Goal: Transaction & Acquisition: Download file/media

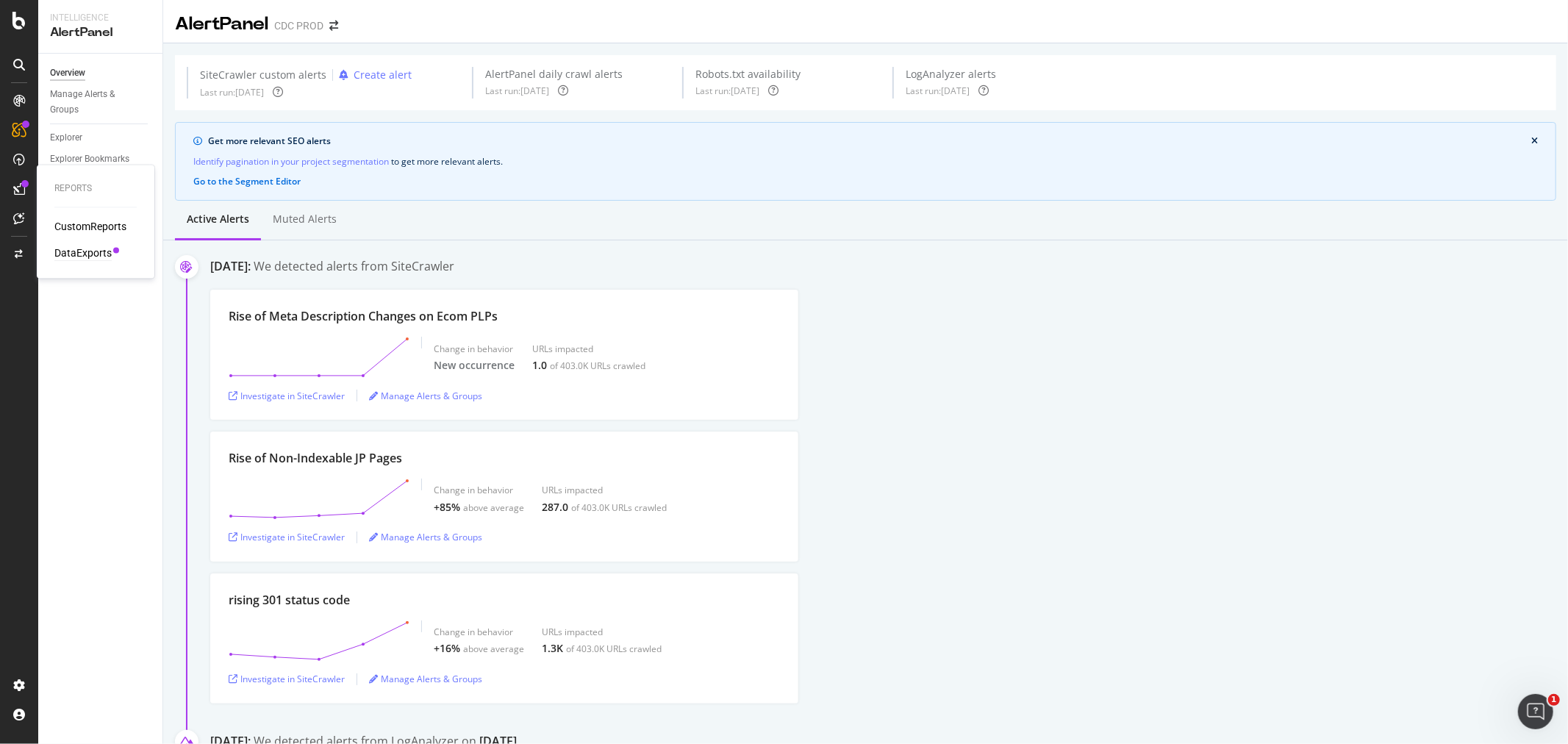
click at [94, 255] on div "DataExports" at bounding box center [83, 253] width 57 height 15
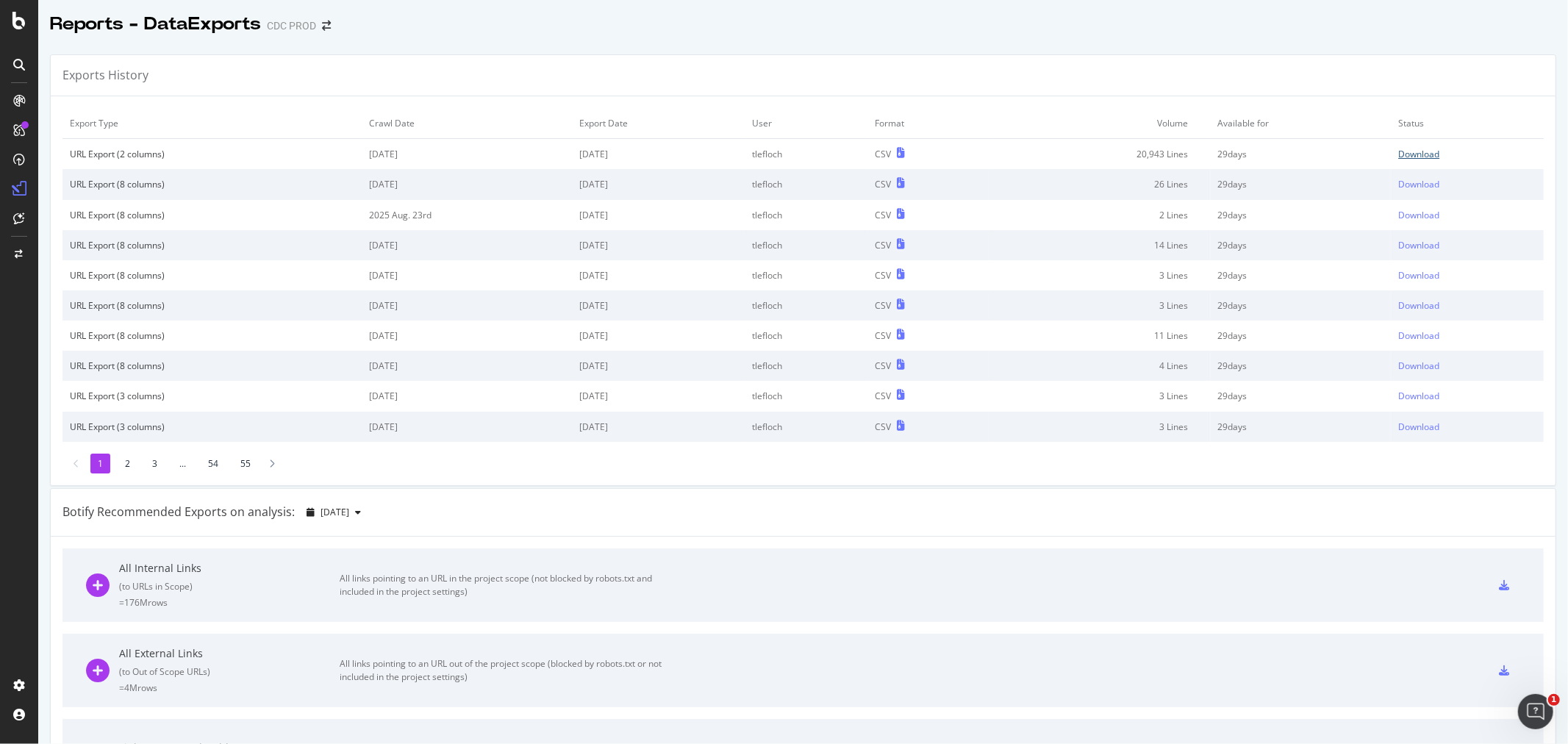
click at [1403, 151] on div "Download" at bounding box center [1419, 154] width 41 height 13
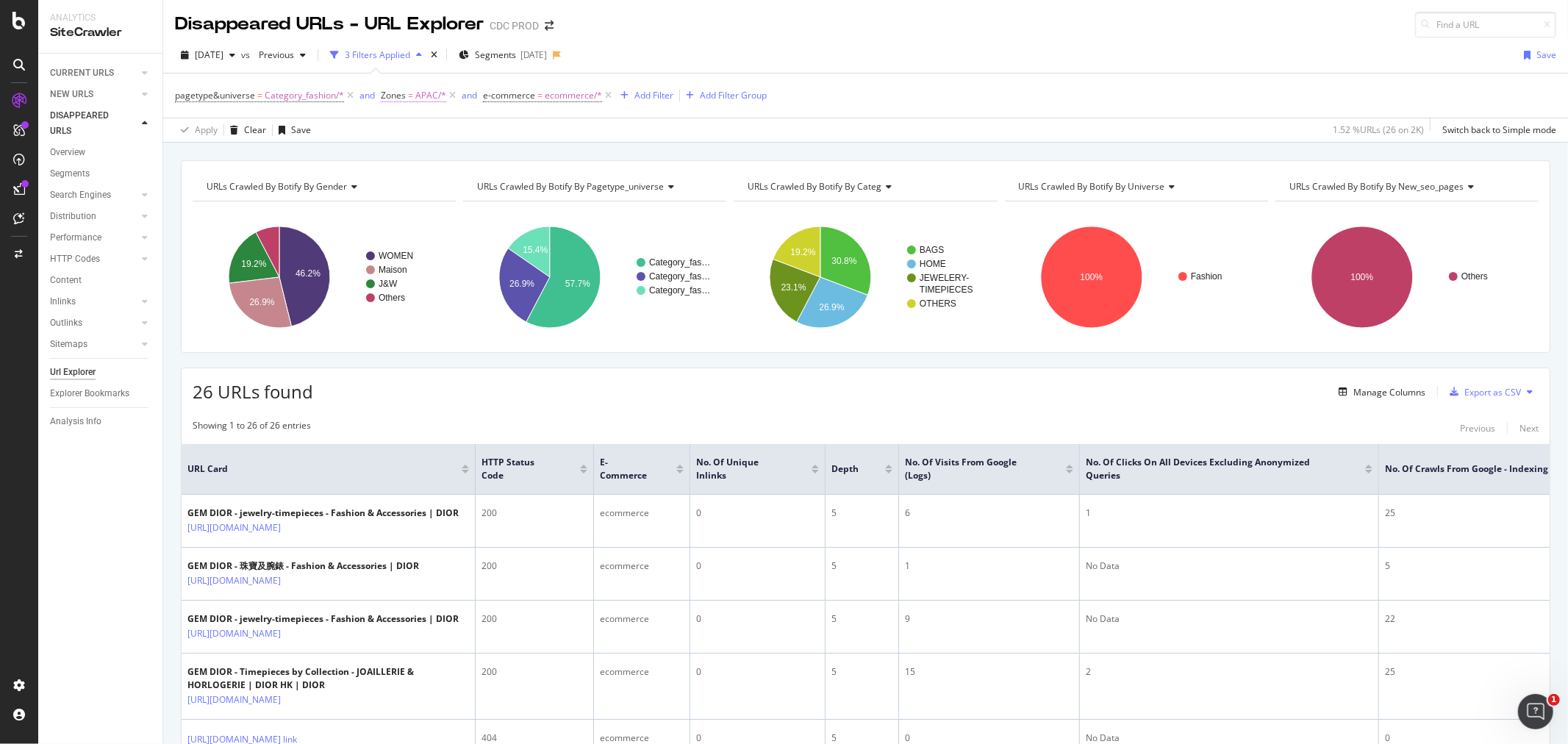
click at [423, 98] on span "APAC/*" at bounding box center [430, 95] width 31 height 21
click at [444, 152] on div at bounding box center [474, 158] width 160 height 24
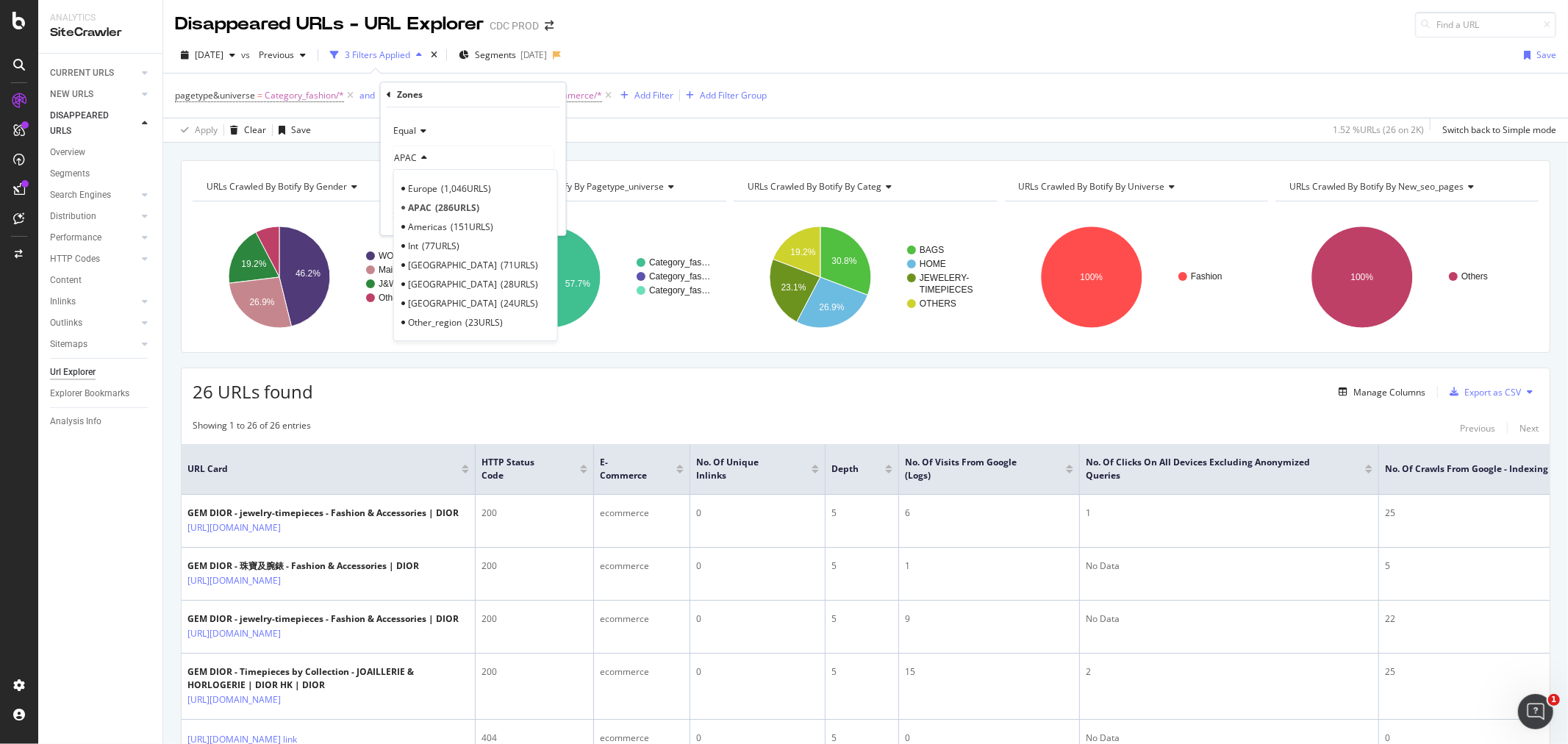
click at [464, 228] on span "151 URLS" at bounding box center [472, 227] width 43 height 13
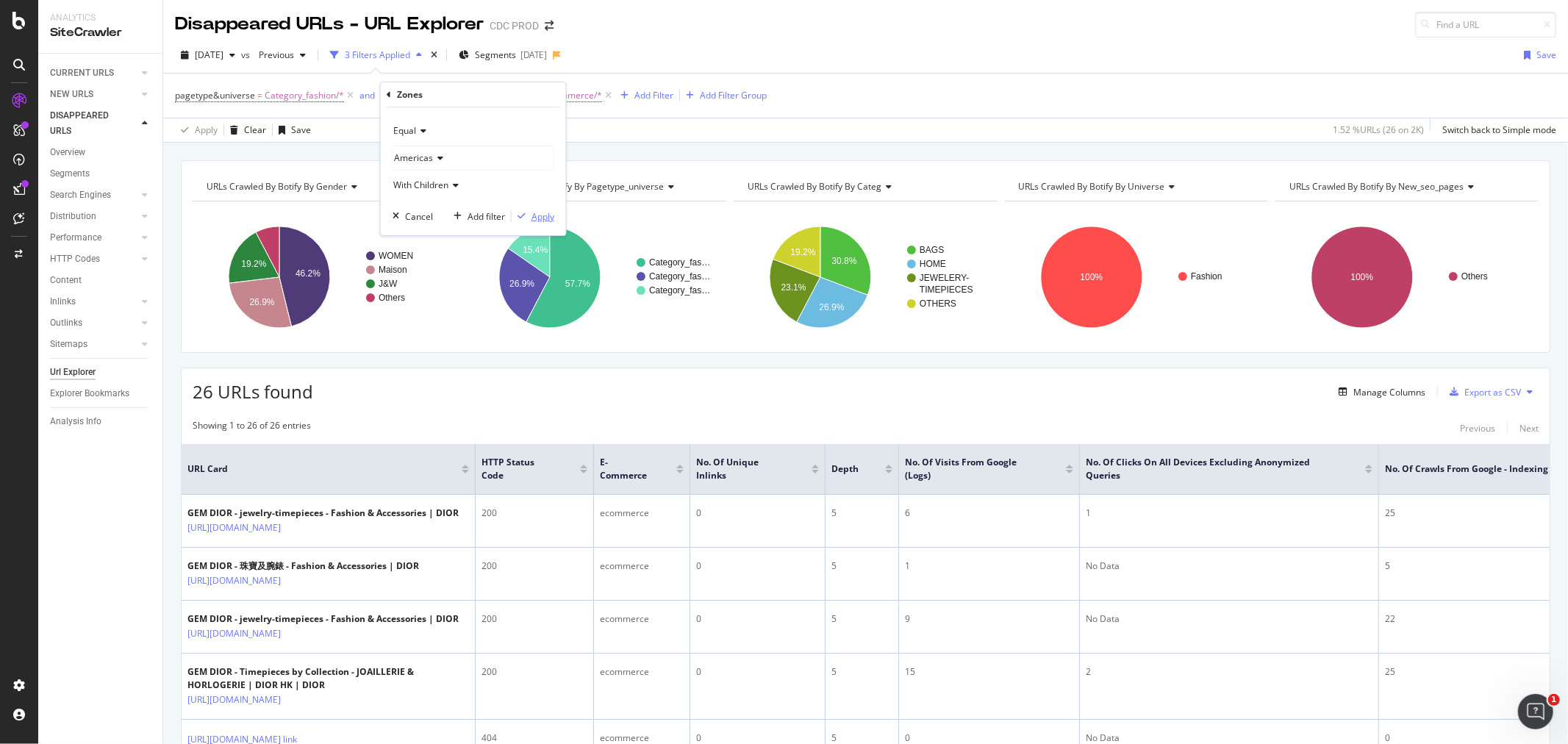
click at [542, 215] on div "Apply" at bounding box center [543, 217] width 23 height 13
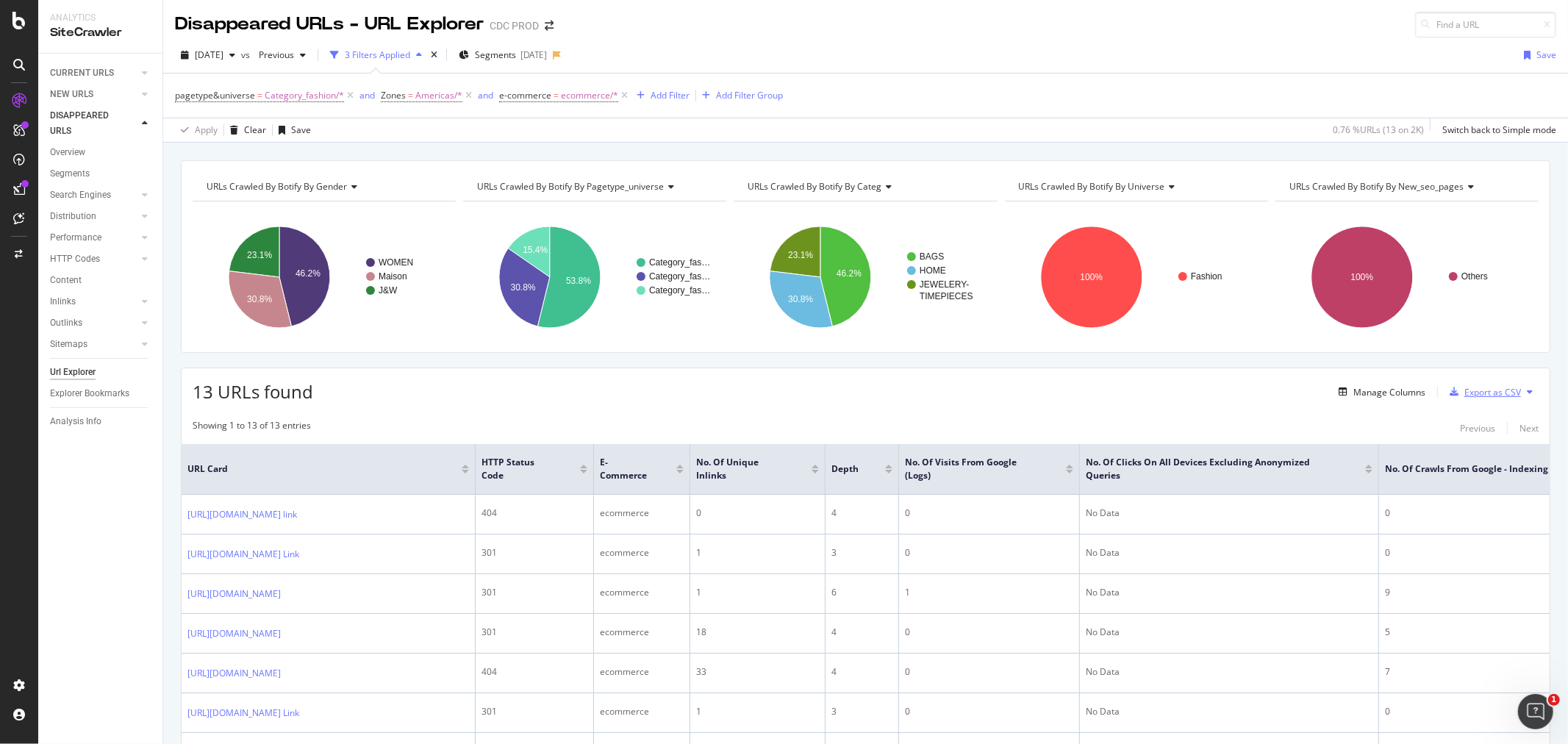
click at [1464, 393] on div "Export as CSV" at bounding box center [1492, 392] width 56 height 13
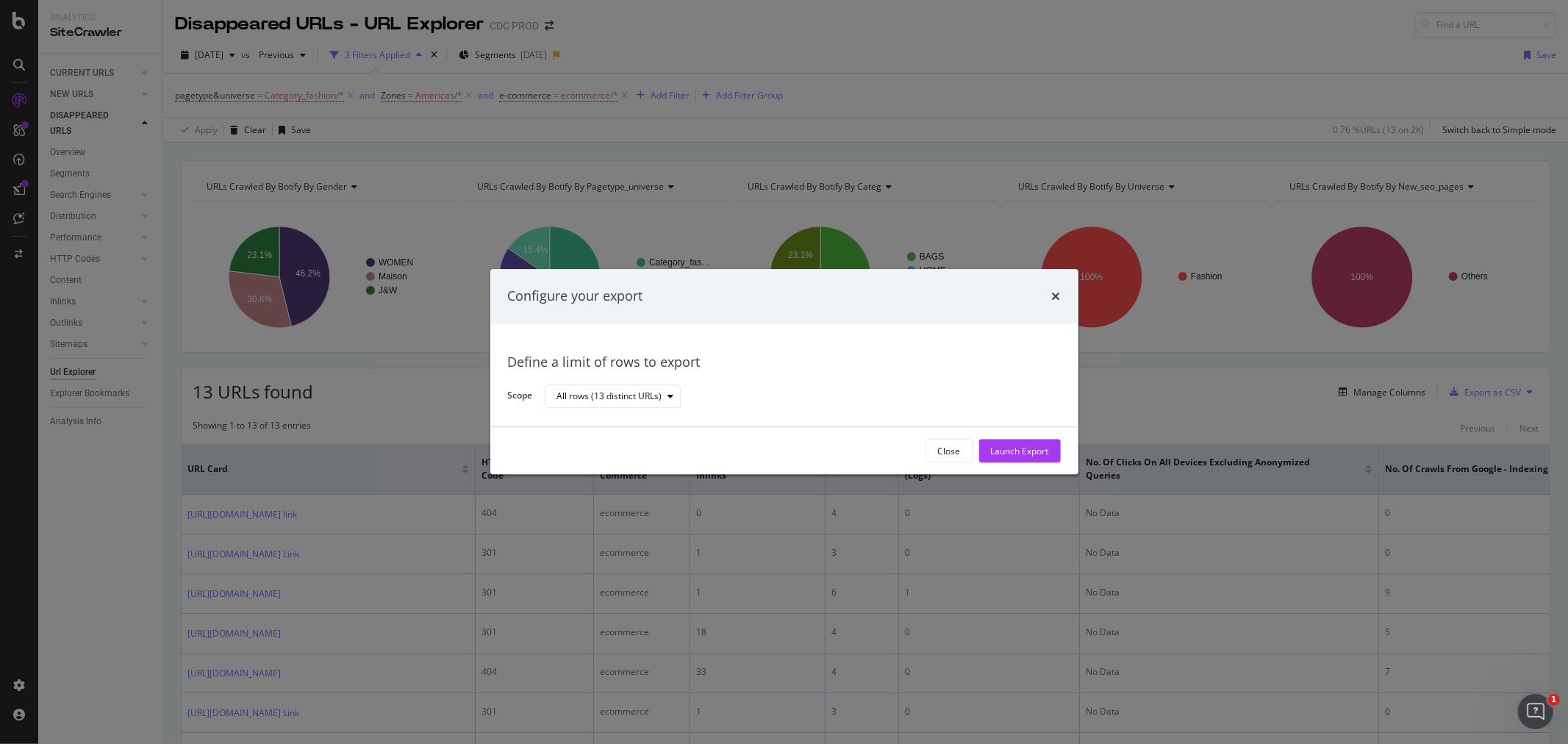
click at [1019, 452] on div "Launch Export" at bounding box center [1020, 451] width 58 height 13
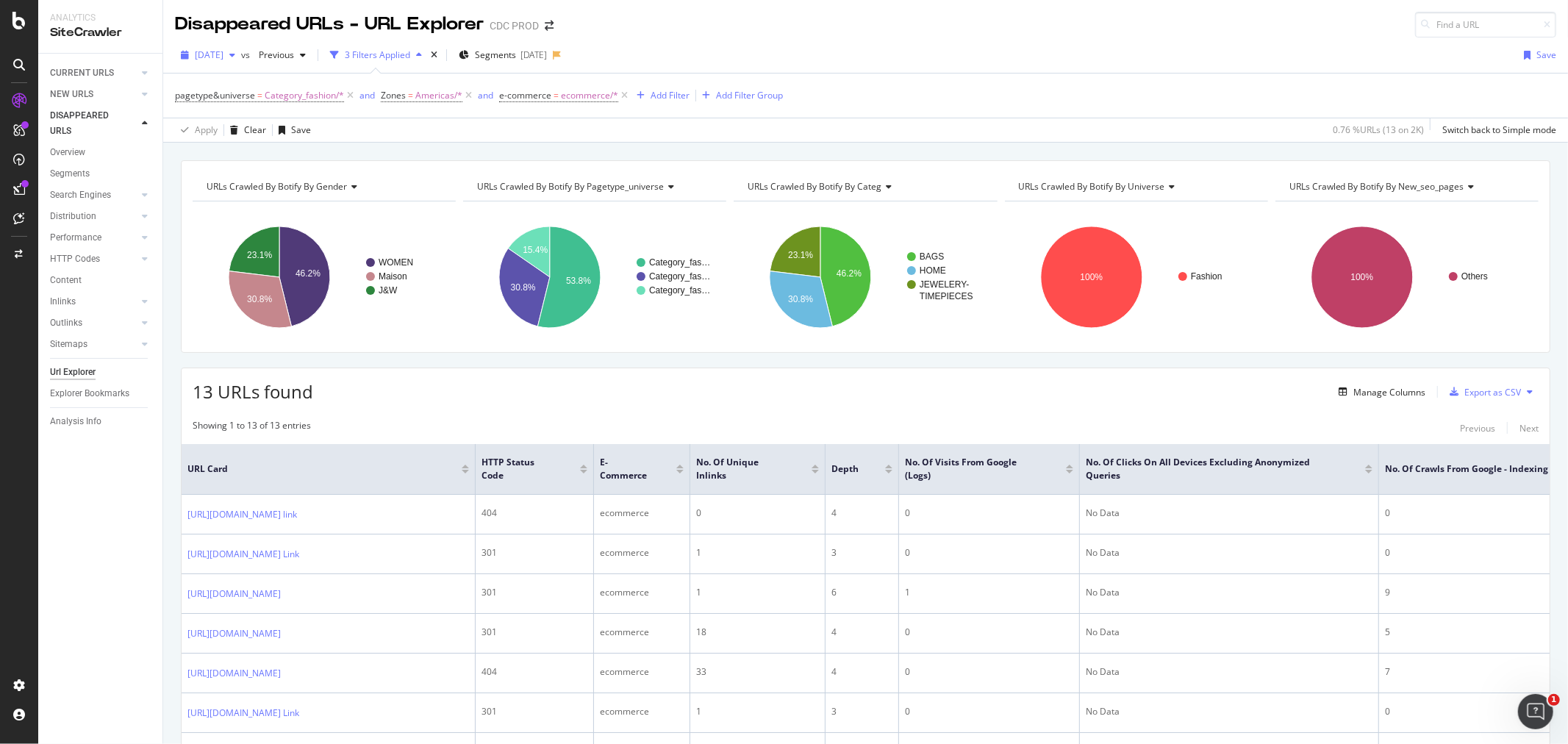
click at [224, 52] on span "2025 Aug. 1st" at bounding box center [209, 55] width 29 height 13
click at [233, 111] on div "2025 Aug. 8th" at bounding box center [235, 108] width 79 height 13
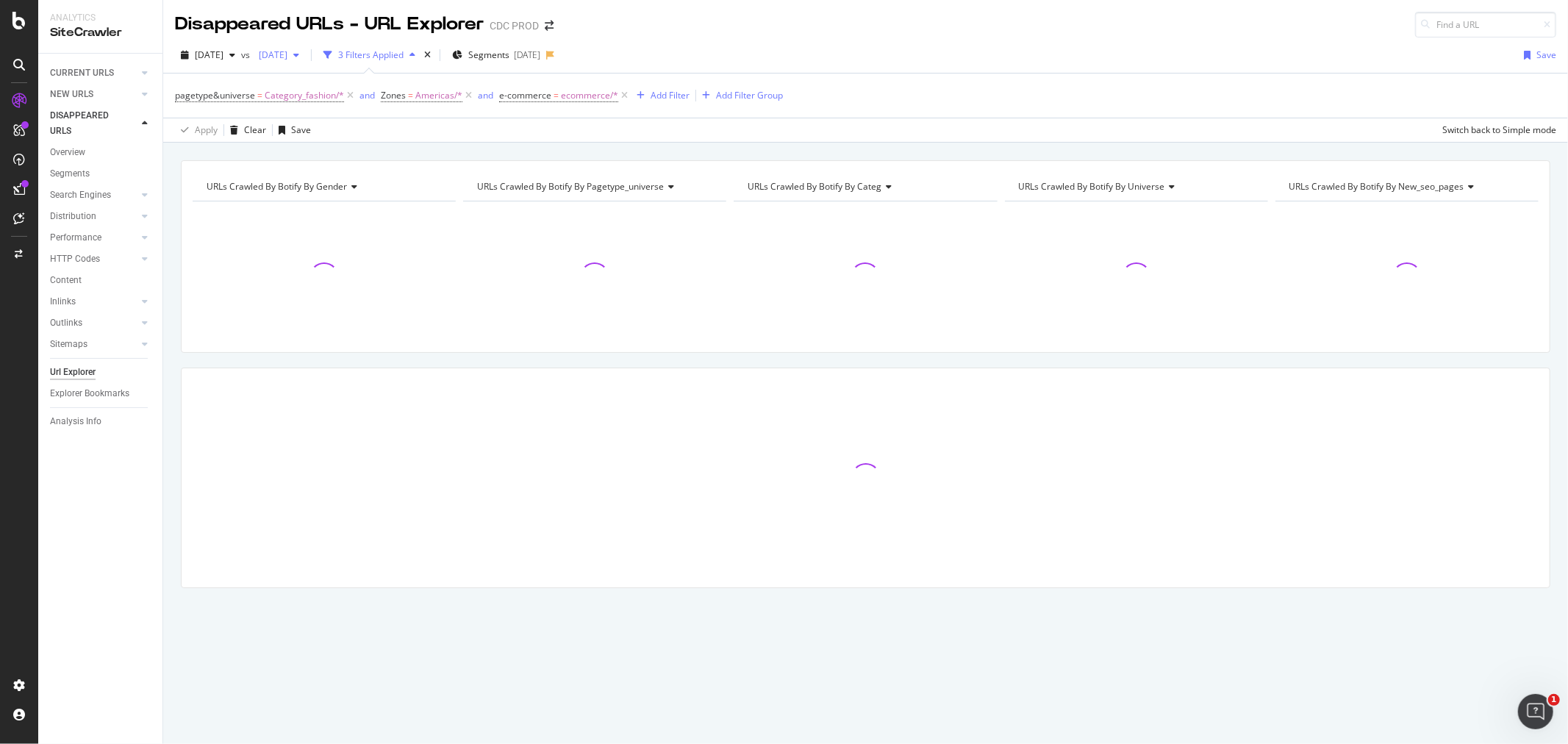
click at [305, 46] on div "2025 Jul. 25th" at bounding box center [279, 56] width 52 height 22
click at [332, 137] on div "2025 Aug. 1st" at bounding box center [321, 135] width 79 height 13
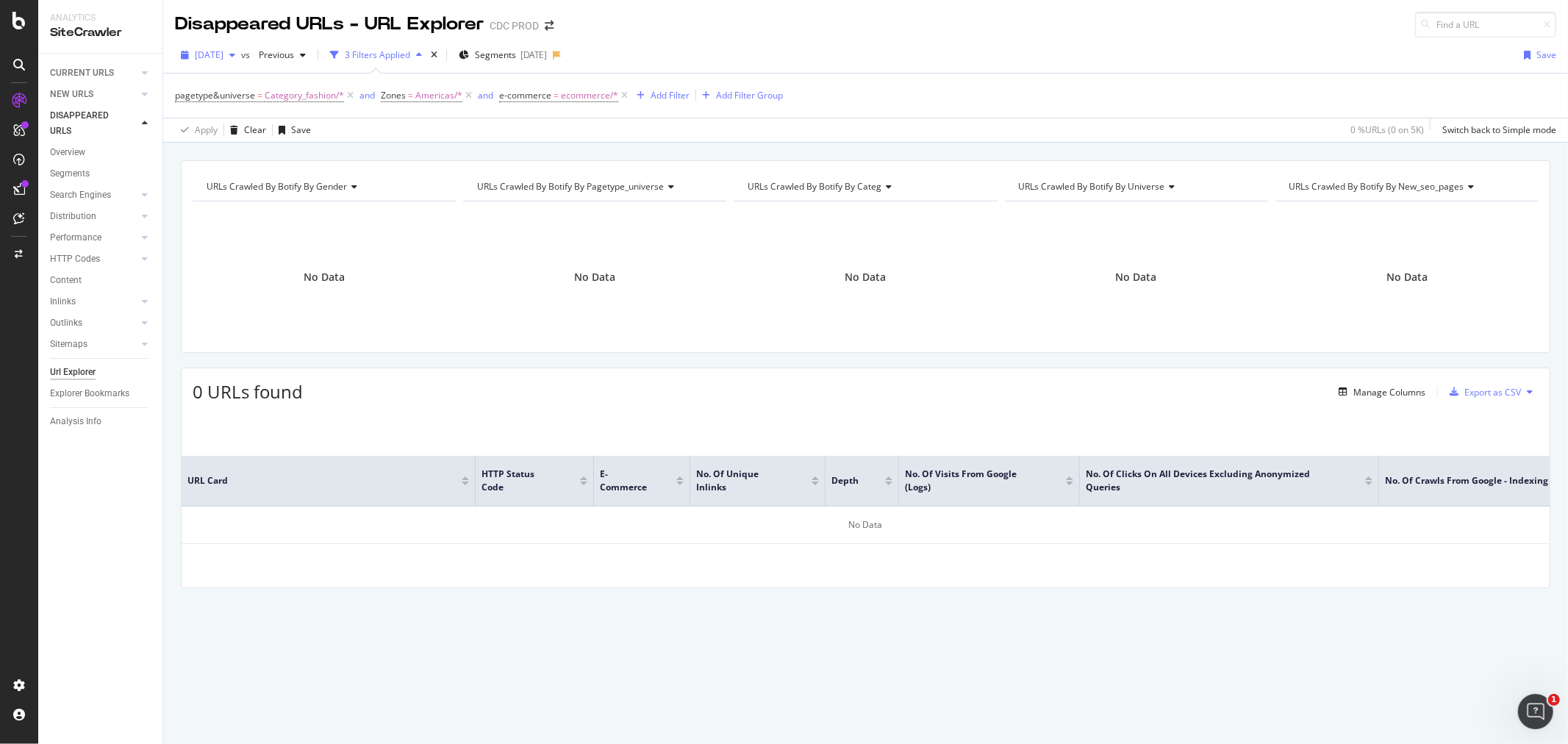
click at [241, 52] on div "button" at bounding box center [233, 55] width 17 height 9
click at [269, 157] on div "2025 Aug. 15th" at bounding box center [235, 162] width 79 height 13
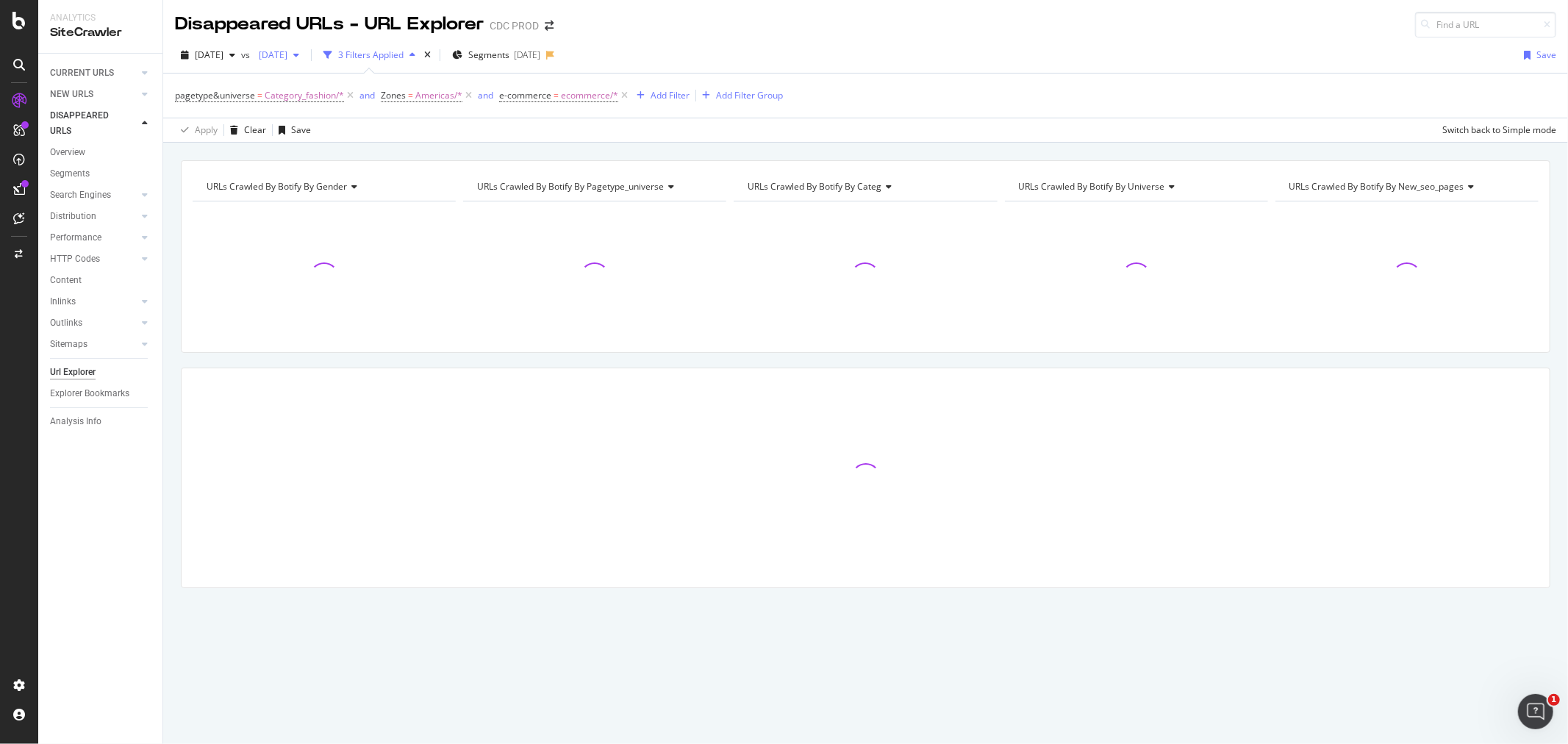
click at [287, 59] on span "2025 Aug. 1st" at bounding box center [271, 55] width 35 height 13
click at [378, 112] on div "401K URLs" at bounding box center [396, 108] width 44 height 13
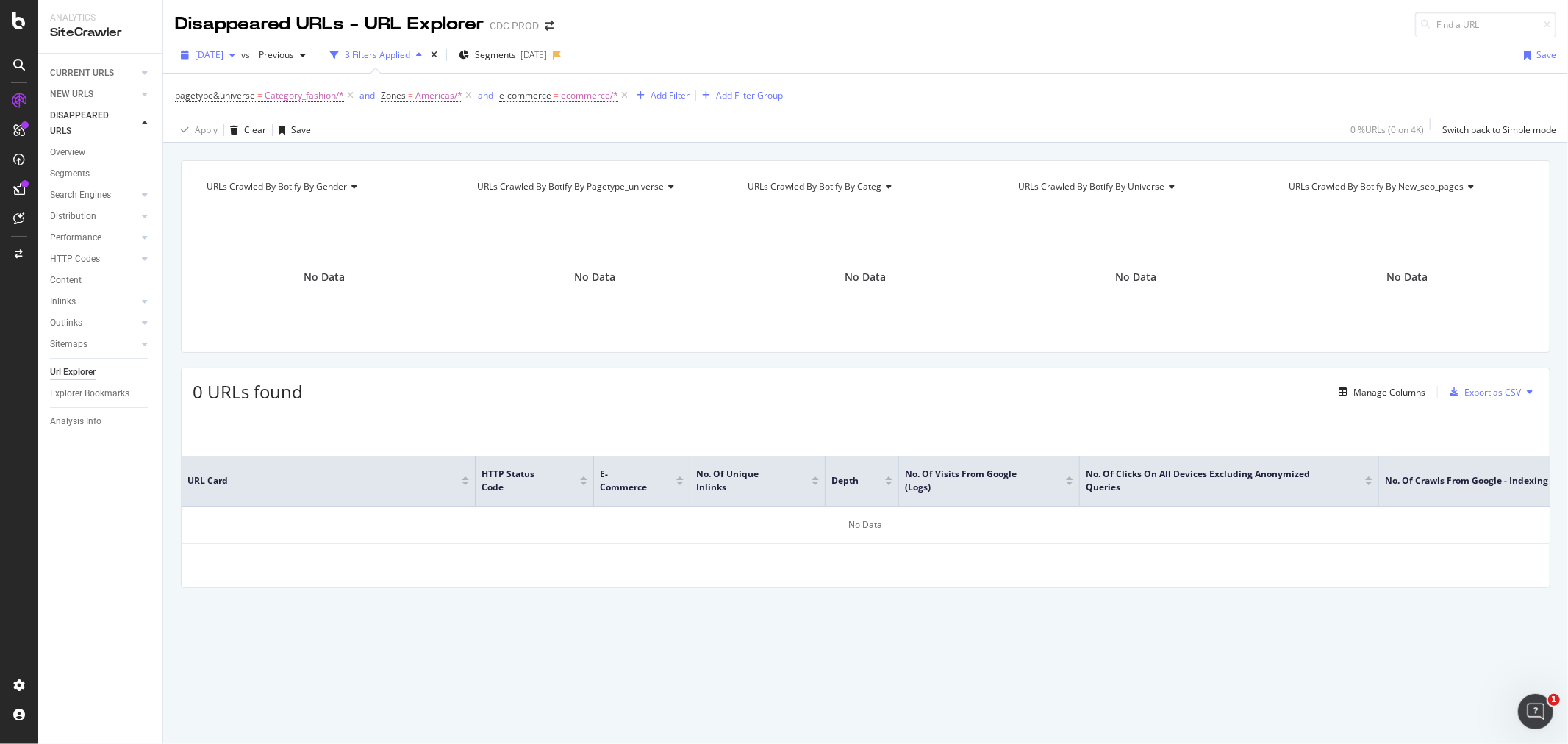
click at [224, 55] on span "2025 Aug. 15th" at bounding box center [209, 55] width 29 height 13
click at [256, 131] on div "2025 Aug. 22nd" at bounding box center [235, 135] width 79 height 13
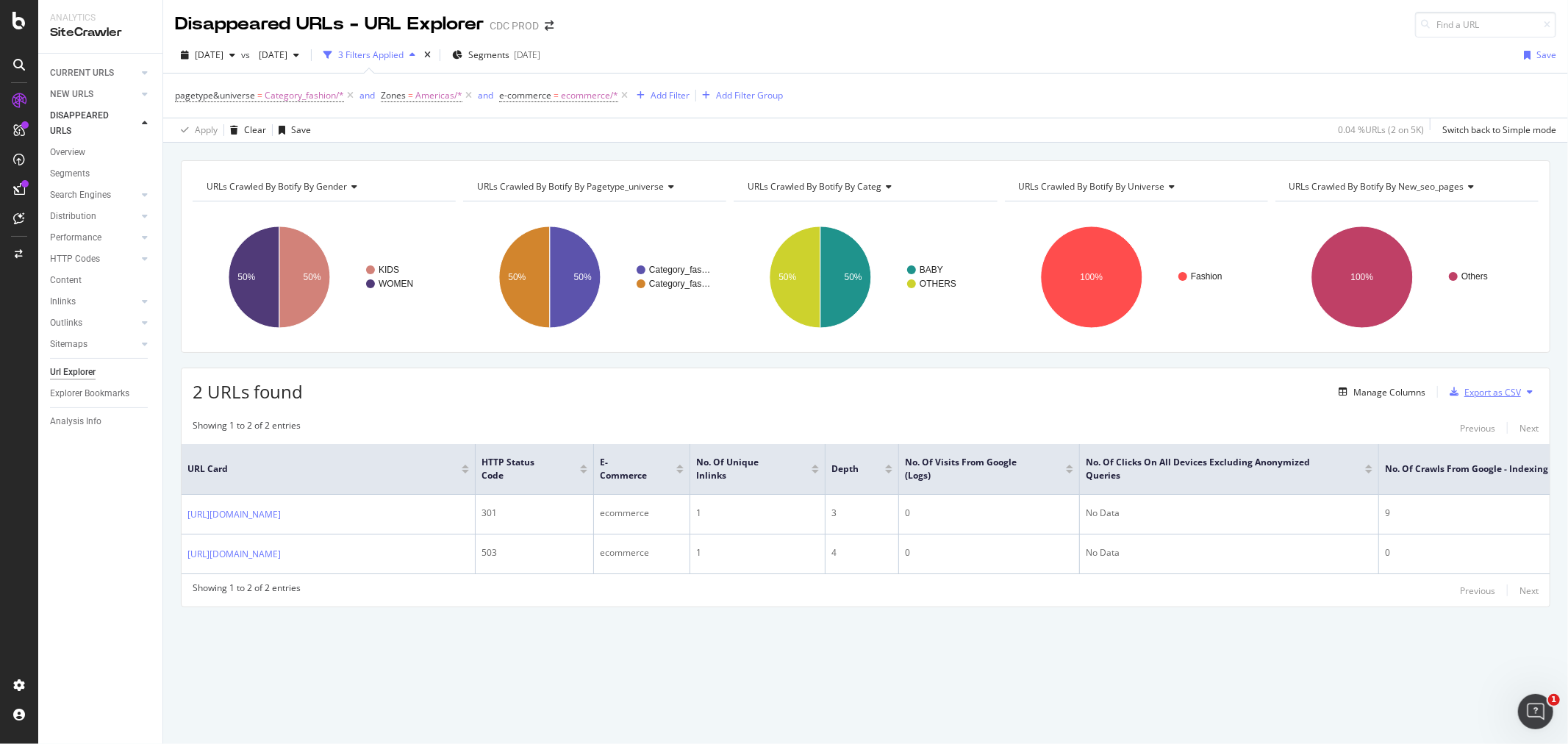
click at [1508, 398] on div "Export as CSV" at bounding box center [1492, 392] width 56 height 13
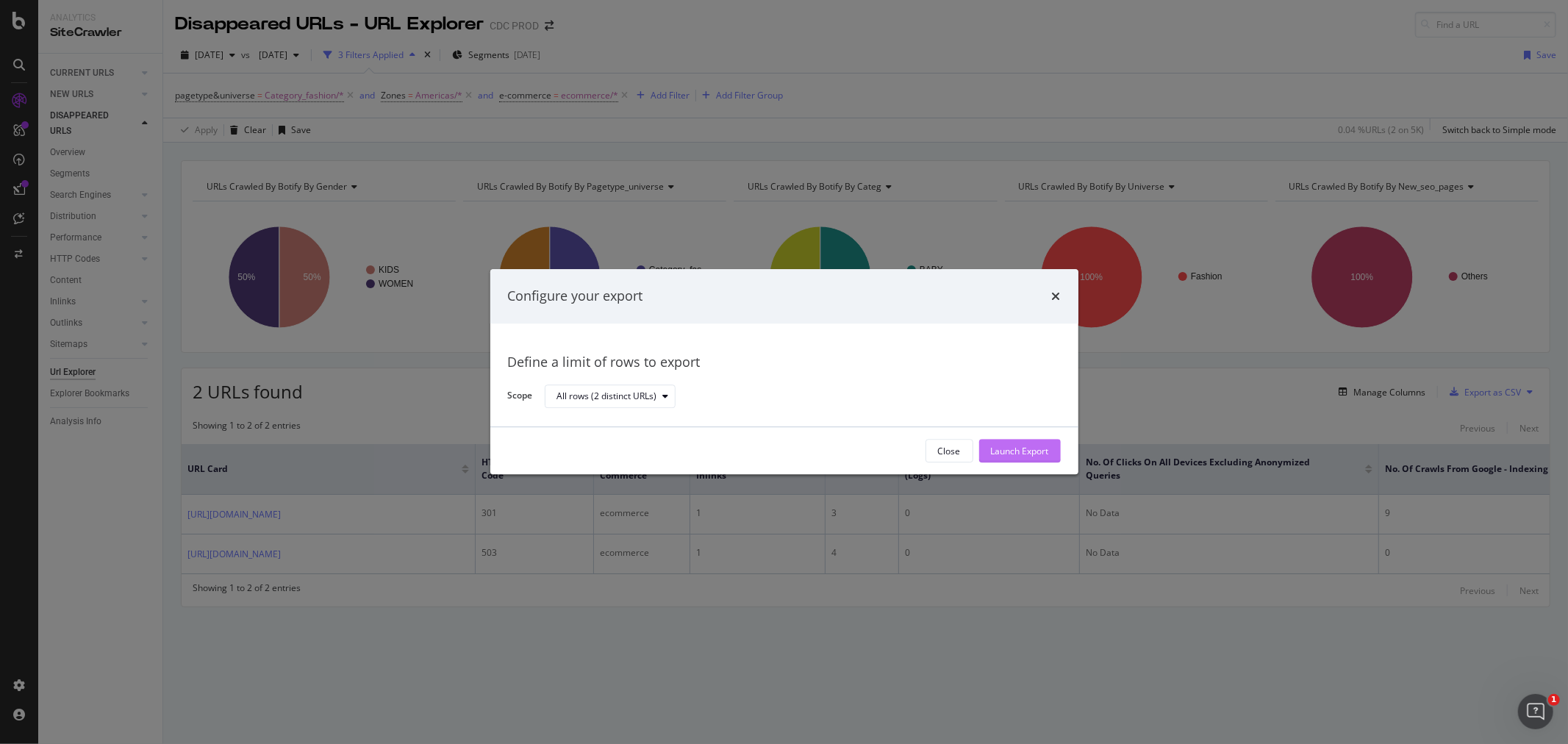
click at [1004, 451] on div "Launch Export" at bounding box center [1020, 451] width 58 height 13
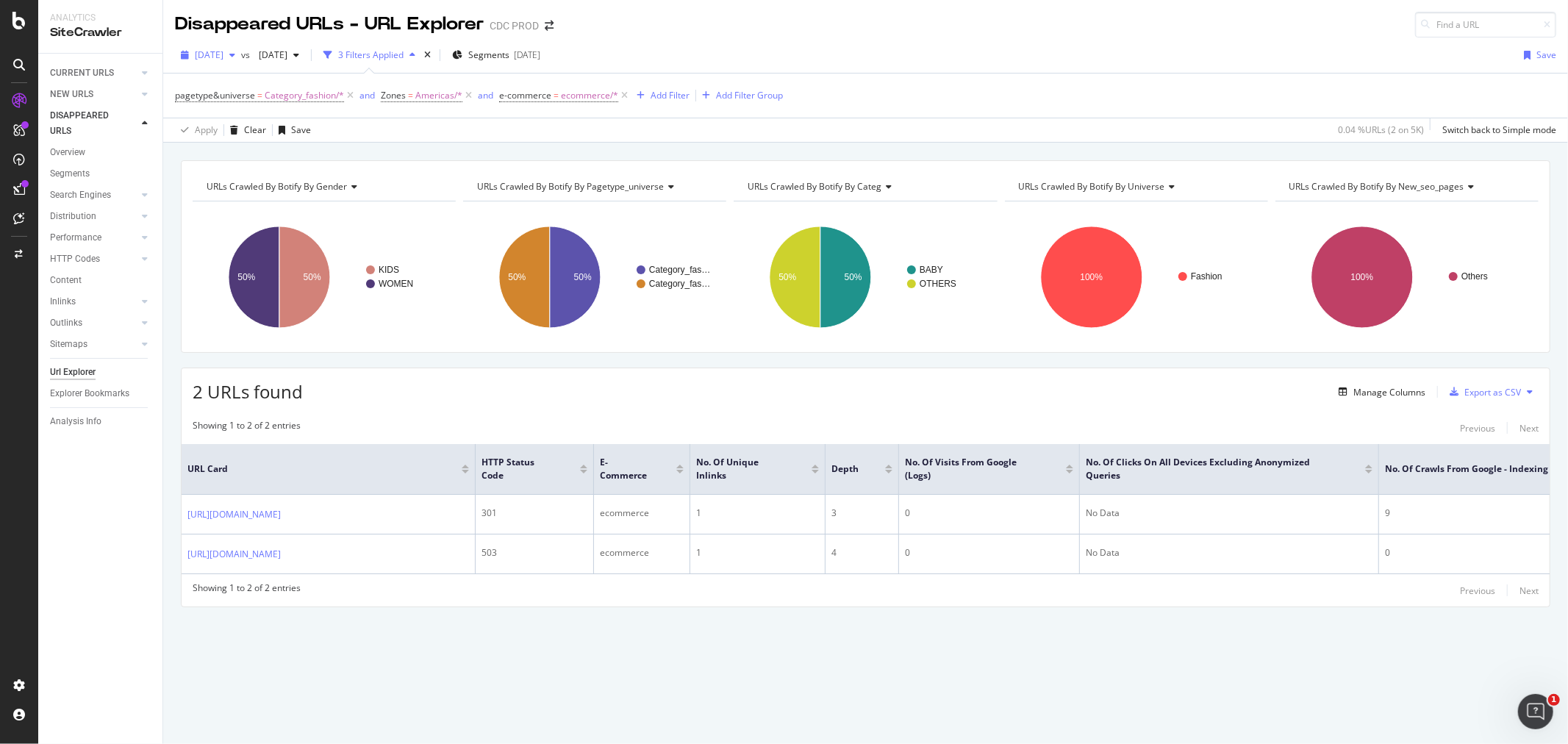
click at [224, 53] on span "2025 Aug. 22nd" at bounding box center [209, 55] width 29 height 13
click at [252, 102] on div "[DATE]" at bounding box center [235, 108] width 79 height 13
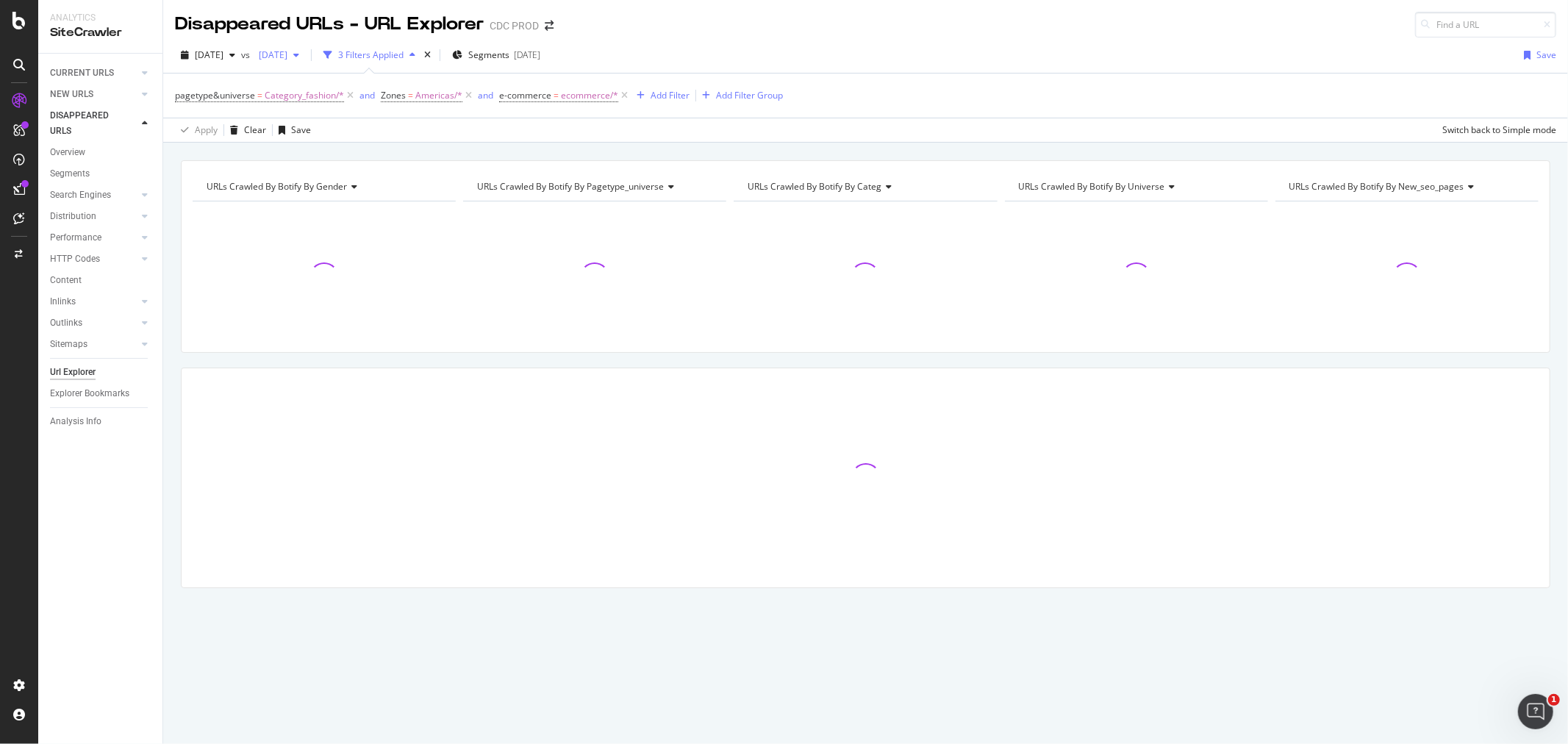
click at [287, 59] on span "2025 Aug. 8th" at bounding box center [271, 55] width 35 height 13
click at [346, 133] on div "2025 Aug. 22nd" at bounding box center [325, 135] width 79 height 13
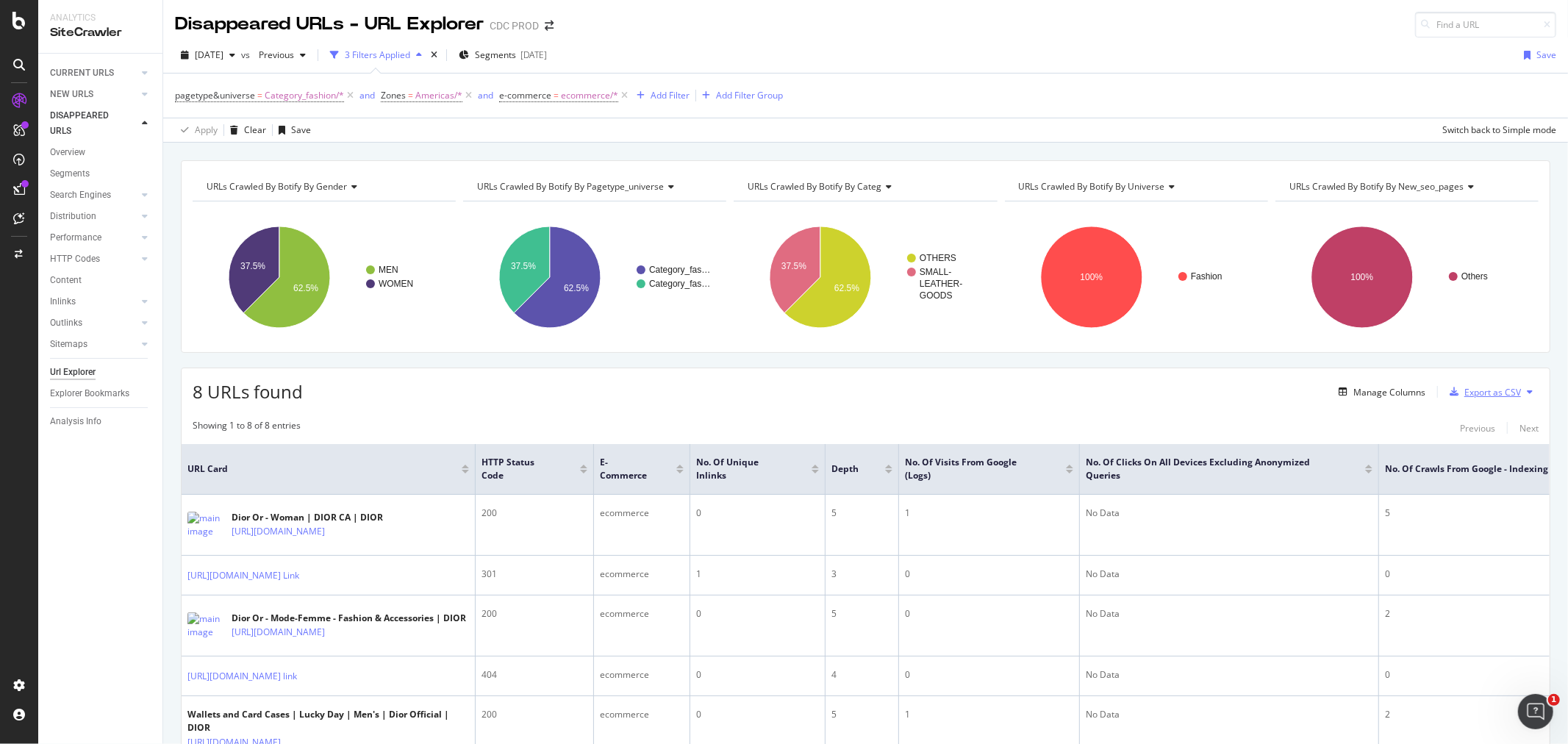
click at [1480, 398] on div "Export as CSV" at bounding box center [1492, 392] width 56 height 13
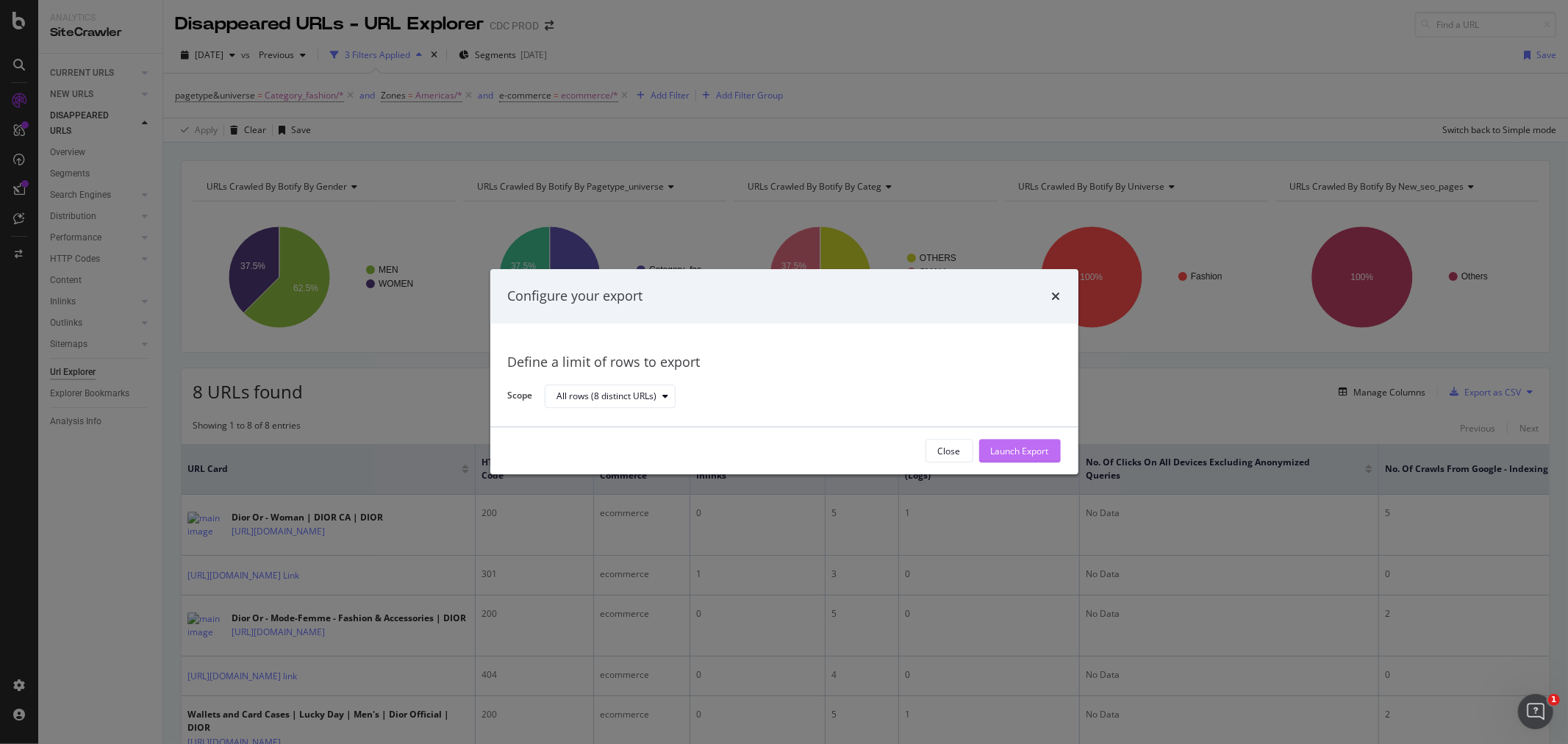
click at [1019, 451] on div "Launch Export" at bounding box center [1020, 451] width 58 height 13
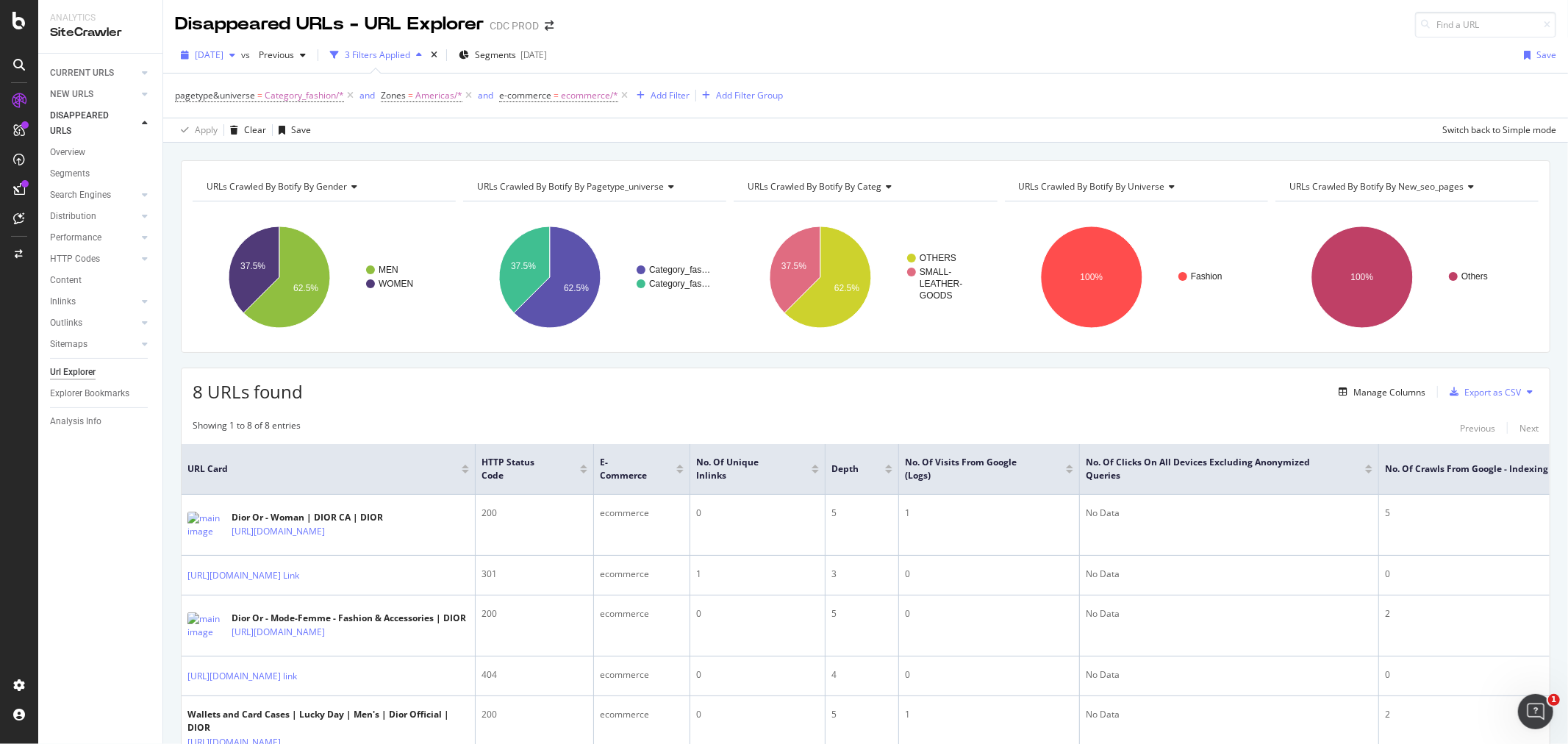
click at [224, 50] on span "[DATE]" at bounding box center [209, 55] width 29 height 13
click at [744, 46] on div "2025 Aug. 29th vs Previous 3 Filters Applied Segments 2025-08-27 Save" at bounding box center [866, 58] width 1405 height 29
click at [441, 88] on span "Americas/*" at bounding box center [438, 95] width 47 height 21
click at [406, 152] on span "Americas" at bounding box center [413, 158] width 39 height 13
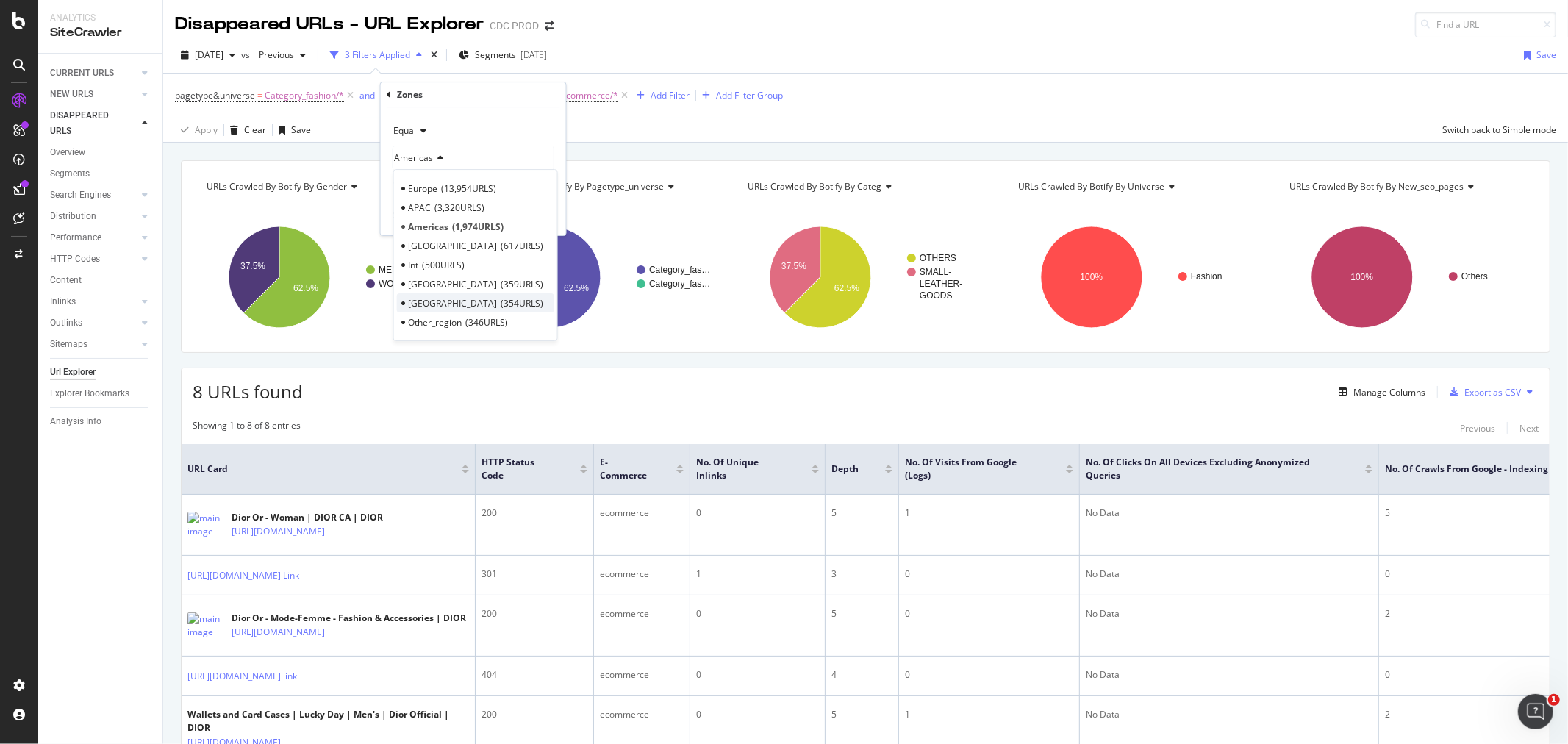
click at [501, 302] on span "354 URLS" at bounding box center [522, 303] width 43 height 13
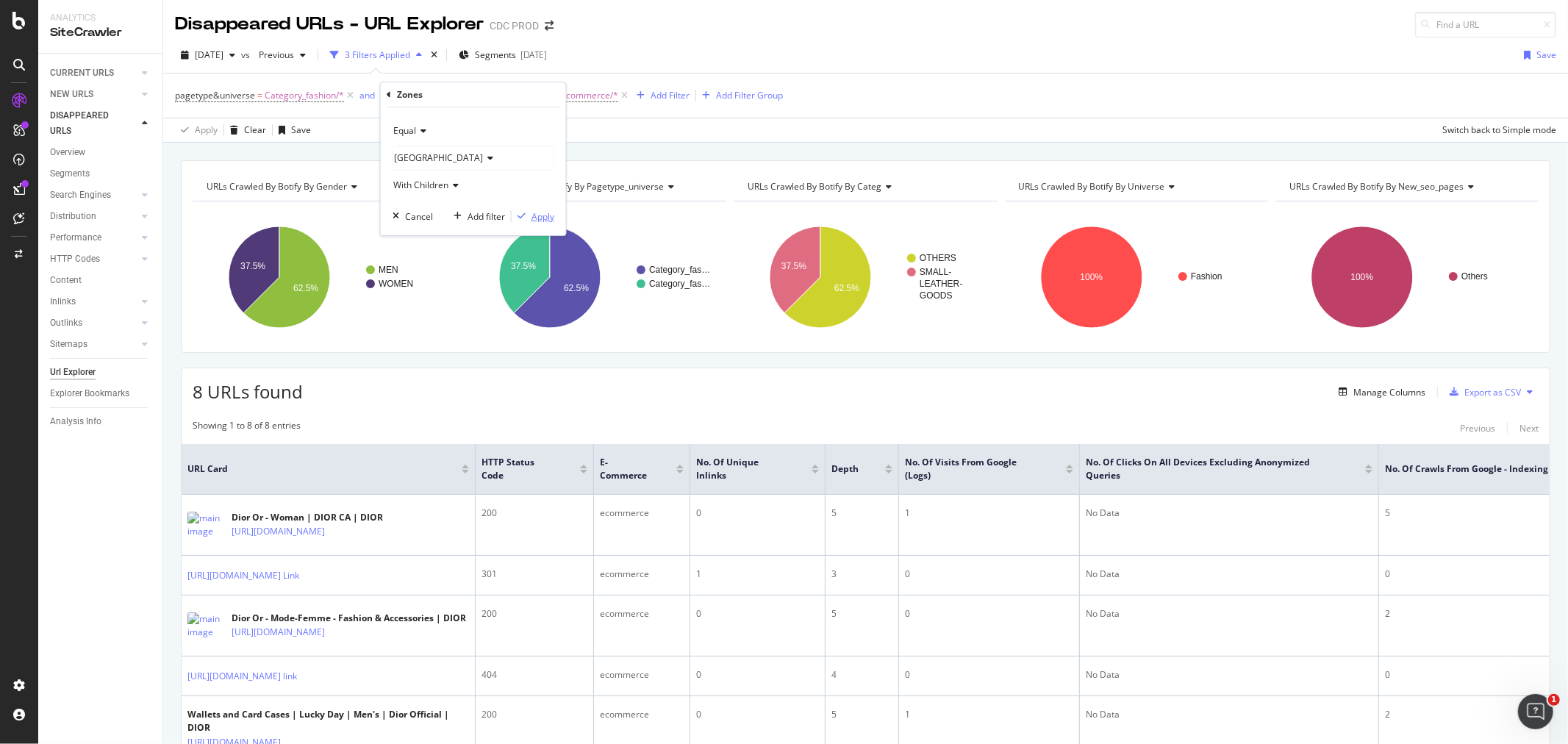
click at [548, 214] on div "Apply" at bounding box center [543, 217] width 23 height 13
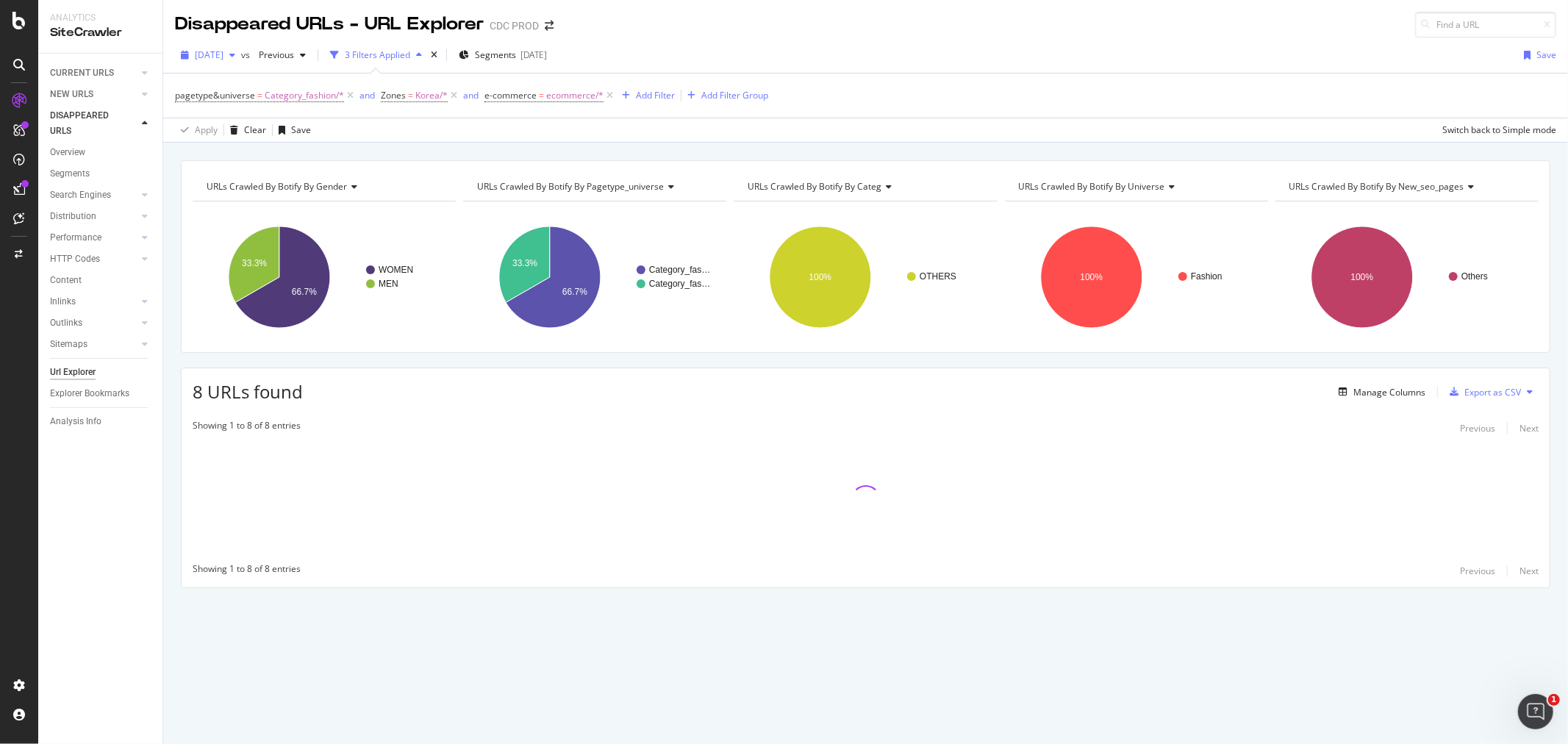
click at [224, 56] on span "[DATE]" at bounding box center [209, 55] width 29 height 13
click at [732, 36] on div "Disappeared URLs - URL Explorer CDC PROD 2025 Aug. 29th vs Previous 3 Filters A…" at bounding box center [866, 372] width 1405 height 744
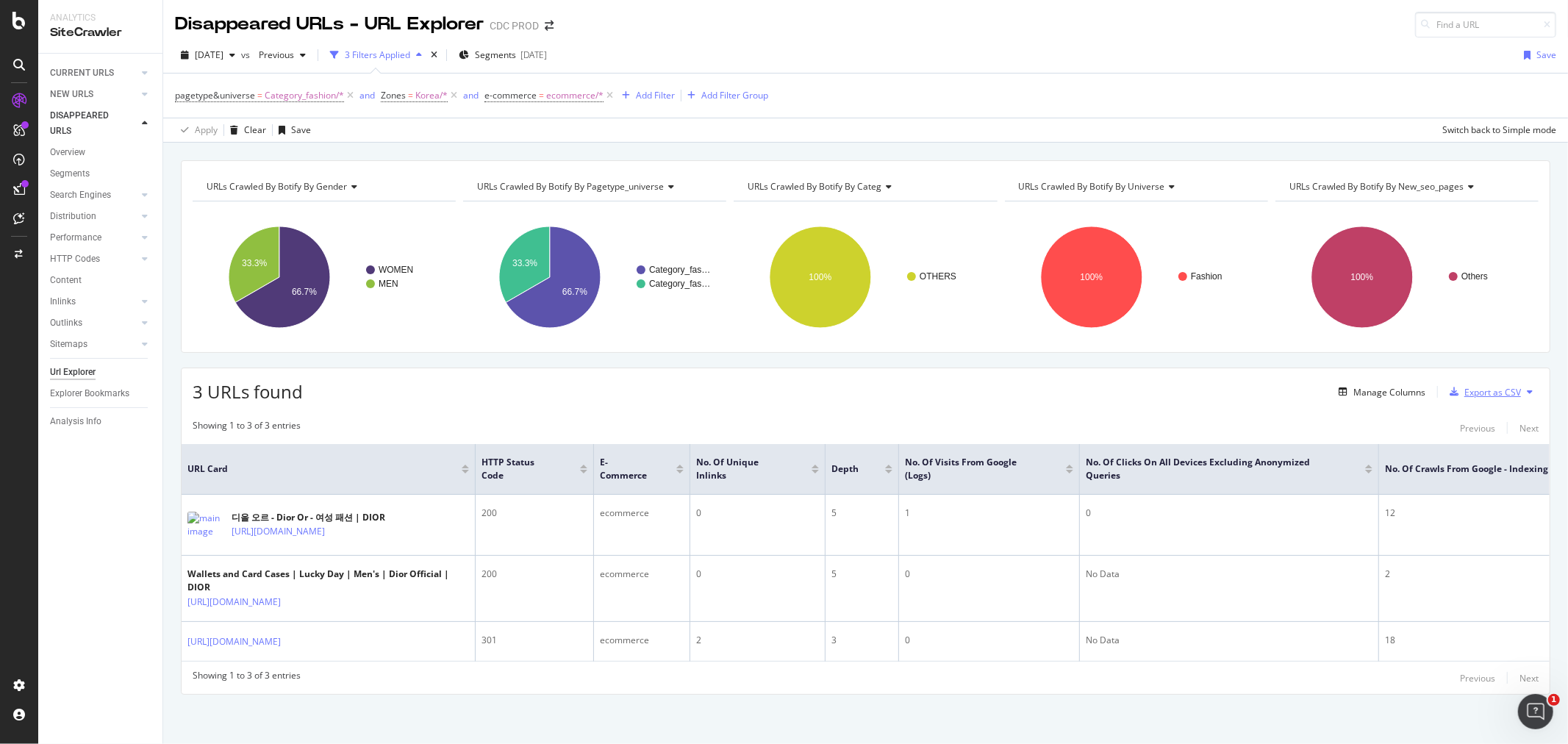
click at [1490, 391] on div "Export as CSV" at bounding box center [1492, 392] width 56 height 13
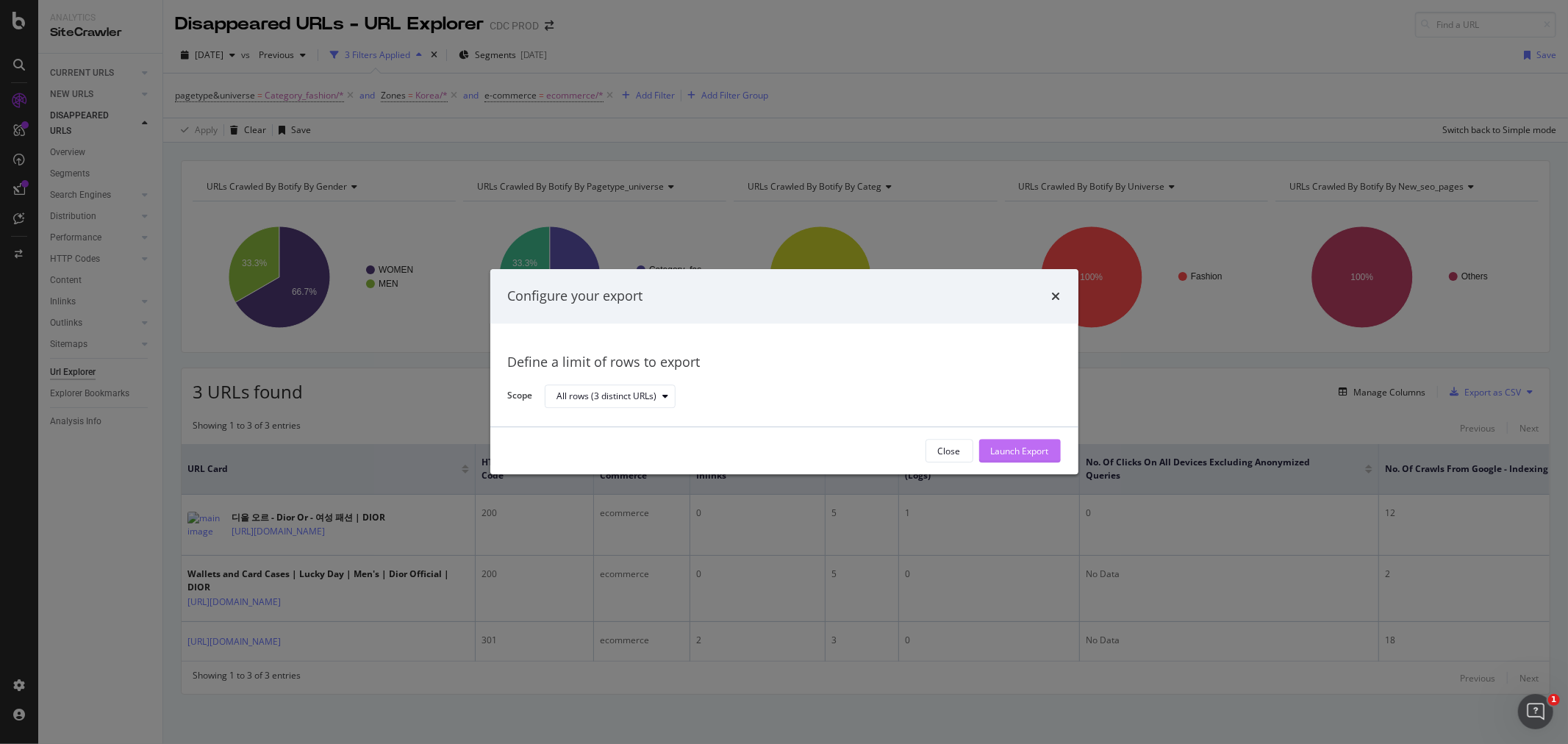
click at [1012, 448] on div "Launch Export" at bounding box center [1020, 451] width 58 height 13
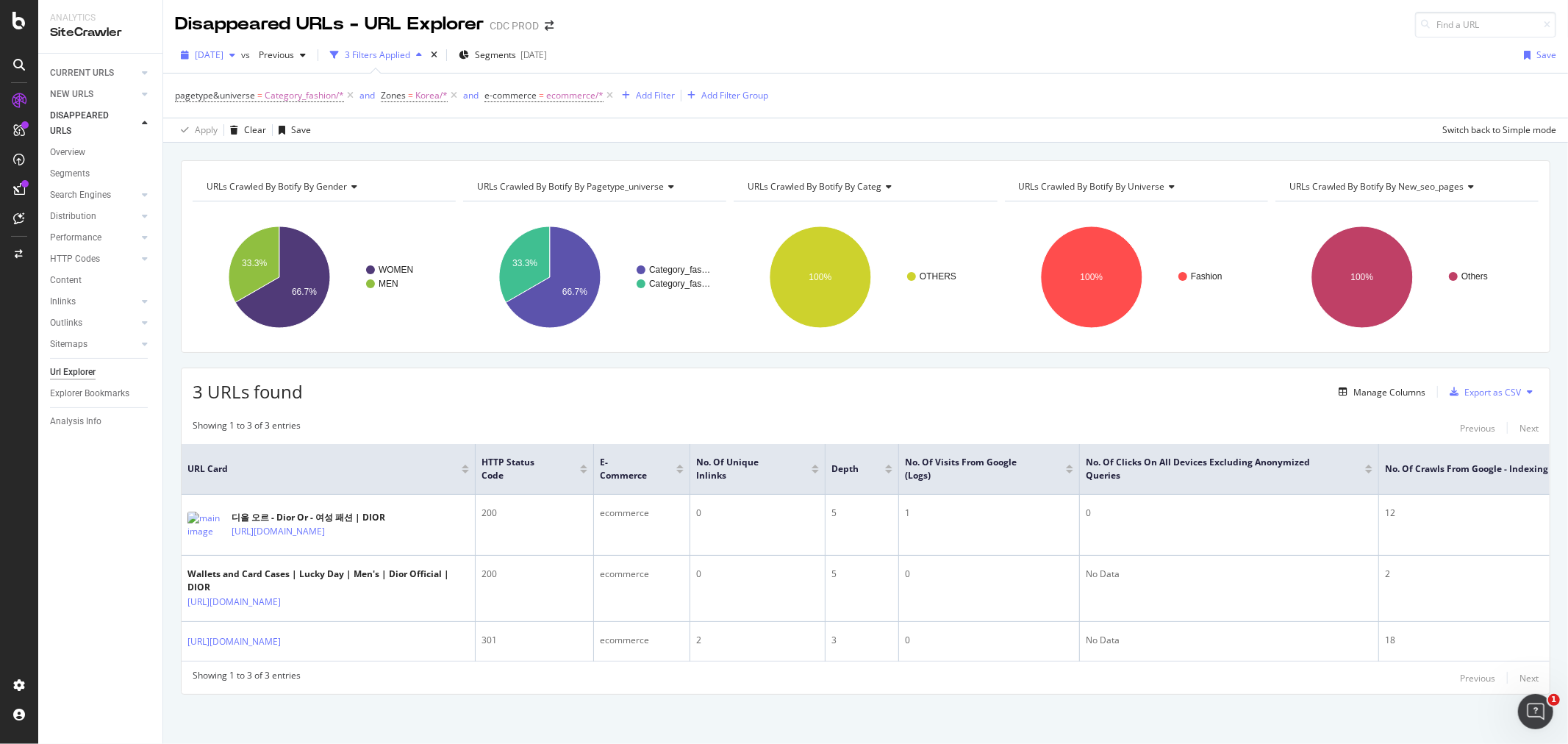
click at [224, 54] on span "[DATE]" at bounding box center [209, 55] width 29 height 13
click at [255, 136] on div "2025 Aug. 22nd" at bounding box center [235, 135] width 79 height 13
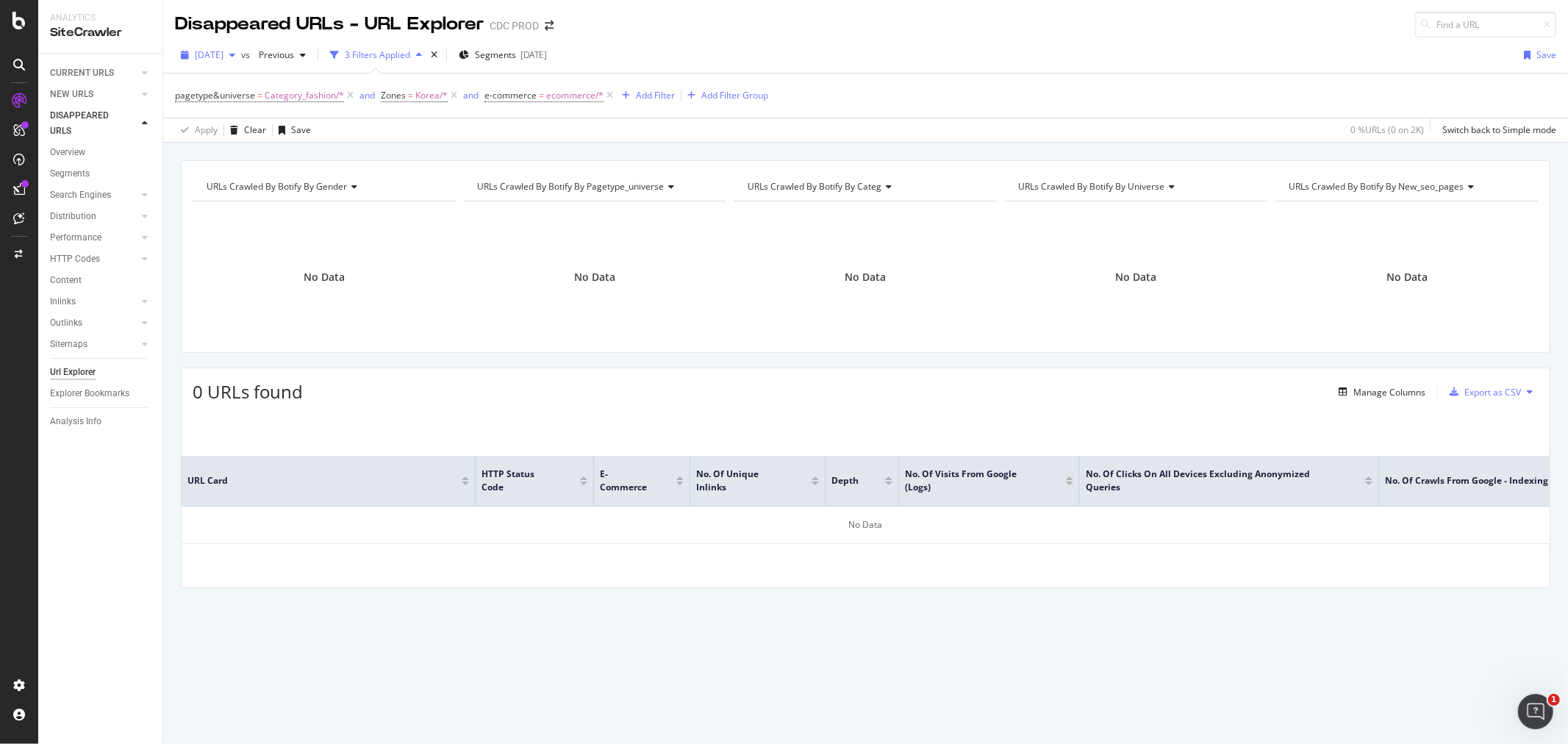
click at [224, 55] on span "2025 Aug. 22nd" at bounding box center [209, 55] width 29 height 13
click at [263, 155] on div "2025 Aug. 15th 398K URLs" at bounding box center [272, 162] width 175 height 21
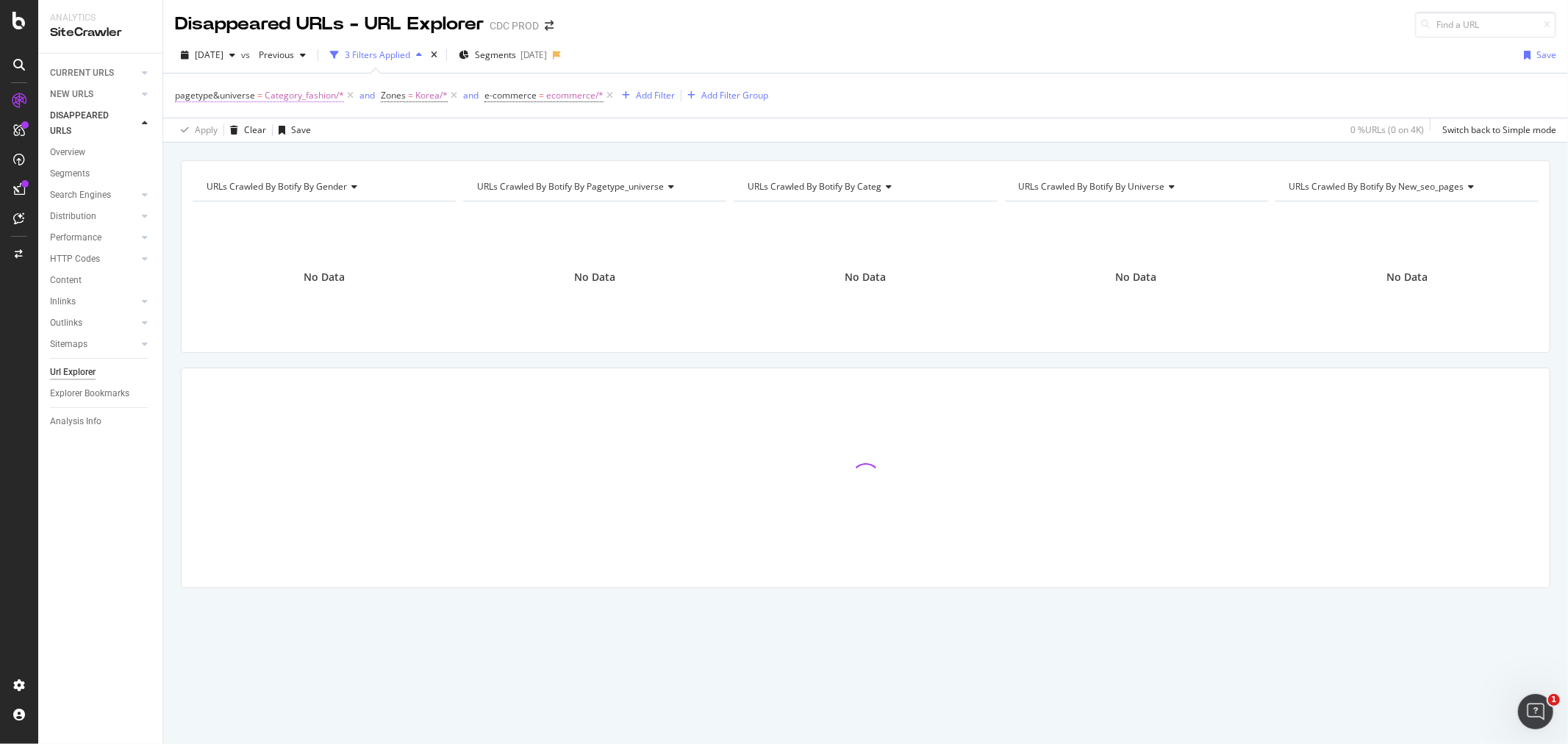
click at [255, 90] on span "pagetype&universe = Category_fashion/*" at bounding box center [259, 95] width 169 height 13
click at [806, 42] on div "2025 Aug. 15th vs Previous 3 Filters Applied Segments 2025-08-25 Save pagetype&…" at bounding box center [866, 90] width 1405 height 105
click at [236, 65] on div "2025 Aug. 15th" at bounding box center [207, 56] width 66 height 22
click at [269, 188] on div "2025 Aug. 8th" at bounding box center [235, 190] width 79 height 13
click at [224, 55] on span "2025 Aug. 8th" at bounding box center [209, 55] width 29 height 13
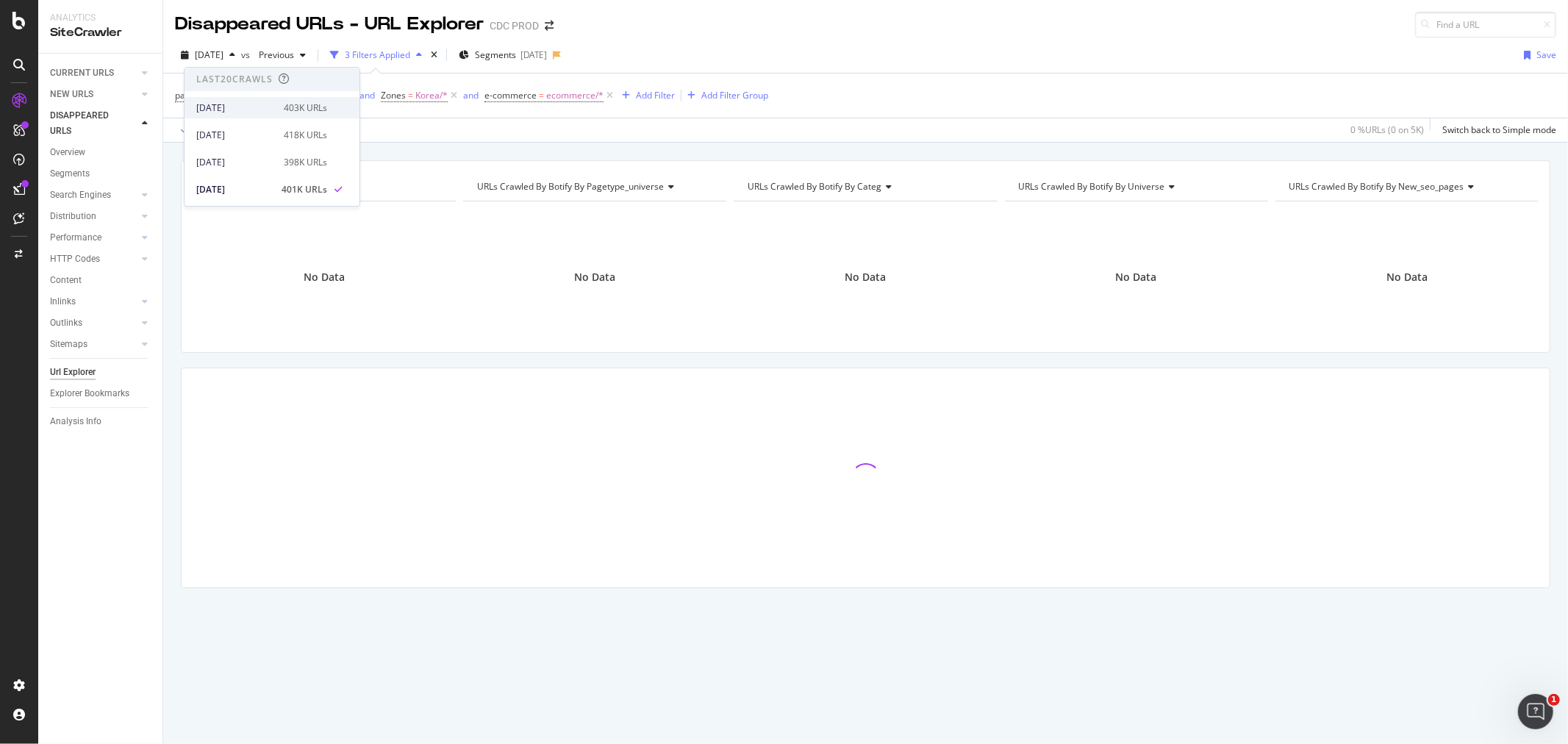
click at [235, 107] on div "[DATE]" at bounding box center [235, 108] width 79 height 13
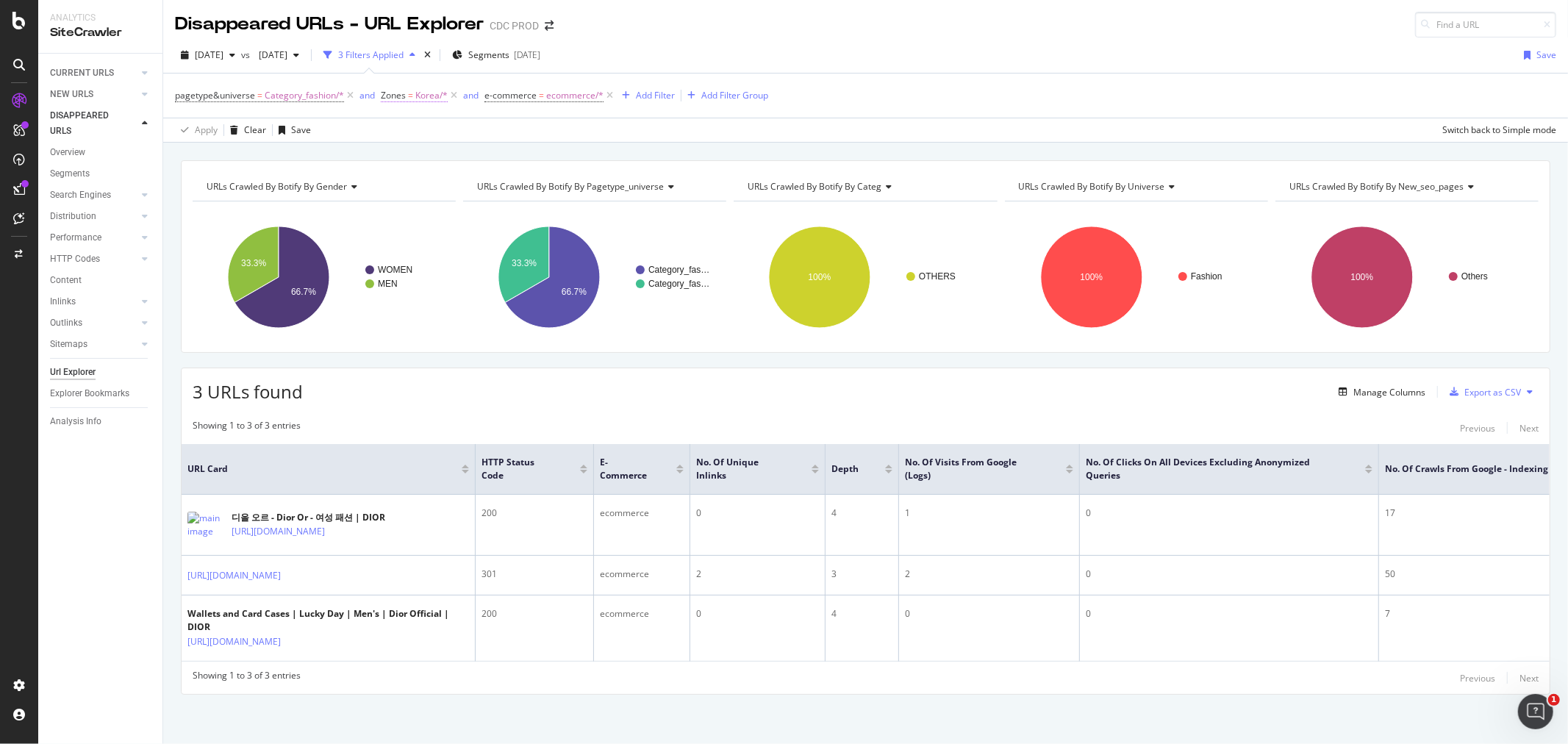
click at [421, 94] on span "Korea/*" at bounding box center [431, 95] width 33 height 21
drag, startPoint x: 864, startPoint y: 40, endPoint x: 859, endPoint y: 25, distance: 15.8
click at [864, 40] on div "2025 Aug. 29th vs 2025 Aug. 1st 3 Filters Applied Segments 2025-08-27 Save page…" at bounding box center [866, 90] width 1405 height 105
click at [428, 99] on span "Korea/*" at bounding box center [431, 95] width 33 height 21
click at [442, 155] on div "Korea" at bounding box center [474, 158] width 160 height 24
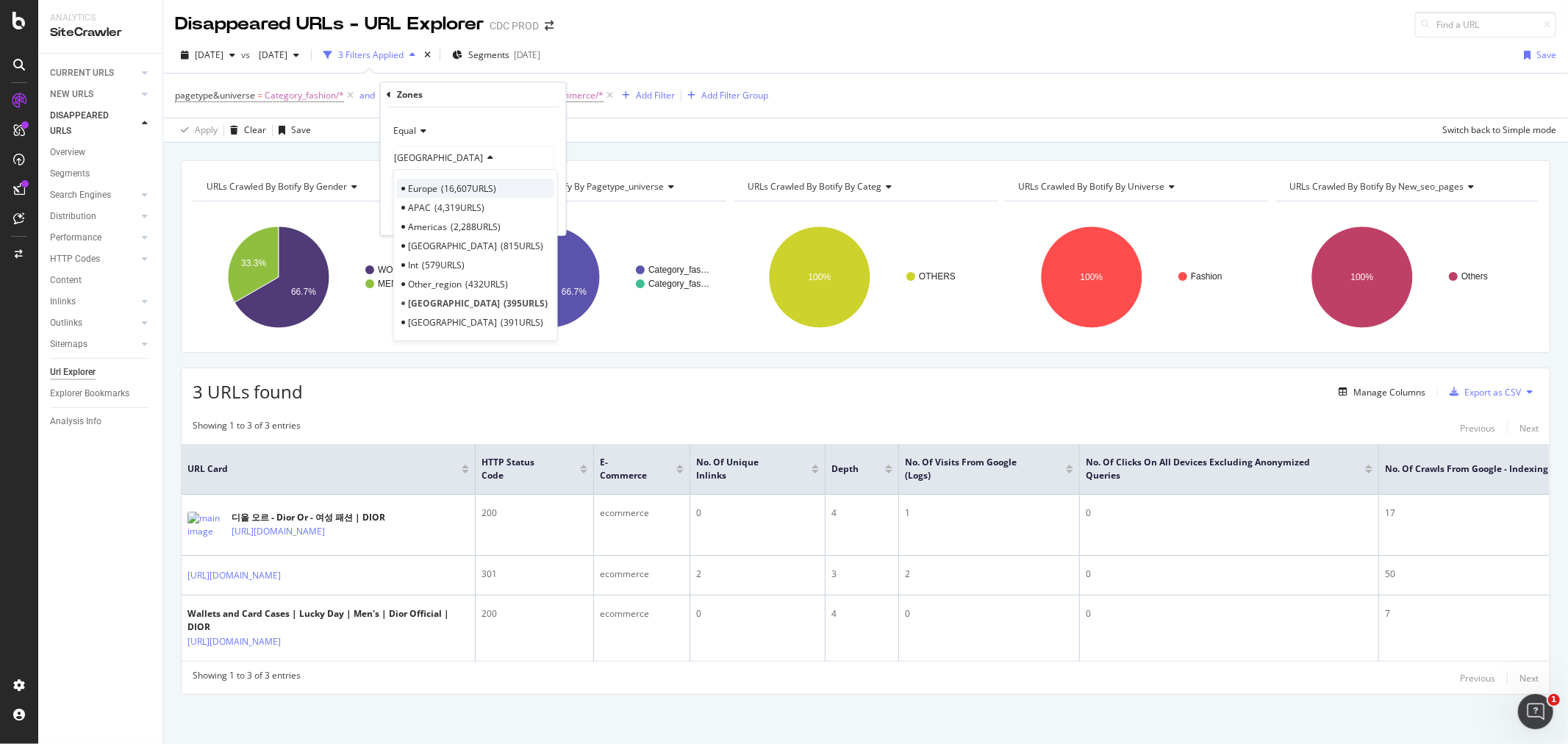
click at [417, 194] on span "Europe" at bounding box center [422, 189] width 29 height 13
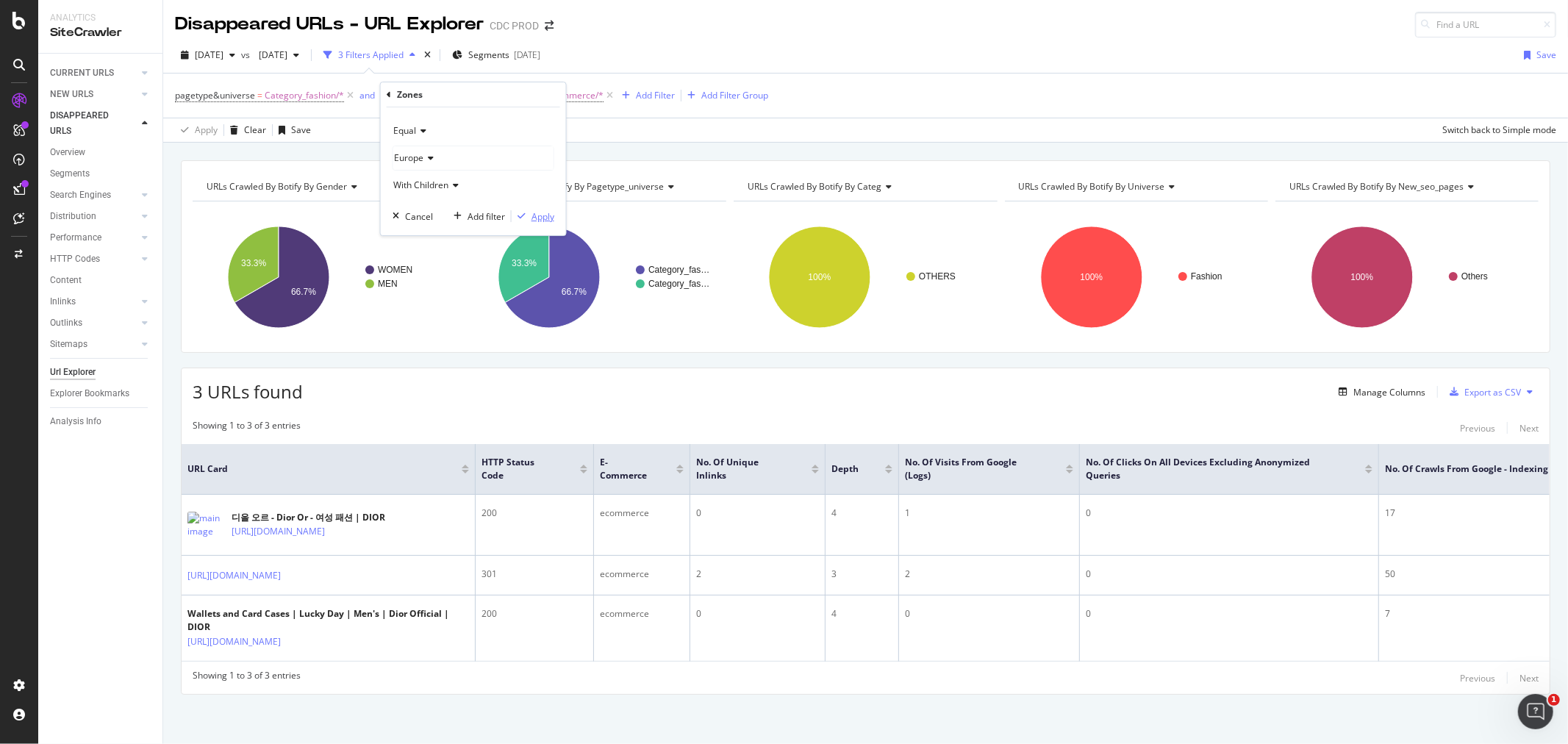
click at [536, 215] on div "Apply" at bounding box center [543, 217] width 23 height 13
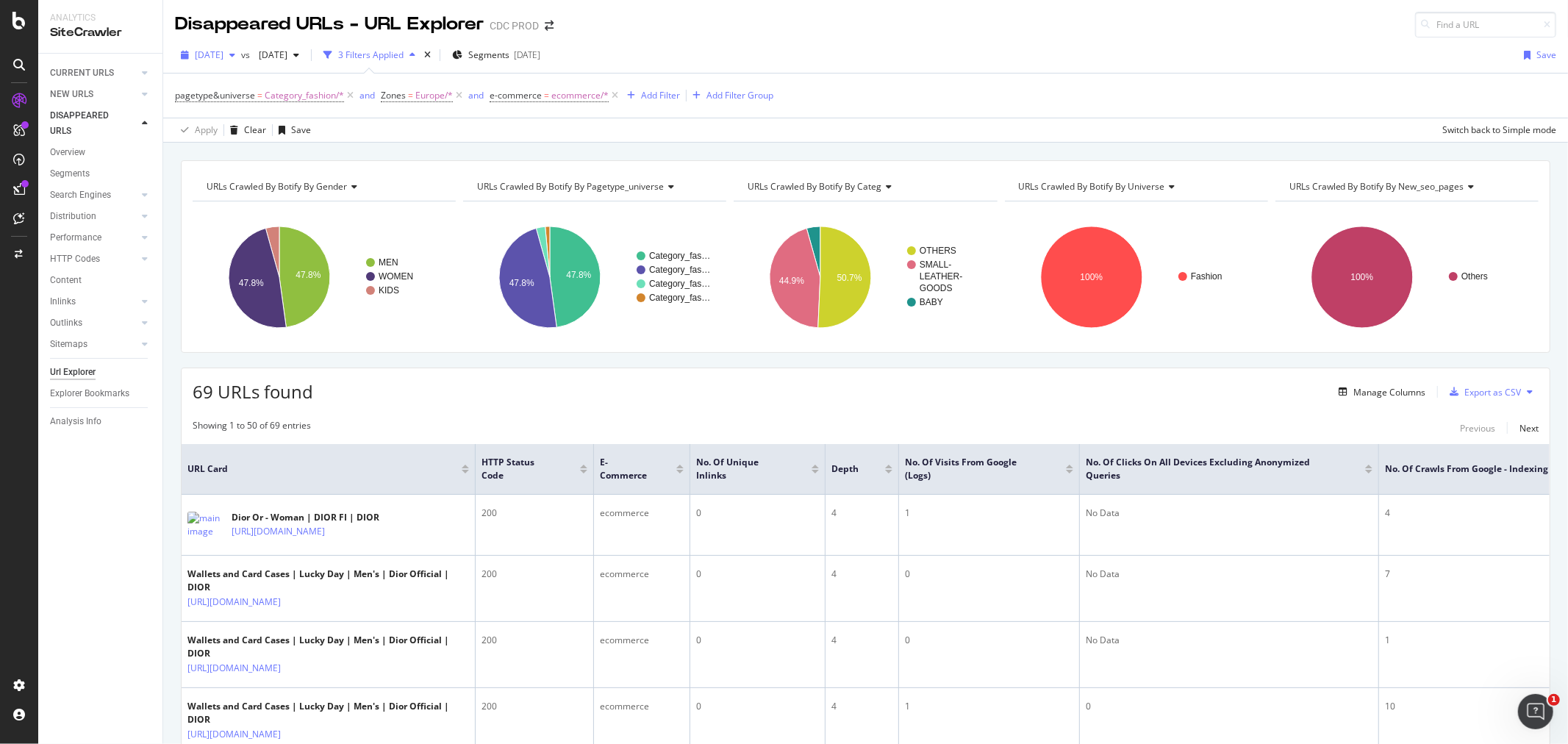
click at [224, 56] on span "[DATE]" at bounding box center [209, 55] width 29 height 13
click at [801, 35] on div "Disappeared URLs - URL Explorer CDC PROD" at bounding box center [866, 18] width 1405 height 37
click at [1468, 397] on div "Export as CSV" at bounding box center [1492, 392] width 56 height 13
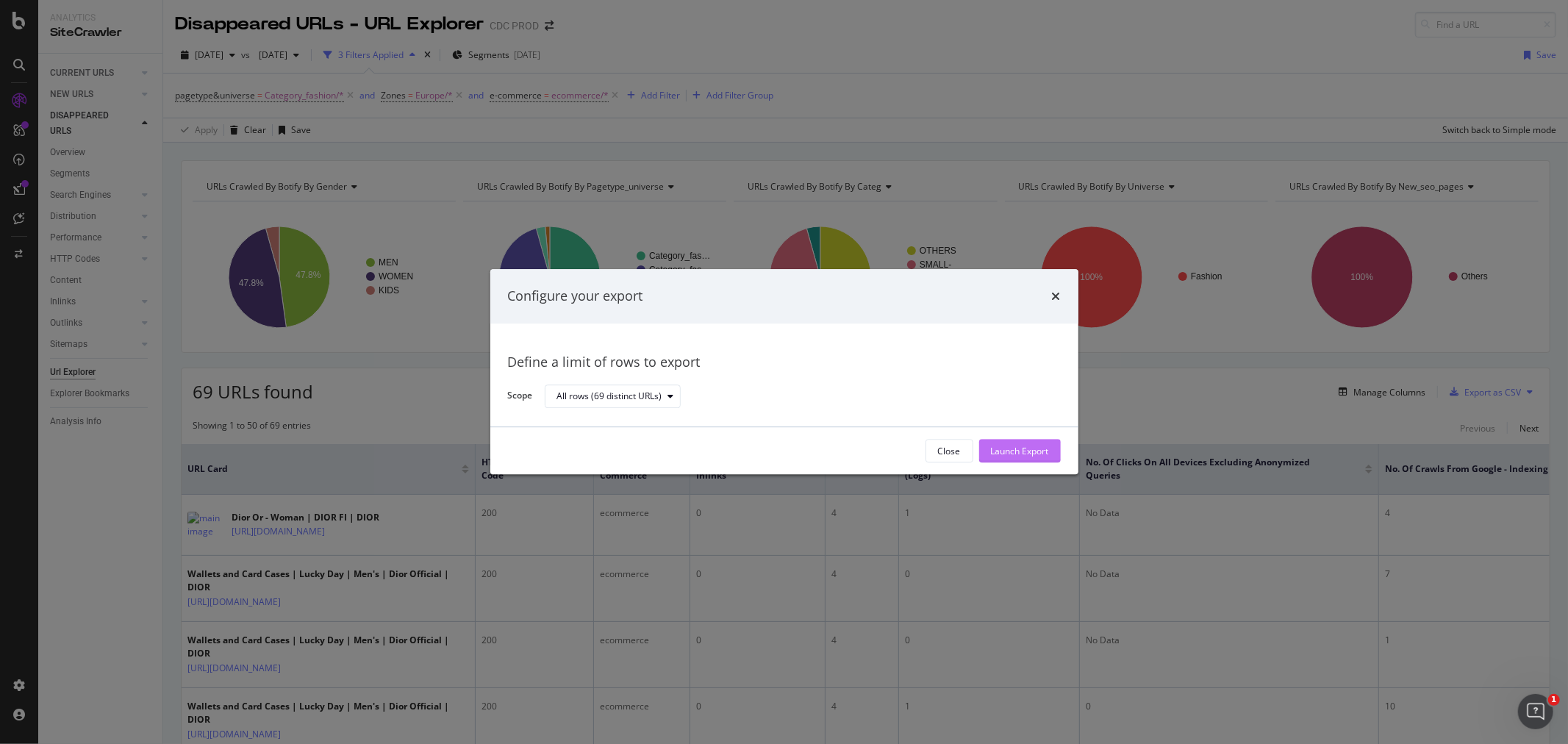
click at [991, 443] on div "Launch Export" at bounding box center [1020, 451] width 58 height 22
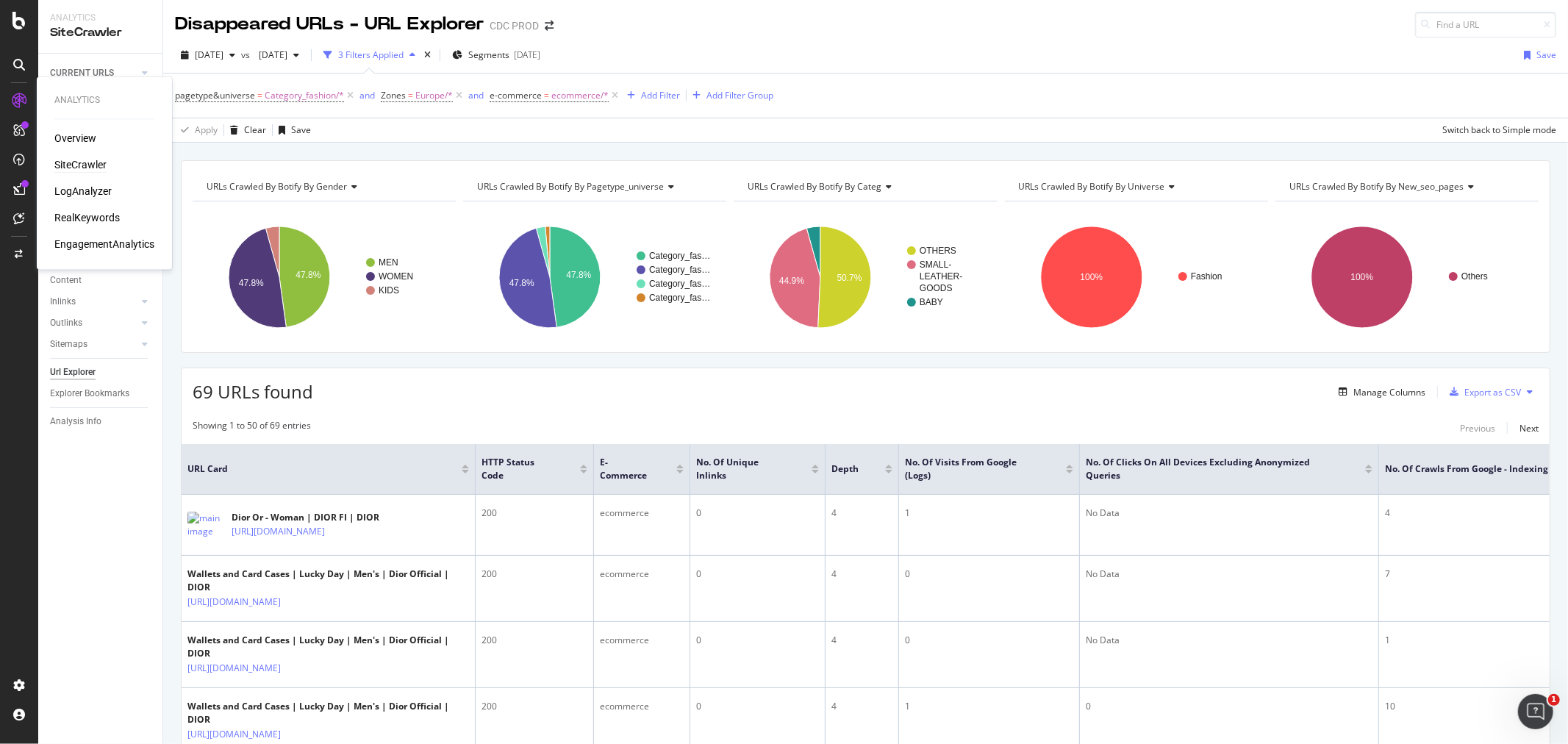
click at [92, 191] on div "LogAnalyzer" at bounding box center [83, 192] width 57 height 15
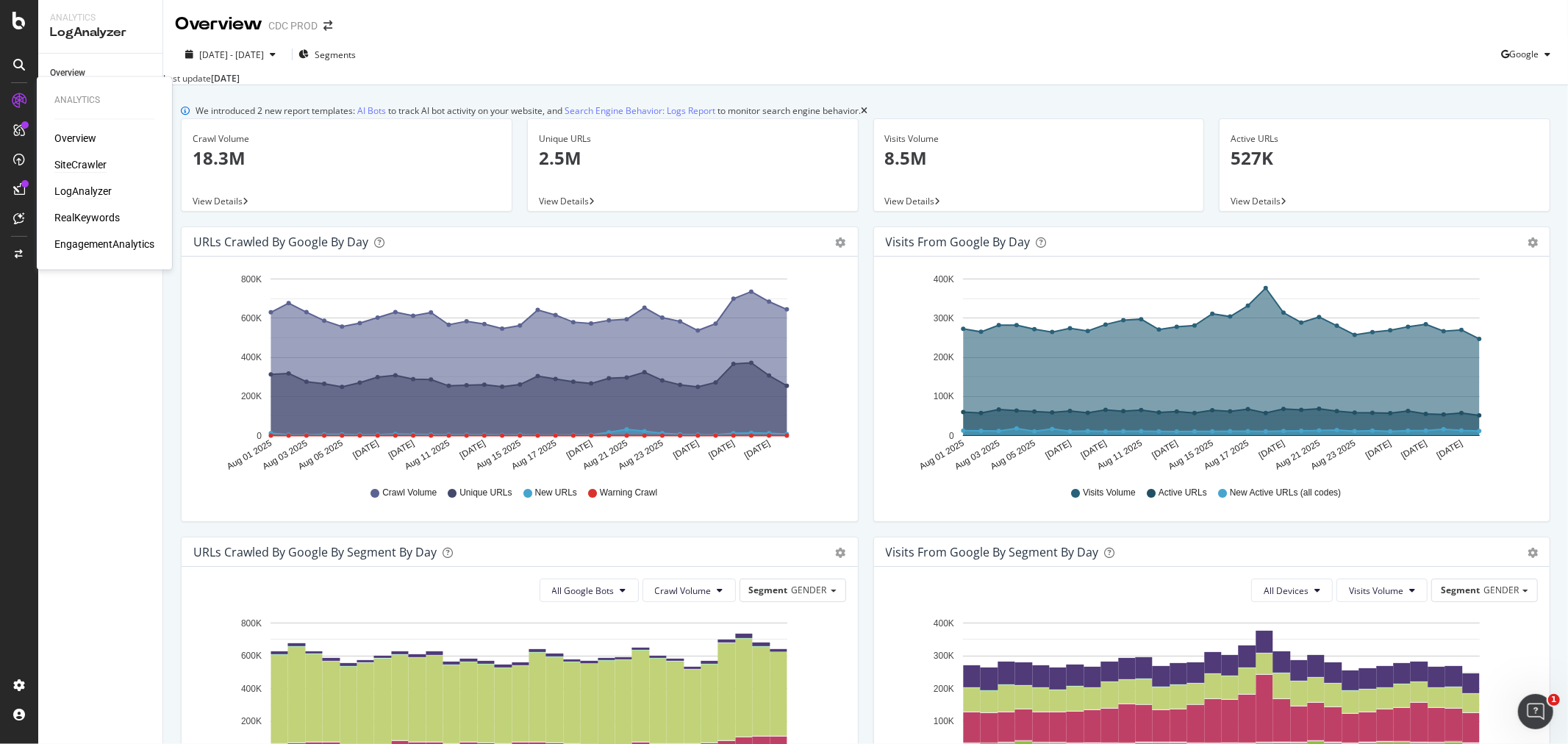
click at [94, 165] on div "SiteCrawler" at bounding box center [81, 165] width 52 height 15
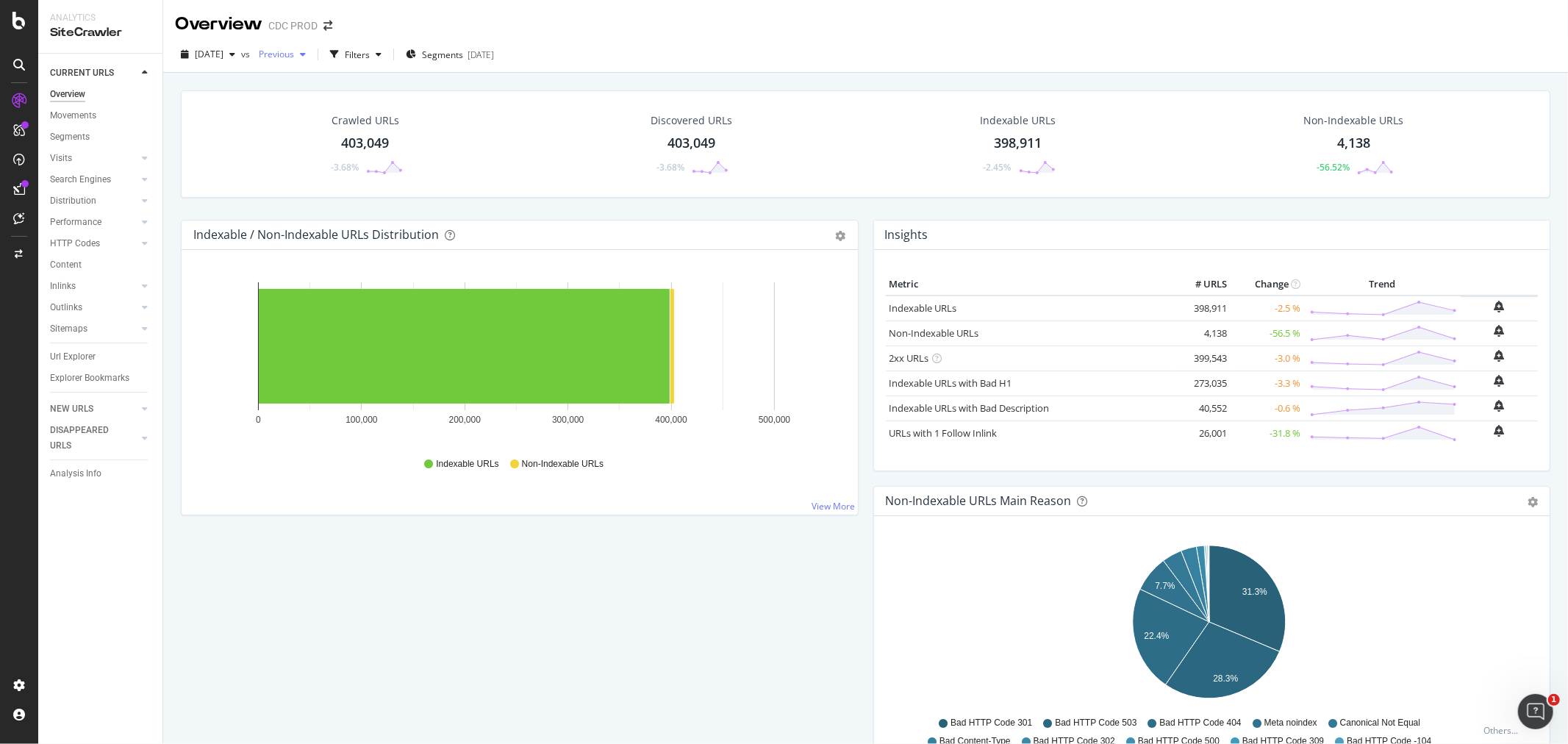
click at [294, 55] on span "Previous" at bounding box center [274, 54] width 41 height 13
click at [69, 357] on div "Url Explorer" at bounding box center [72, 356] width 45 height 15
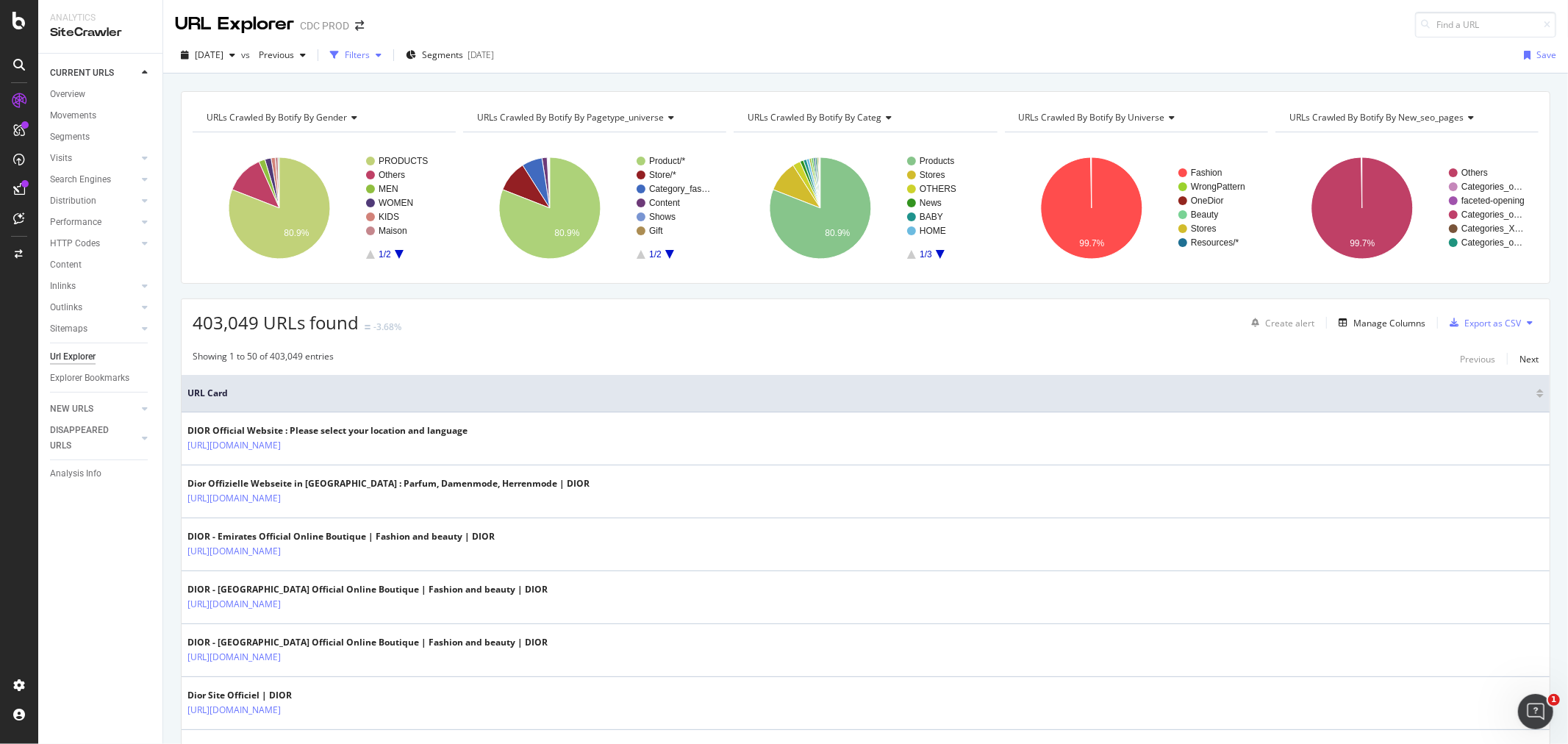
click at [370, 52] on div "Filters" at bounding box center [356, 55] width 25 height 13
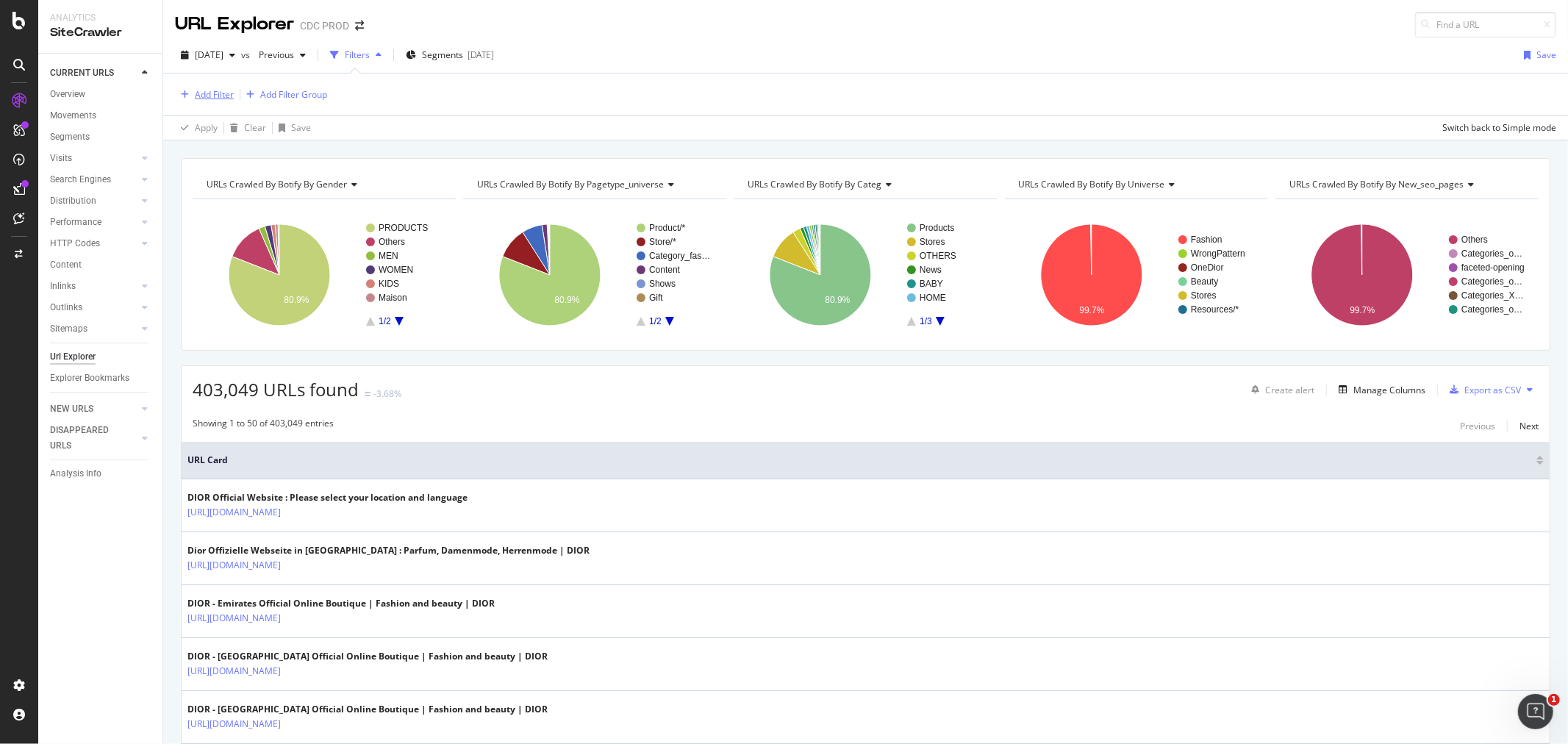
click at [205, 94] on div "Add Filter" at bounding box center [213, 94] width 39 height 13
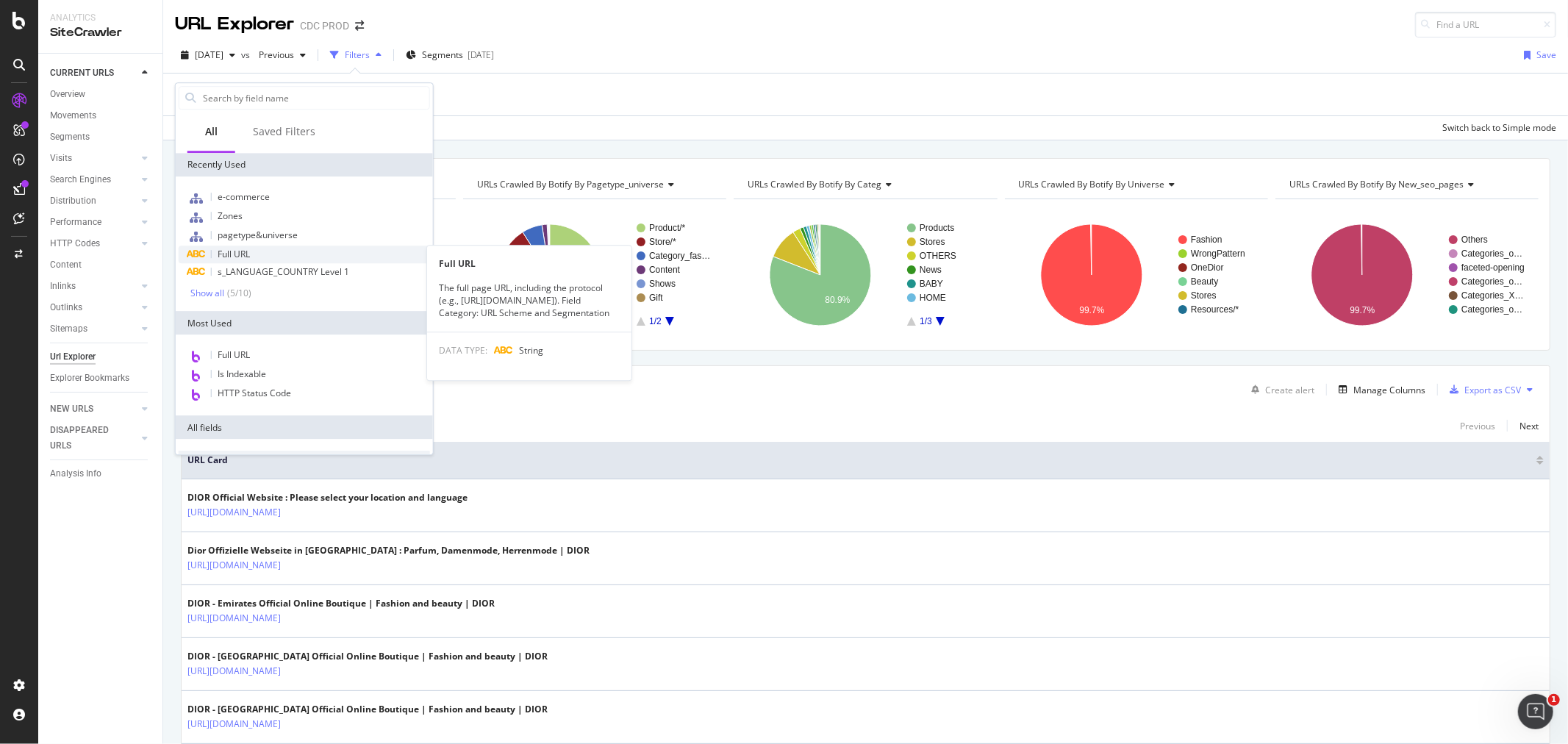
click at [261, 247] on div "Full URL" at bounding box center [304, 254] width 252 height 17
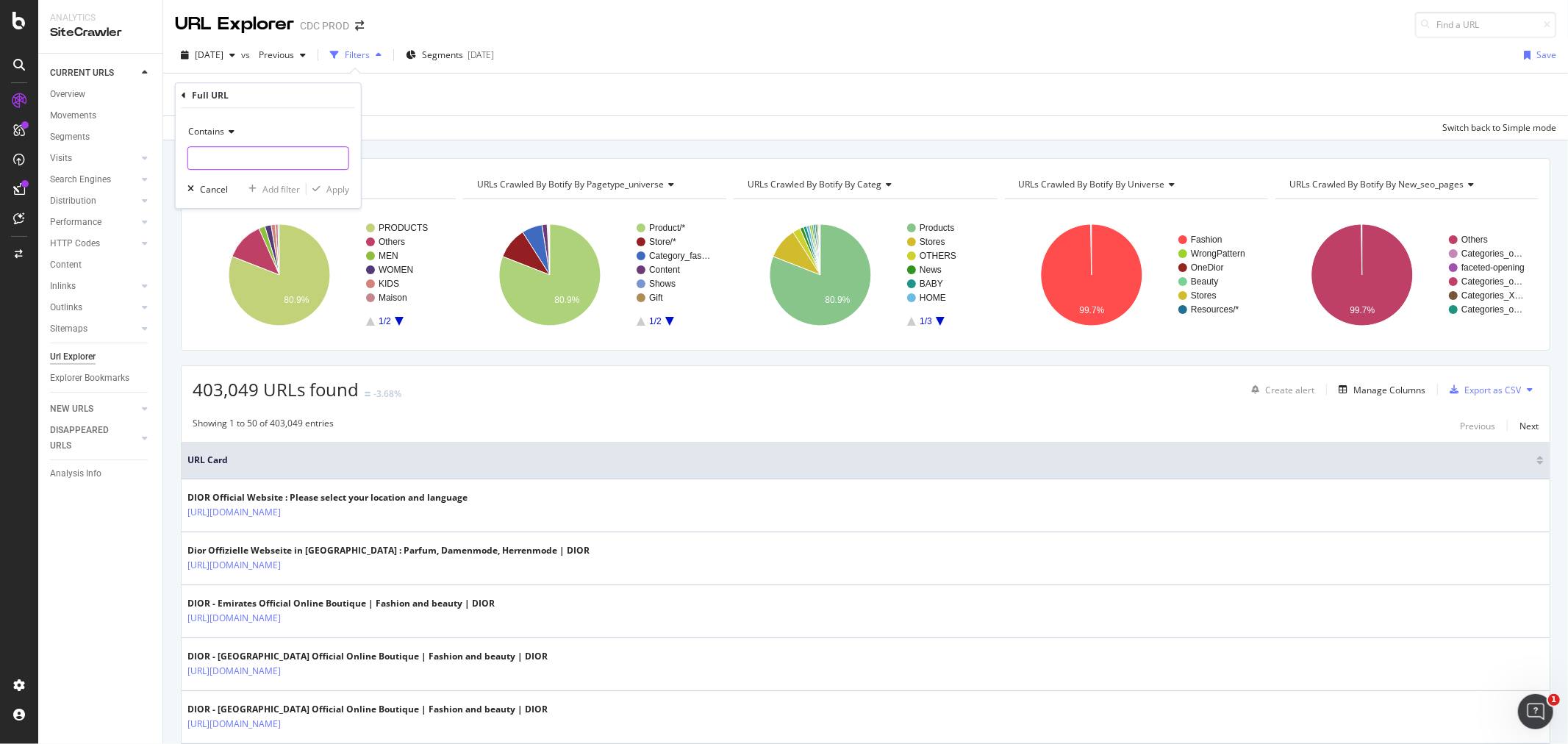
click at [259, 165] on input "text" at bounding box center [268, 158] width 160 height 24
type input "fr_FR"
click at [340, 193] on div "Apply" at bounding box center [337, 190] width 23 height 13
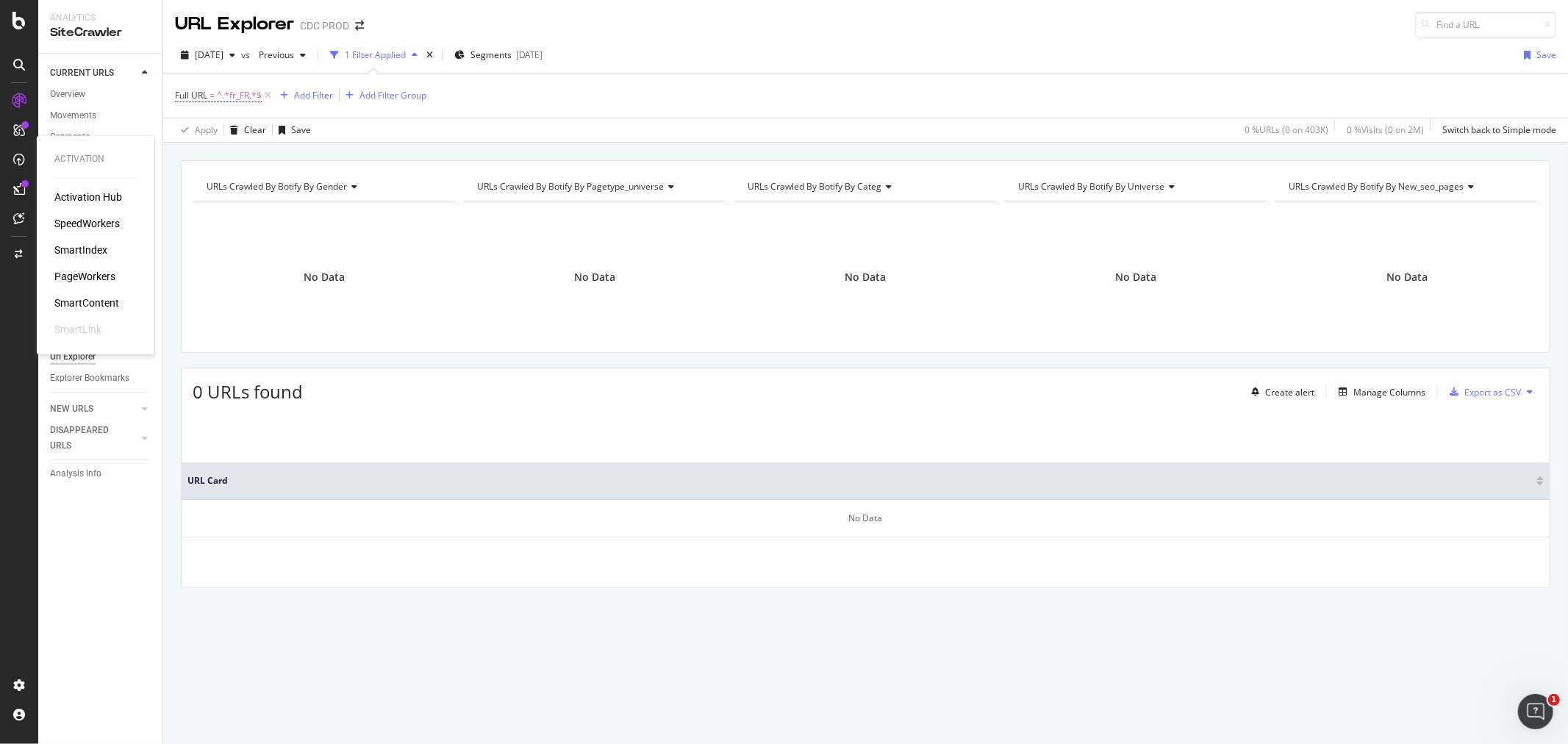
click at [96, 225] on div "SpeedWorkers" at bounding box center [87, 224] width 65 height 15
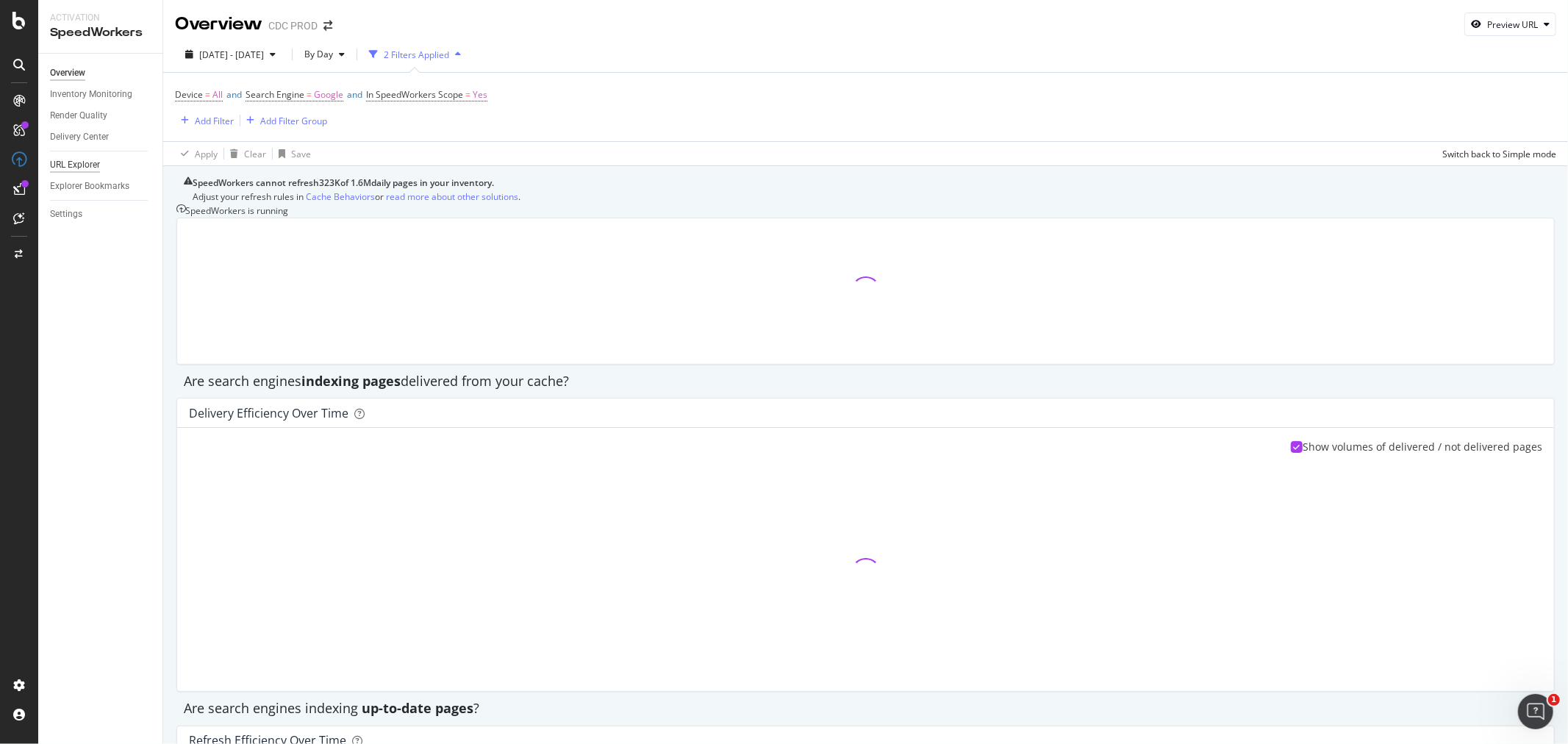
click at [86, 167] on div "URL Explorer" at bounding box center [75, 164] width 50 height 15
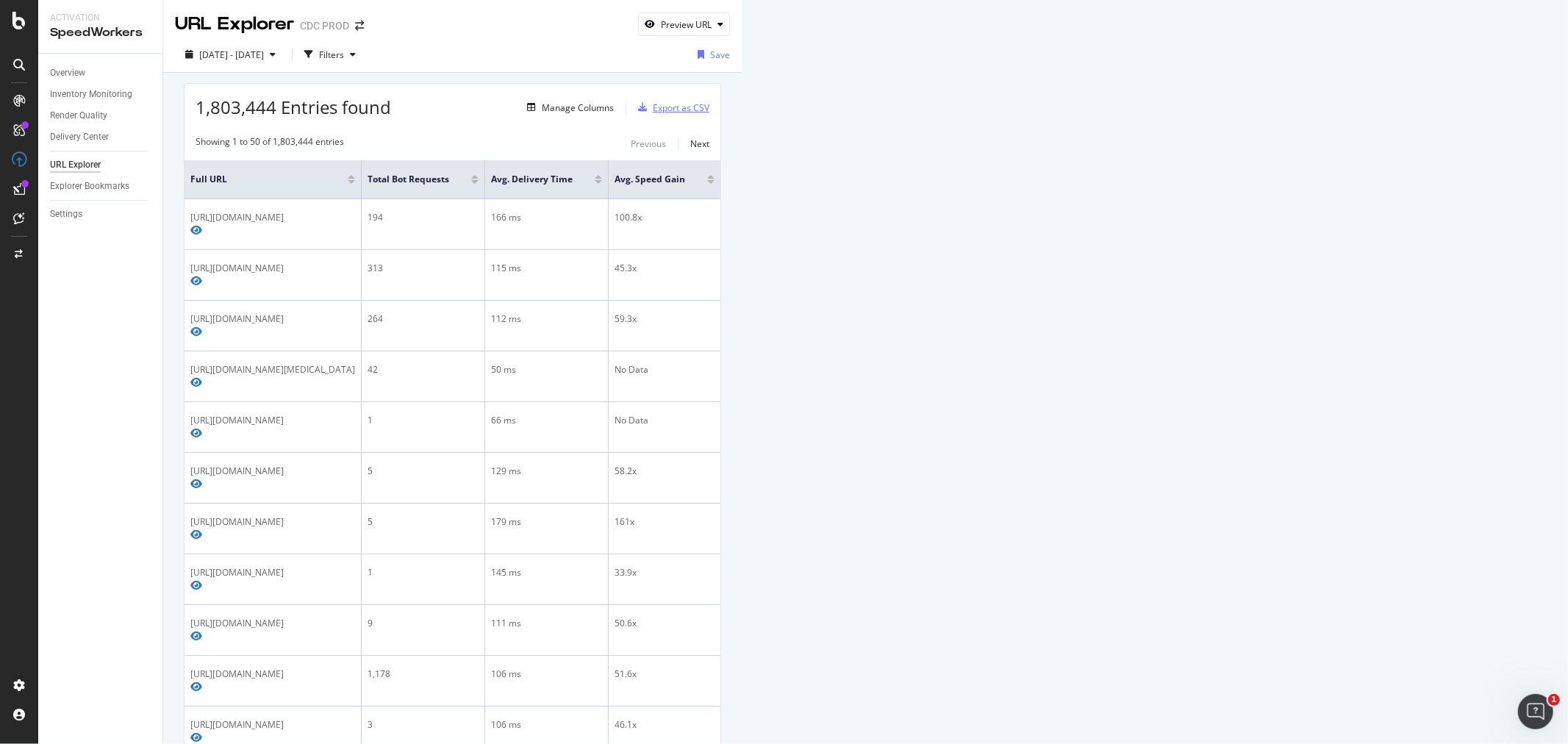
drag, startPoint x: 1485, startPoint y: 112, endPoint x: 563, endPoint y: 94, distance: 922.2
click at [701, 108] on div "1,803,444 Entries found Manage Columns Export as CSV" at bounding box center [452, 102] width 536 height 36
click at [344, 57] on div "Filters" at bounding box center [331, 55] width 25 height 13
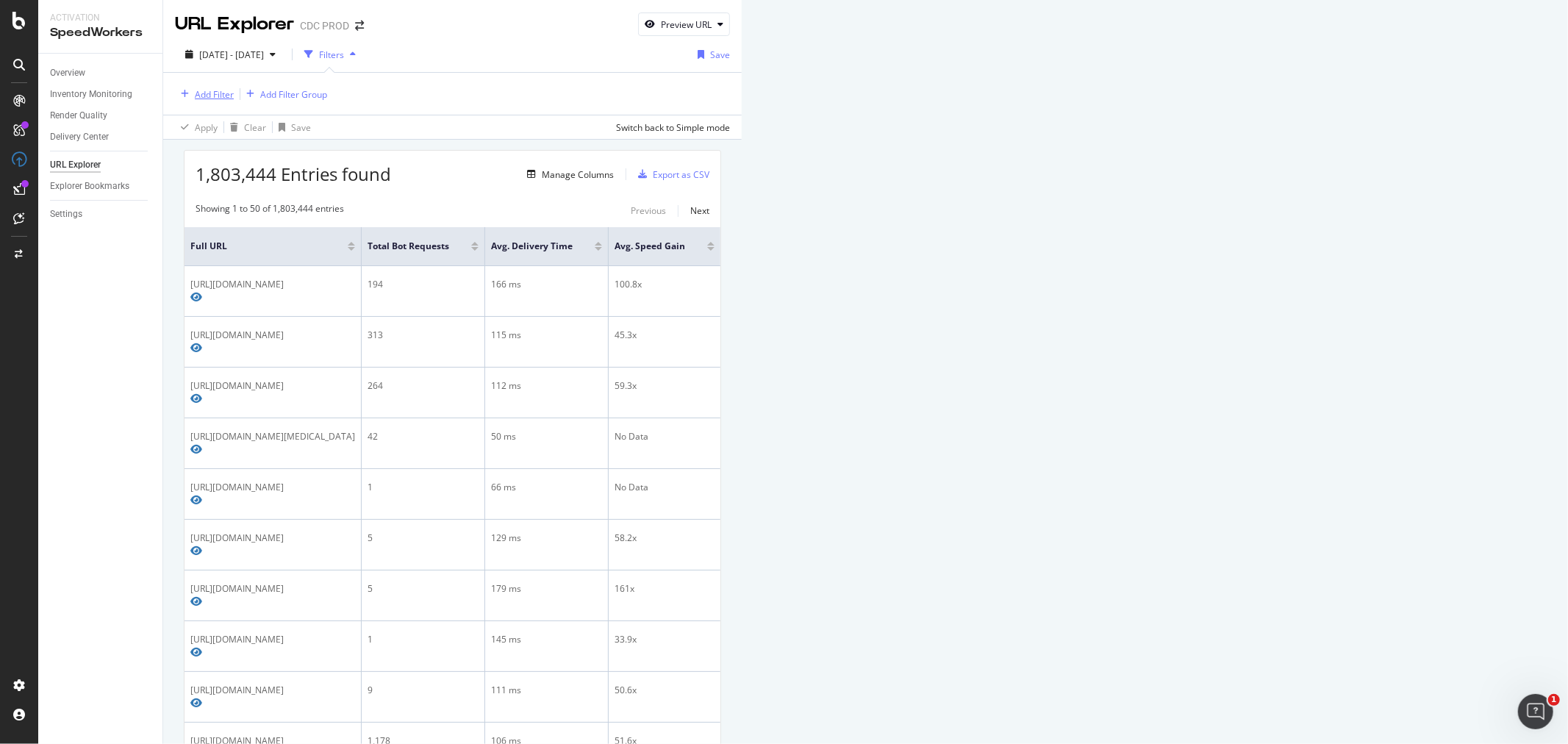
click at [213, 94] on div "Add Filter" at bounding box center [213, 94] width 39 height 13
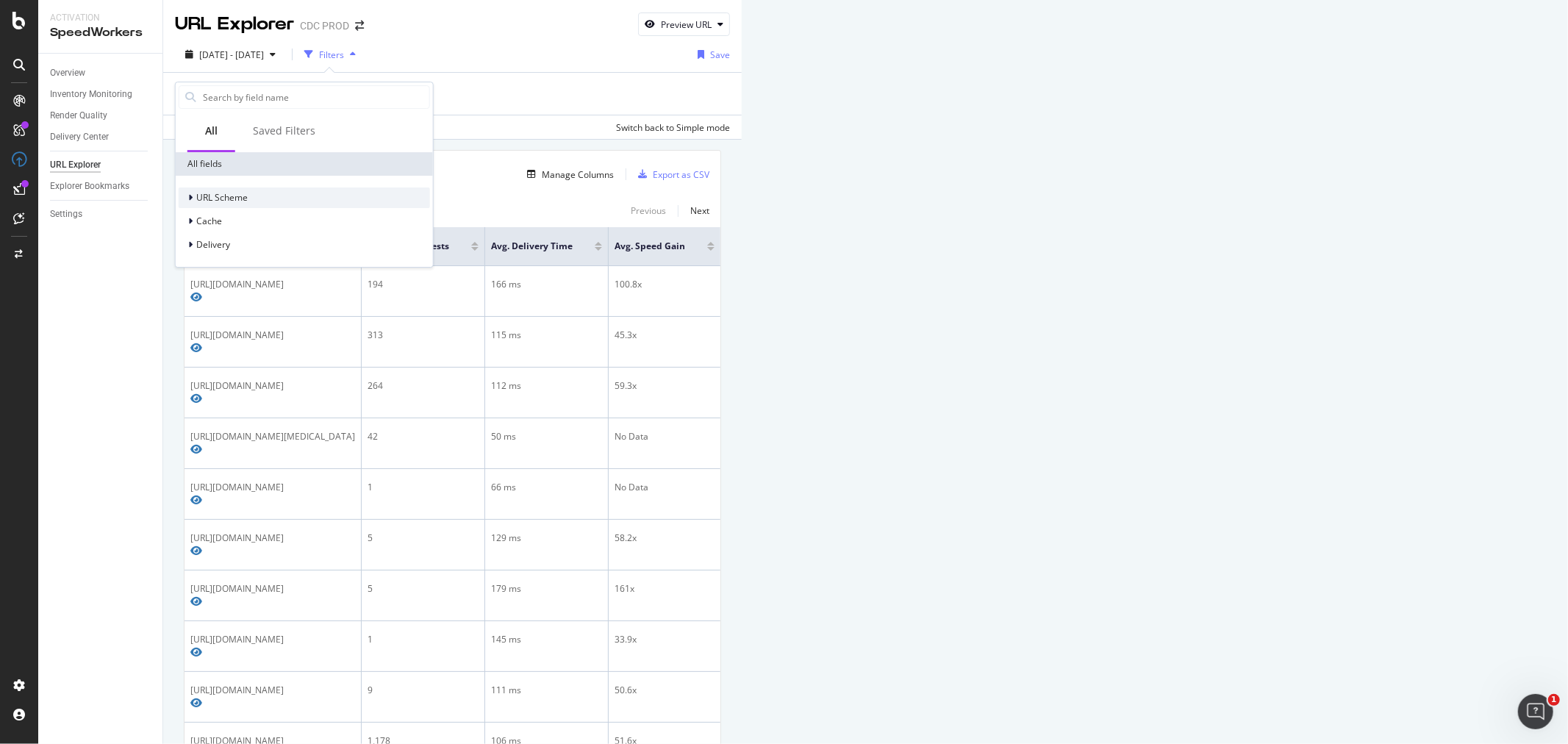
click at [192, 197] on icon at bounding box center [190, 198] width 5 height 9
click at [245, 215] on span "Full URL" at bounding box center [242, 217] width 33 height 13
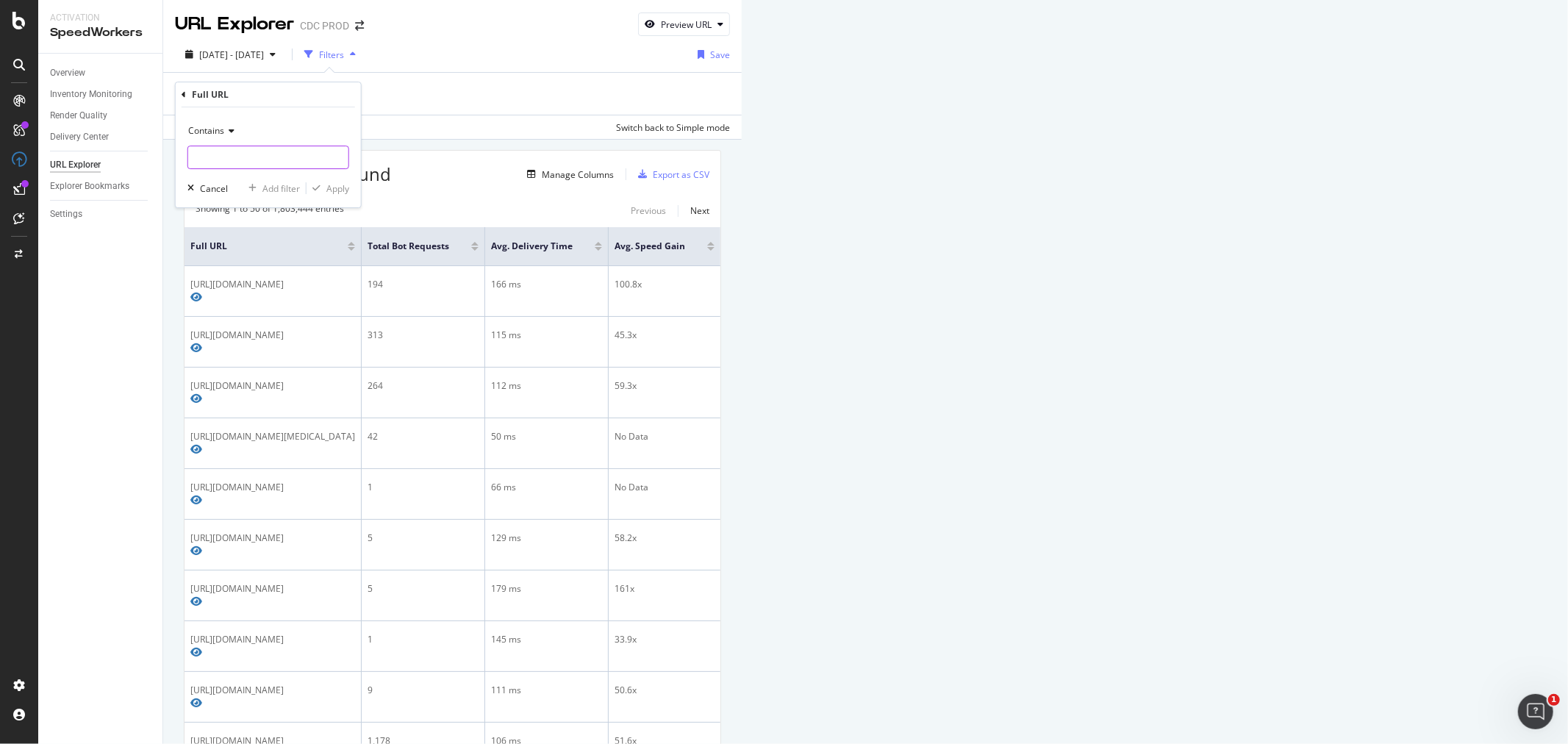
click at [254, 163] on input "text" at bounding box center [268, 157] width 160 height 24
type input "fr_FR"
click at [326, 189] on div "Apply" at bounding box center [337, 189] width 23 height 13
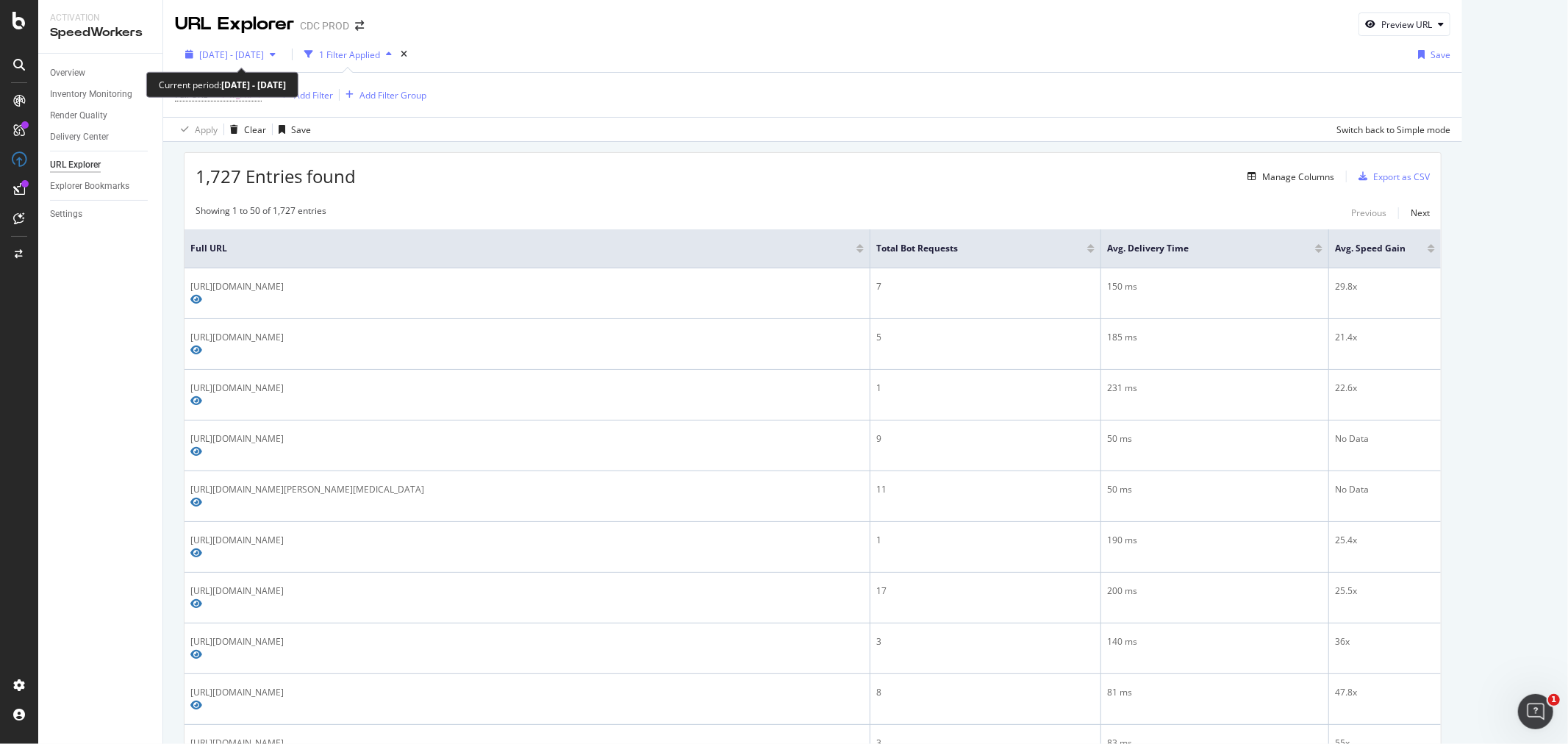
click at [264, 60] on span "2025 Aug. 5th - Sep. 1st" at bounding box center [232, 55] width 65 height 13
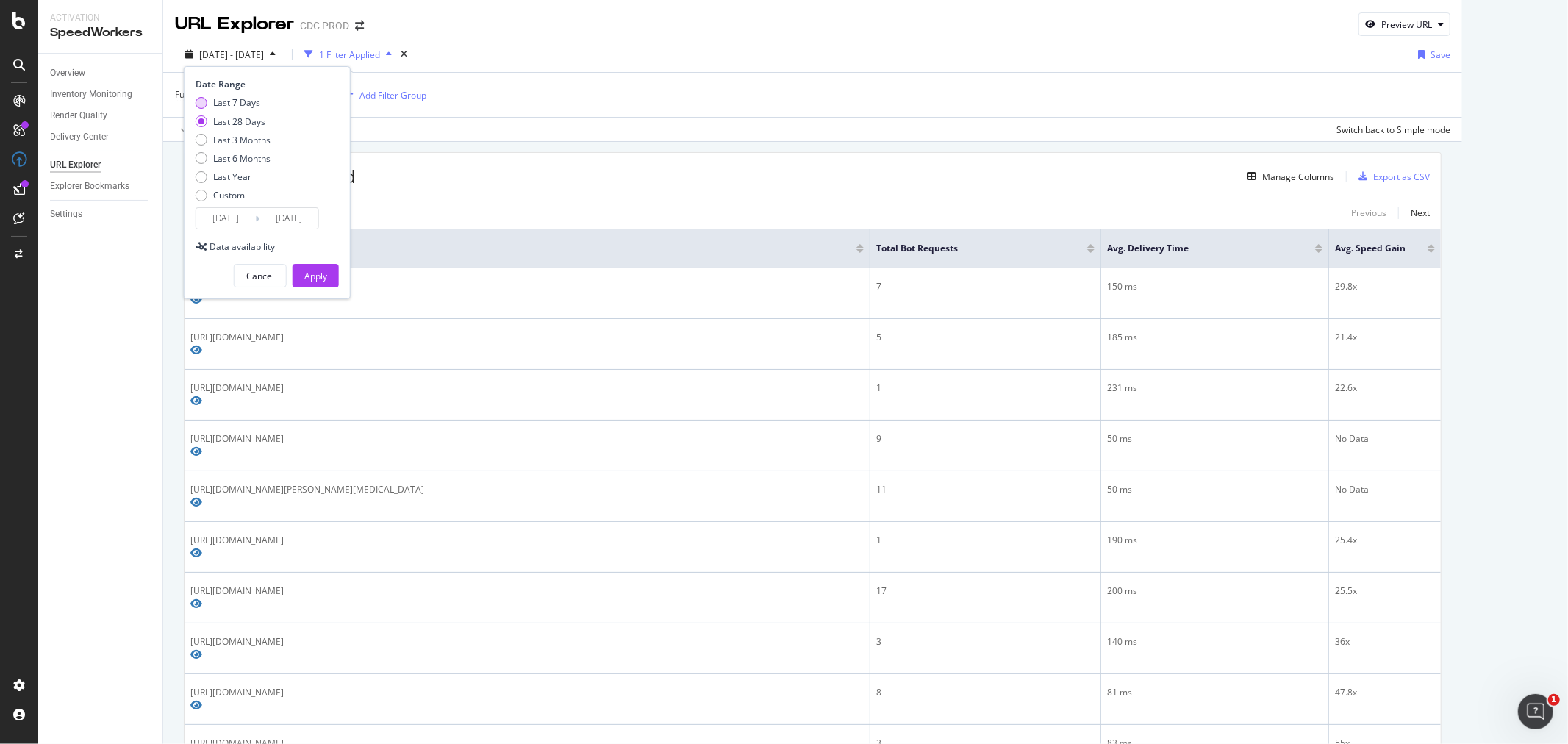
click at [225, 100] on div "Last 7 Days" at bounding box center [236, 102] width 47 height 13
type input "2025/08/26"
click at [312, 274] on div "Apply" at bounding box center [316, 276] width 23 height 13
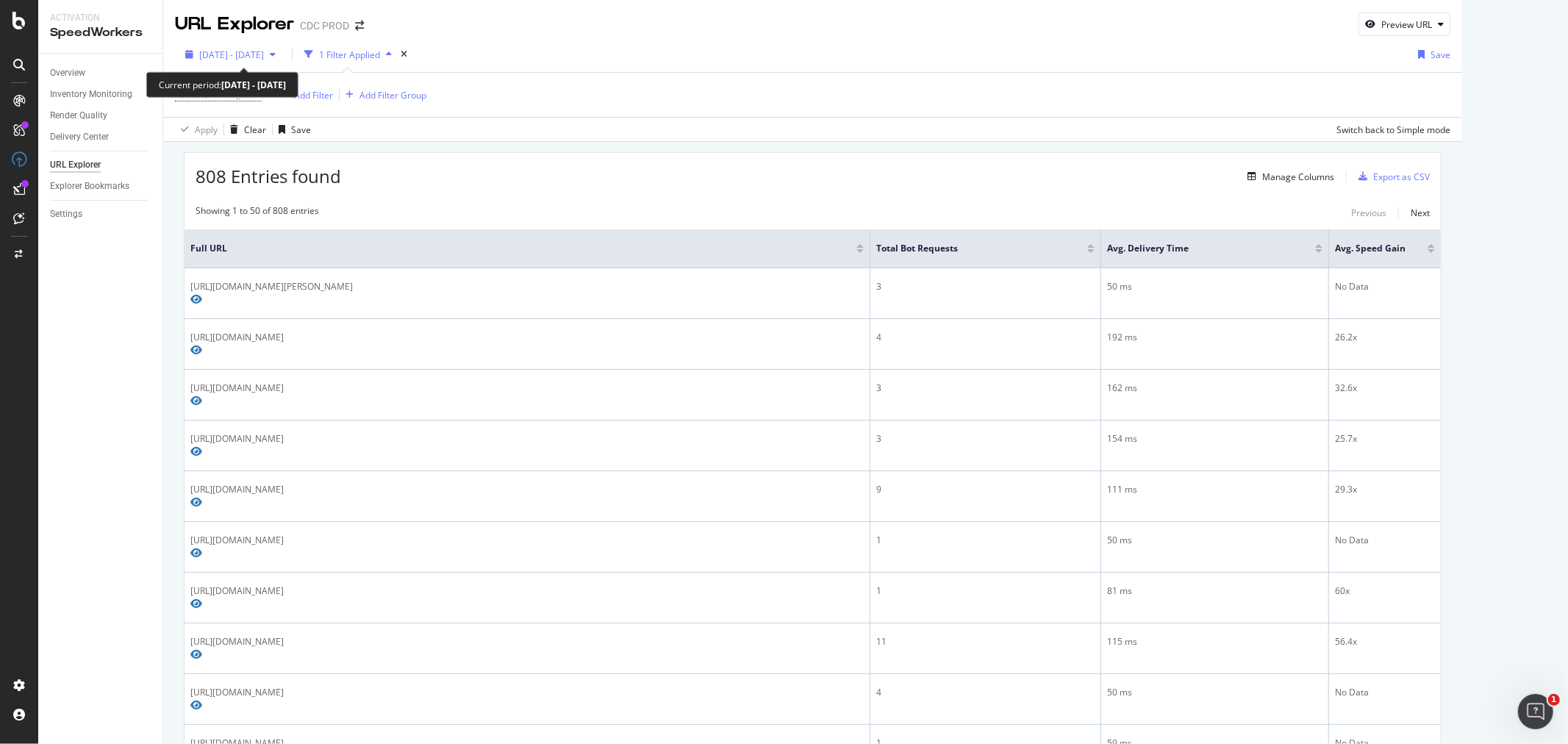
click at [255, 55] on span "2025 Aug. 26th - Sep. 1st" at bounding box center [232, 55] width 65 height 13
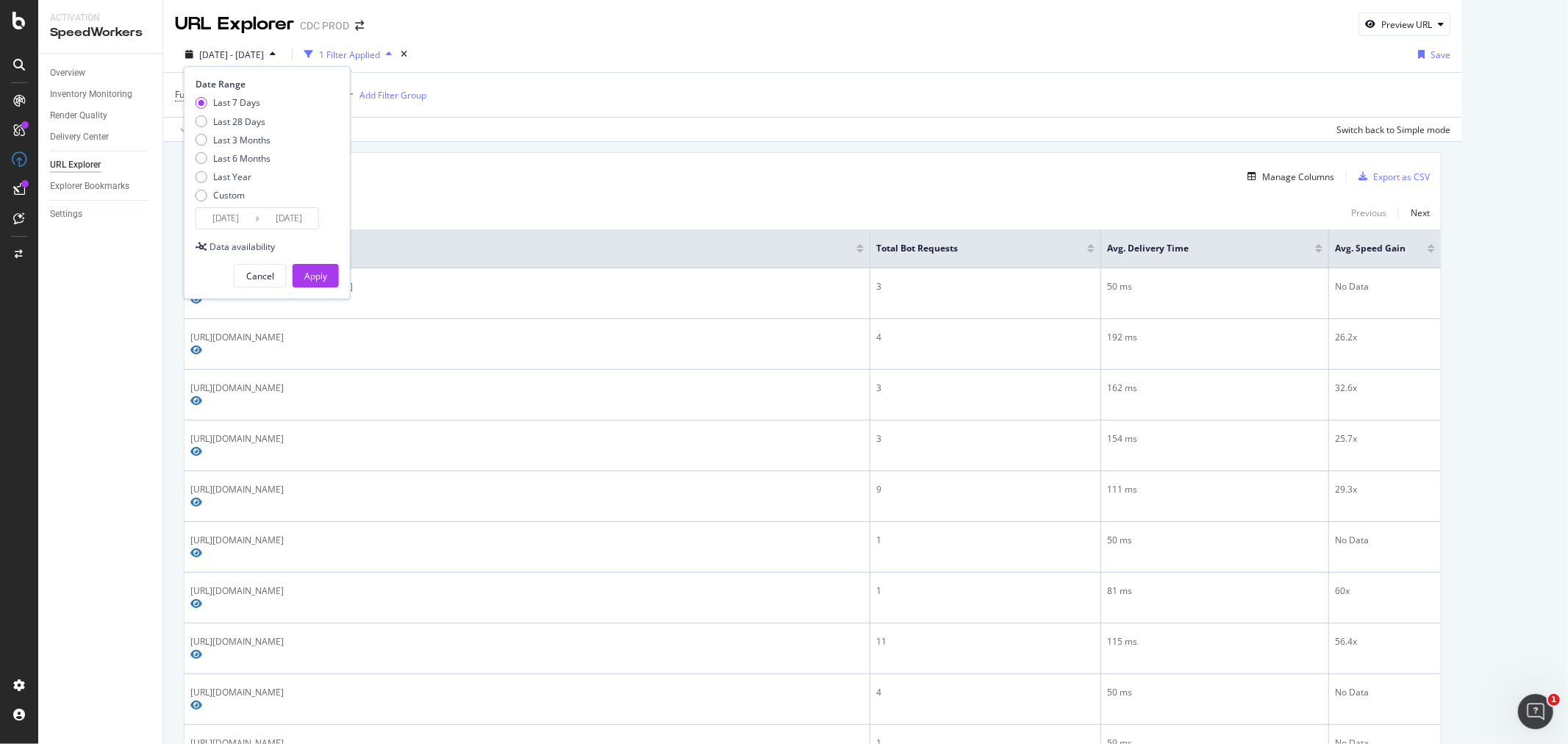
click at [250, 221] on input "2025/08/26" at bounding box center [225, 218] width 59 height 21
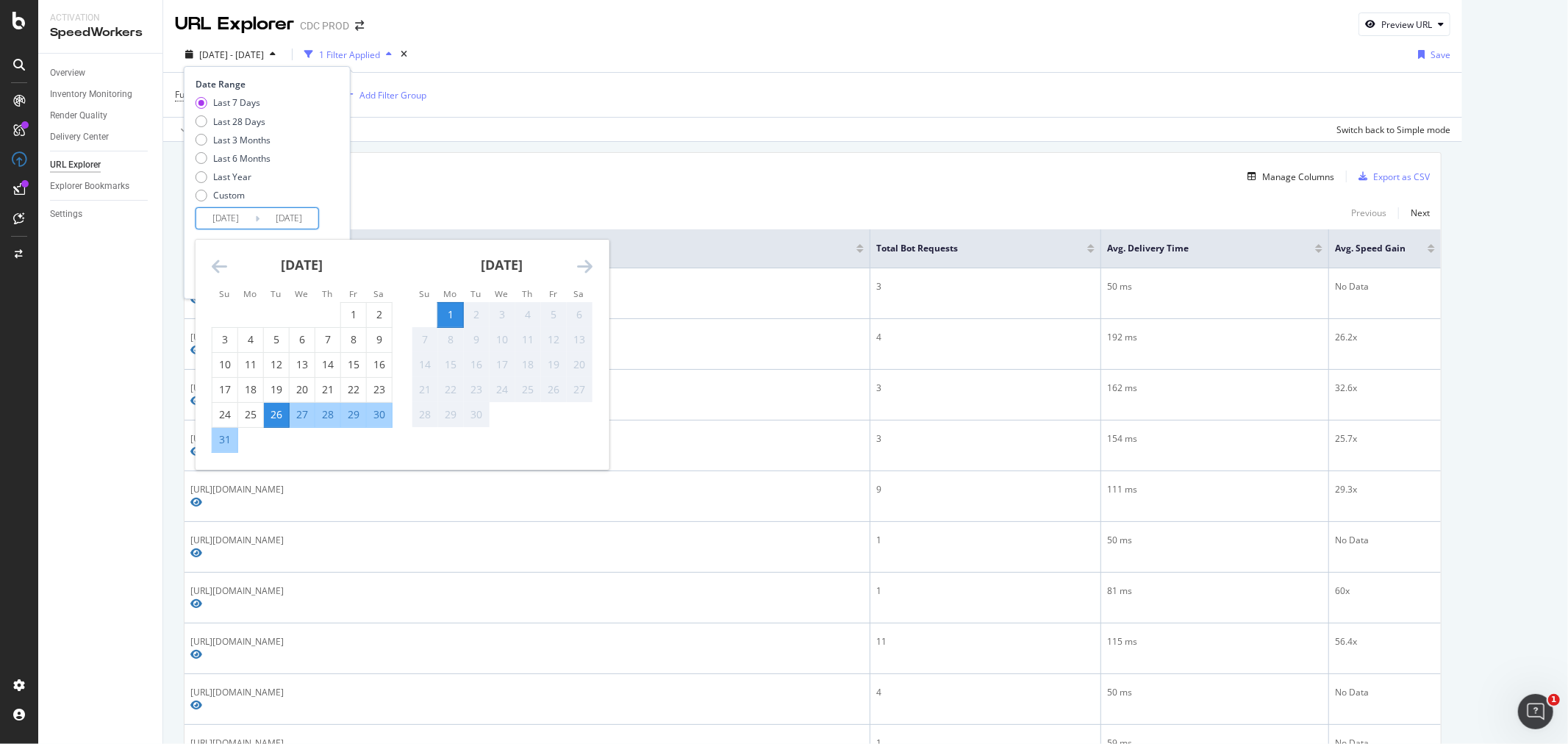
click at [359, 410] on div "29" at bounding box center [353, 414] width 25 height 15
type input "2025/08/29"
click at [355, 410] on div "29" at bounding box center [353, 414] width 25 height 15
type input "2025/08/29"
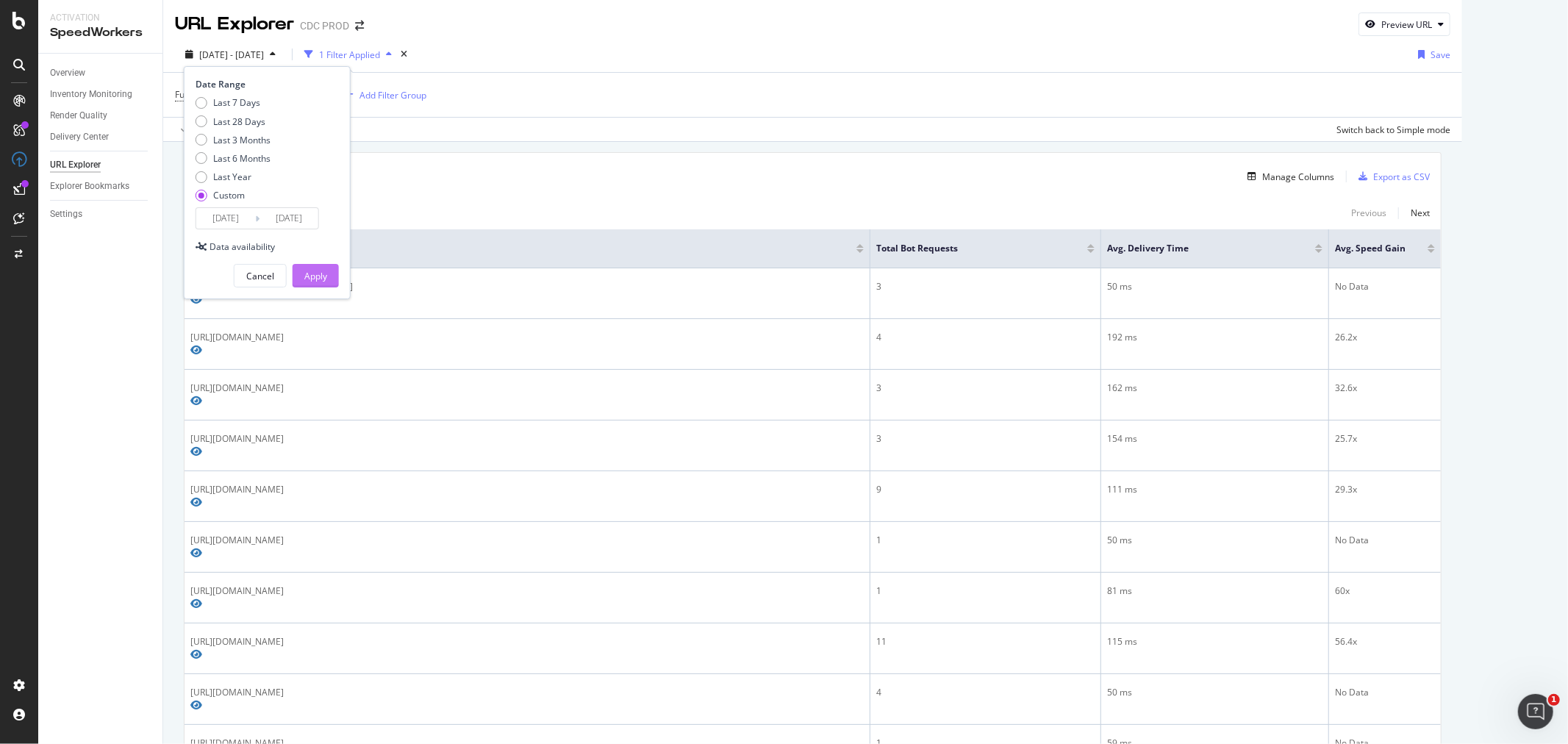
click at [307, 274] on div "Apply" at bounding box center [316, 276] width 23 height 13
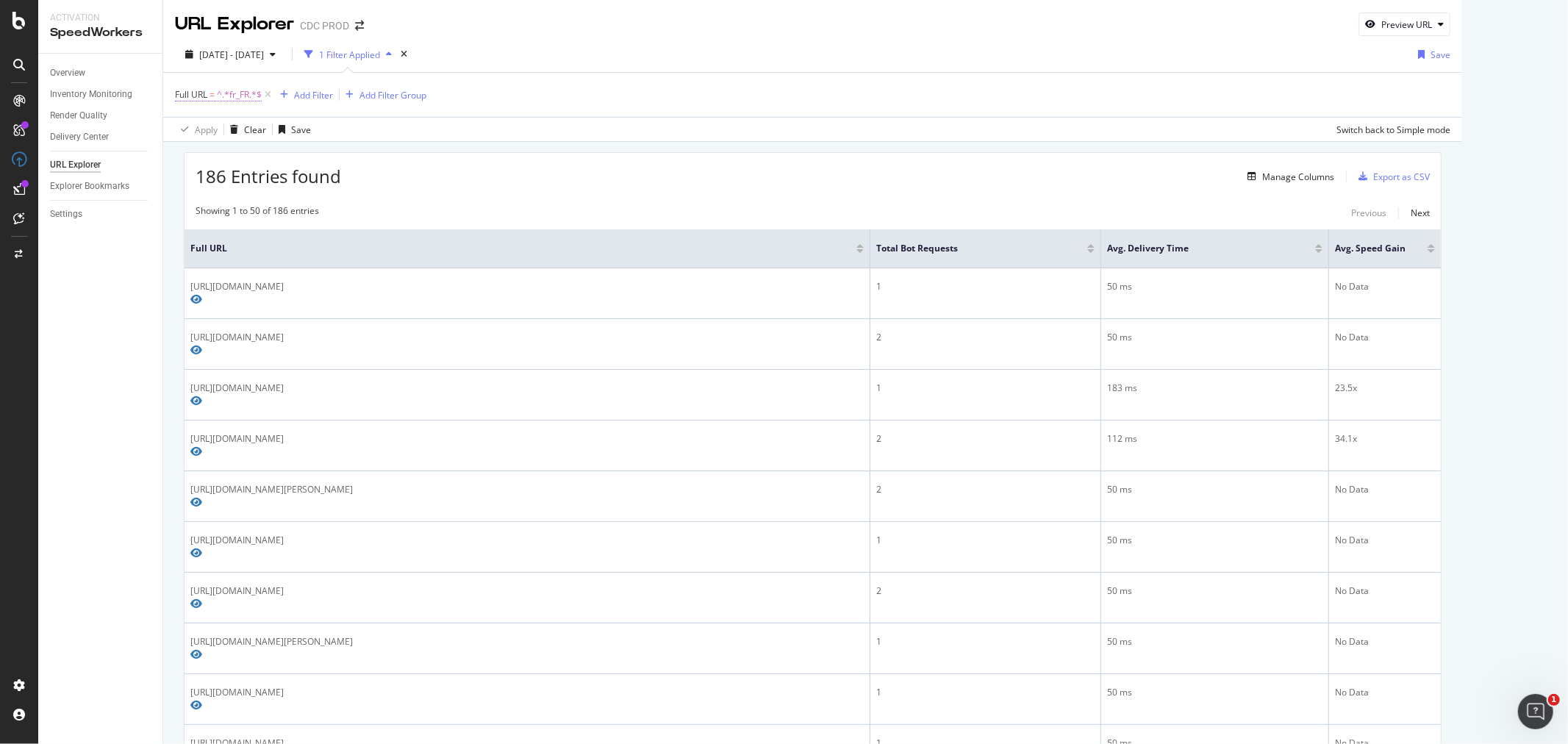
click at [237, 89] on span "^.*fr_FR.*$" at bounding box center [239, 95] width 45 height 21
click at [265, 48] on div "2025 Aug. 29th - Aug. 29th" at bounding box center [230, 55] width 102 height 13
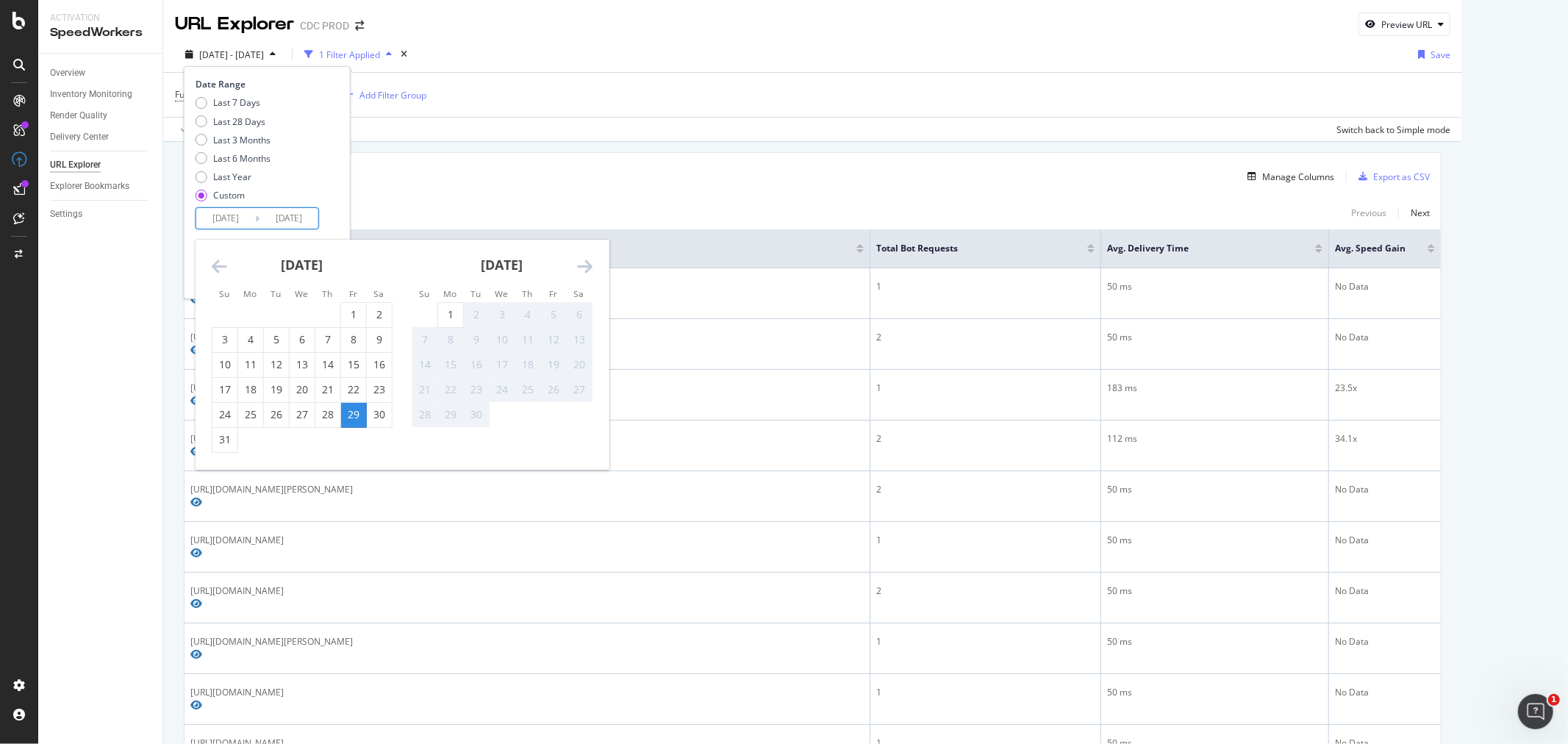
click at [252, 224] on input "2025/08/29" at bounding box center [225, 218] width 59 height 21
click at [458, 309] on div "1" at bounding box center [450, 314] width 25 height 15
type input "2025/09/01"
click at [452, 310] on div "1" at bounding box center [450, 314] width 25 height 15
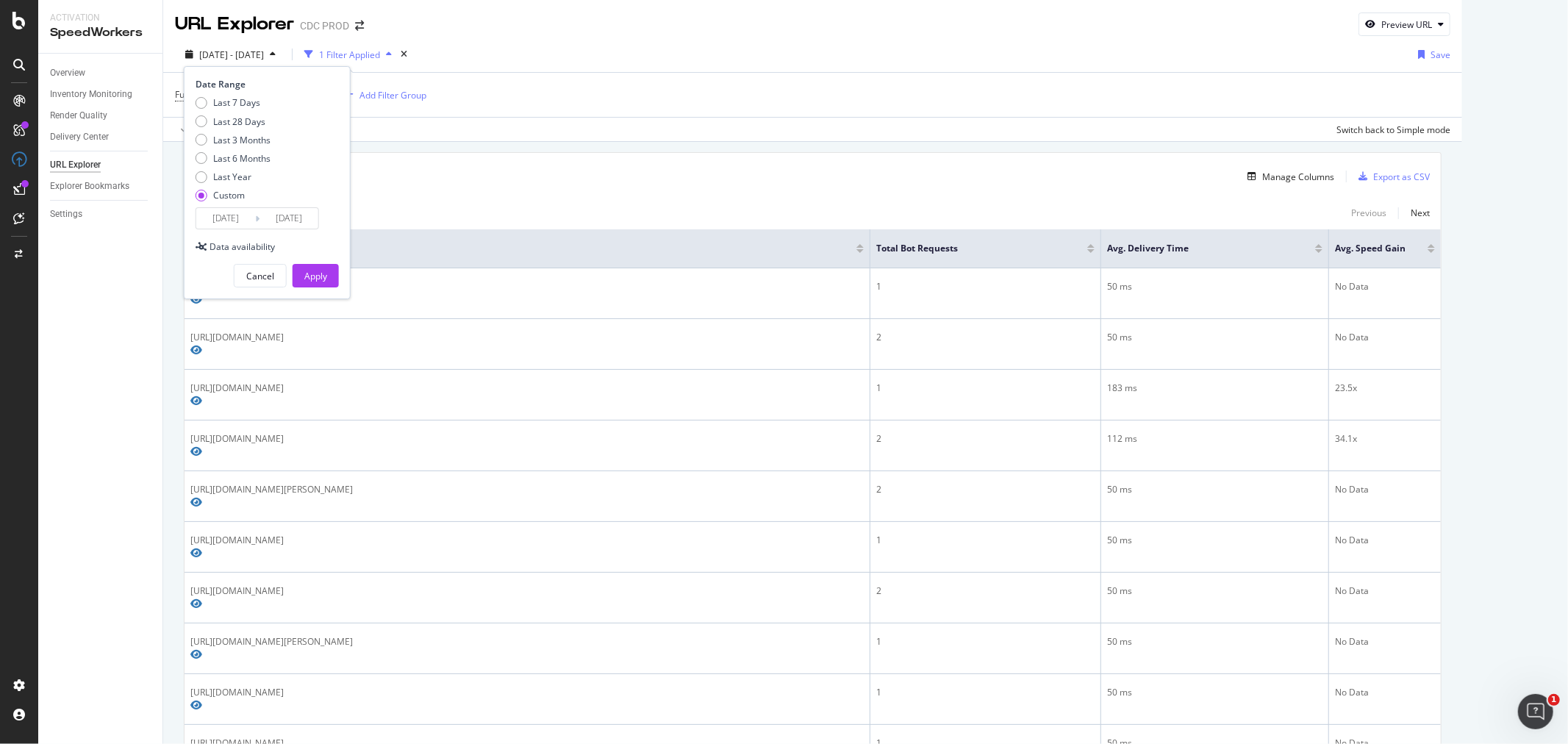
type input "2025/09/01"
click at [335, 270] on button "Apply" at bounding box center [316, 276] width 46 height 24
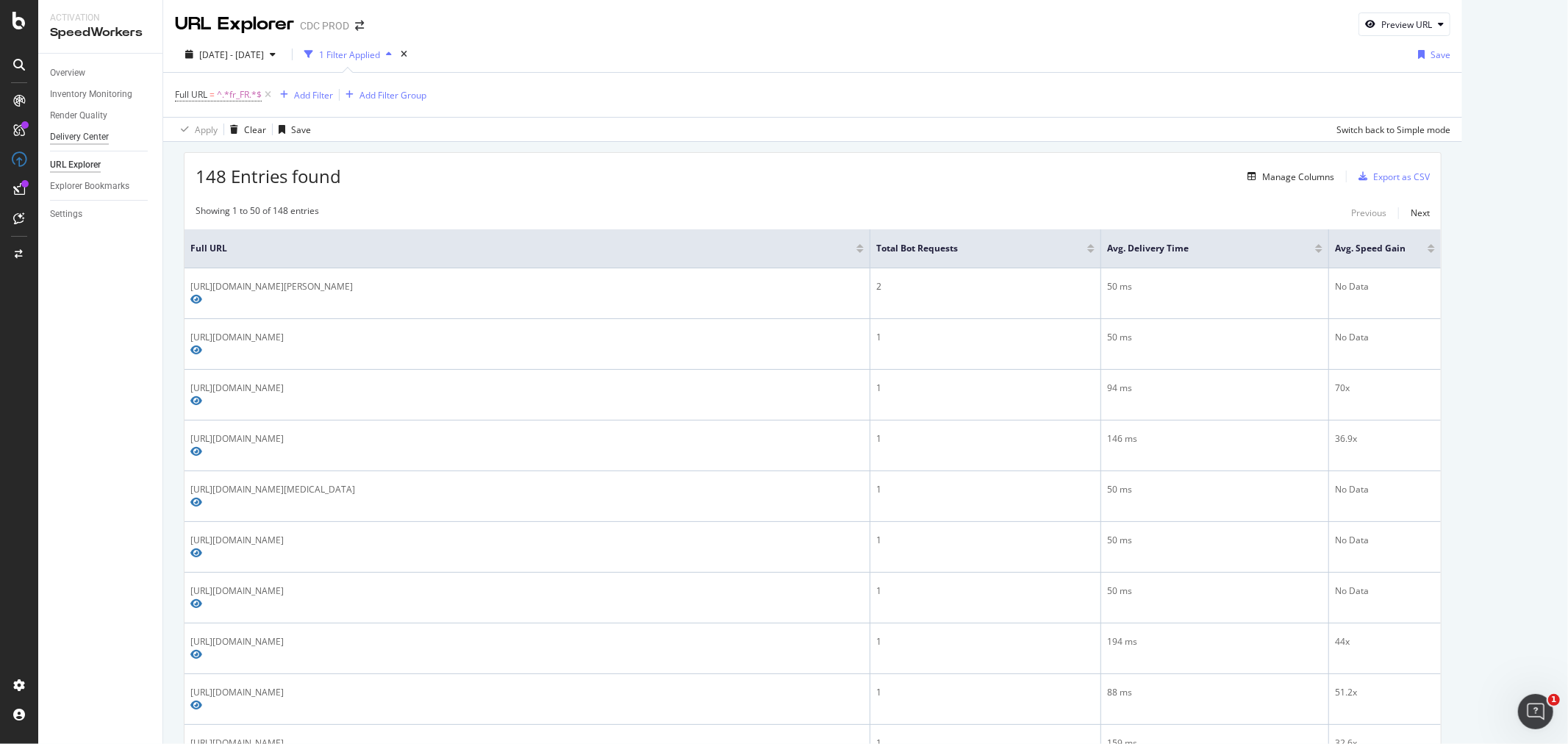
click at [85, 134] on div "Delivery Center" at bounding box center [79, 136] width 59 height 15
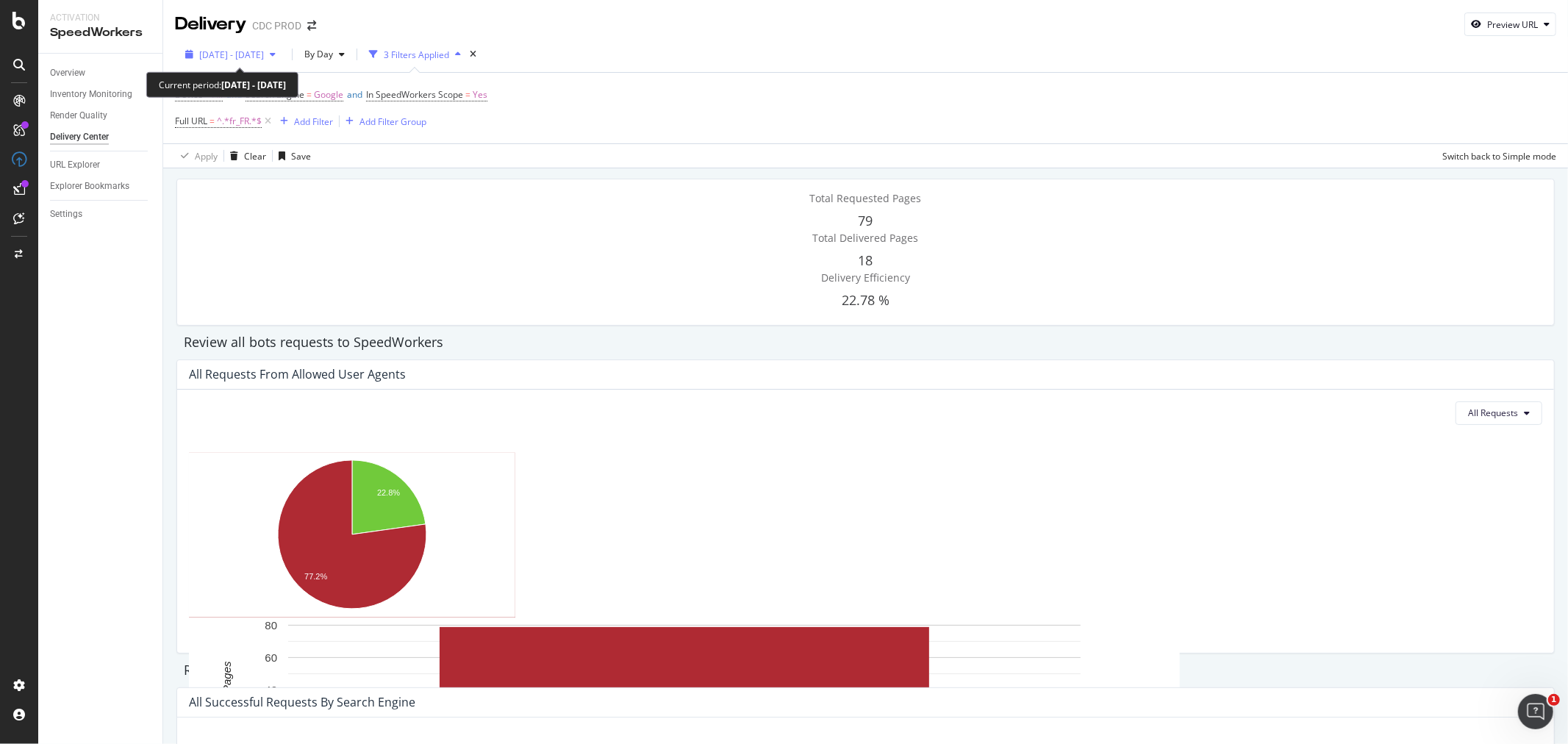
click at [264, 53] on span "2025 Sep. 1st - Sep. 1st" at bounding box center [232, 55] width 65 height 13
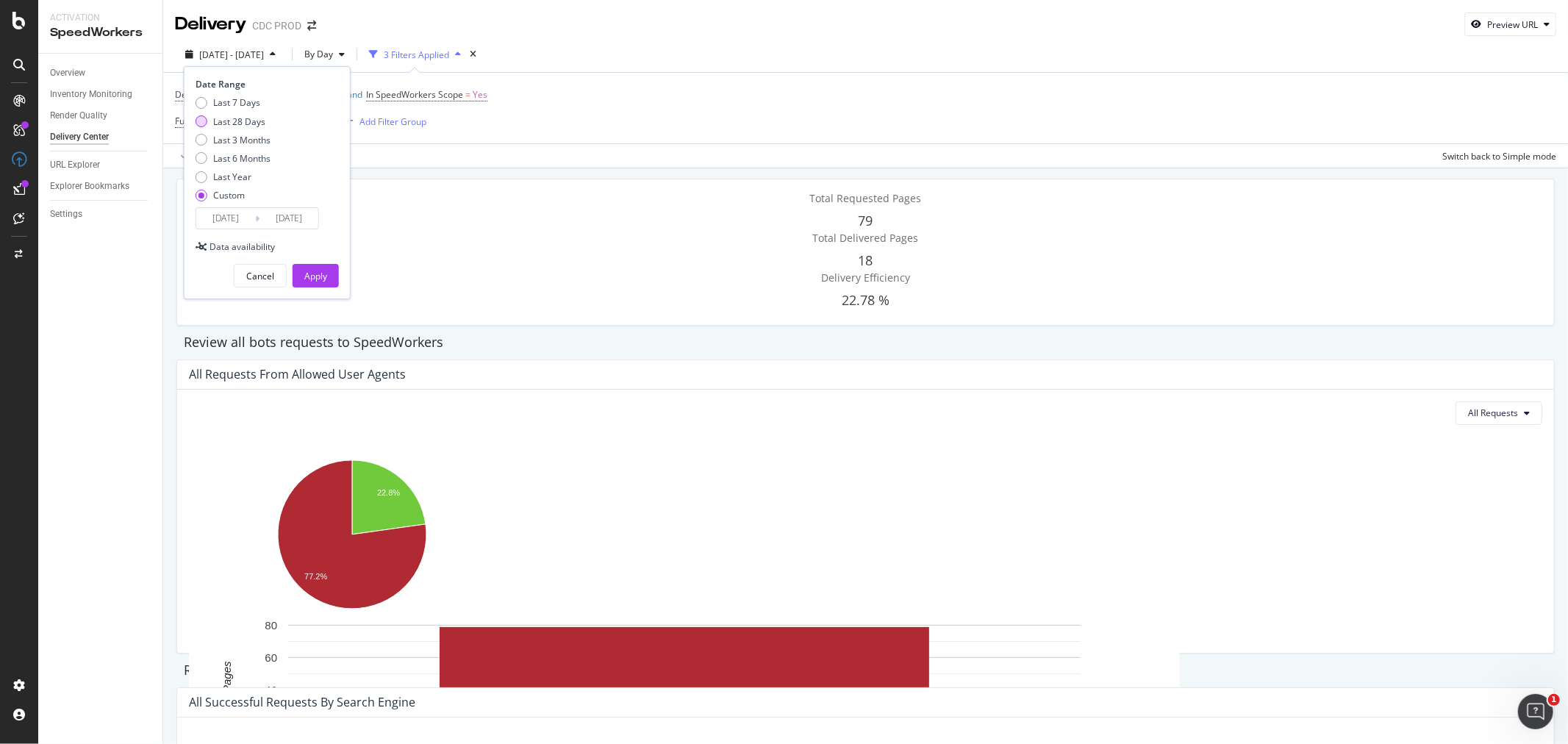
click at [251, 121] on div "Last 28 Days" at bounding box center [240, 121] width 52 height 13
type input "2025/08/05"
click at [322, 274] on div "Apply" at bounding box center [316, 276] width 23 height 13
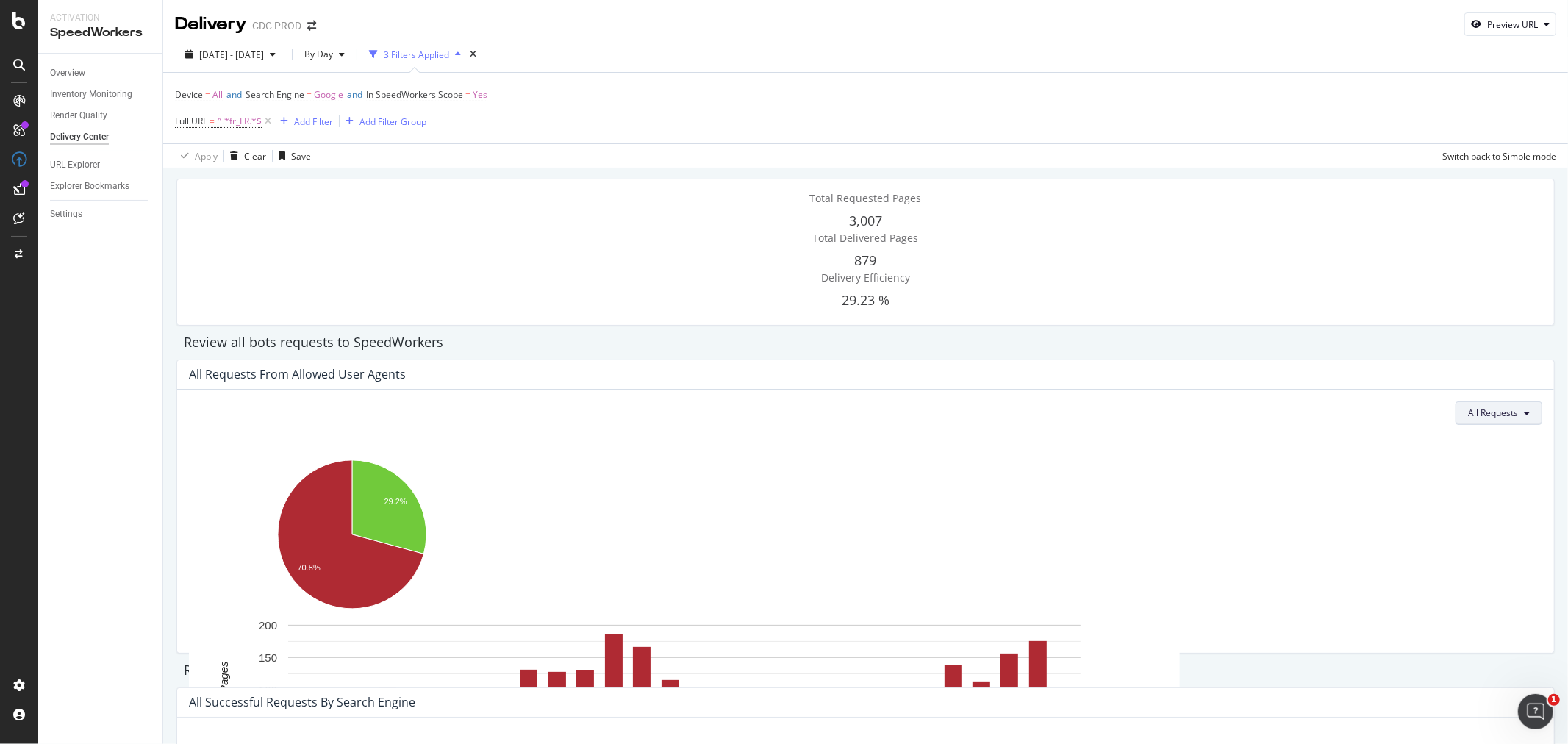
click at [1484, 419] on span "All Requests" at bounding box center [1493, 412] width 50 height 13
click at [1402, 416] on div "All Requests" at bounding box center [866, 413] width 1354 height 24
click at [108, 94] on div "Inventory Monitoring" at bounding box center [91, 94] width 83 height 15
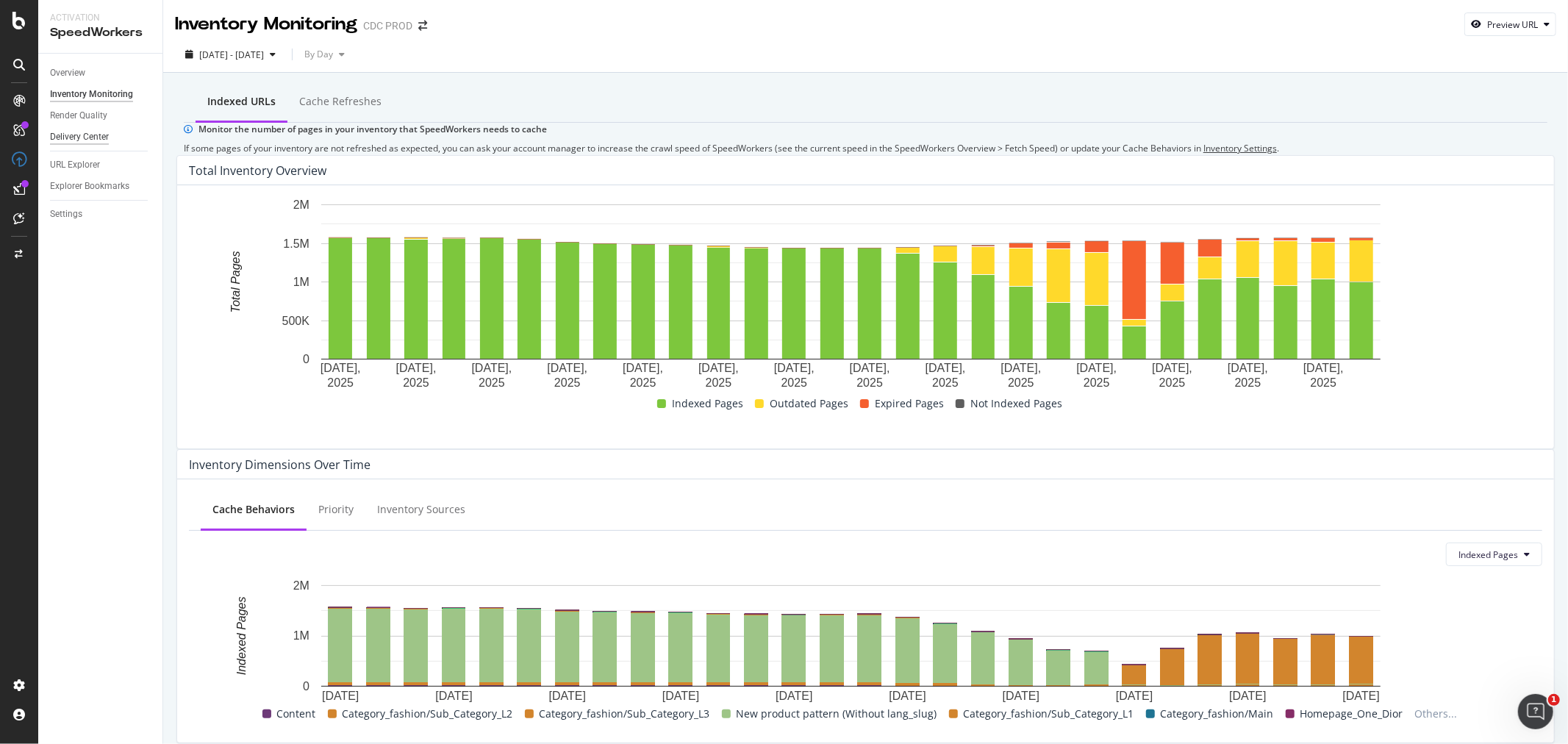
click at [77, 140] on div "Delivery Center" at bounding box center [79, 136] width 59 height 15
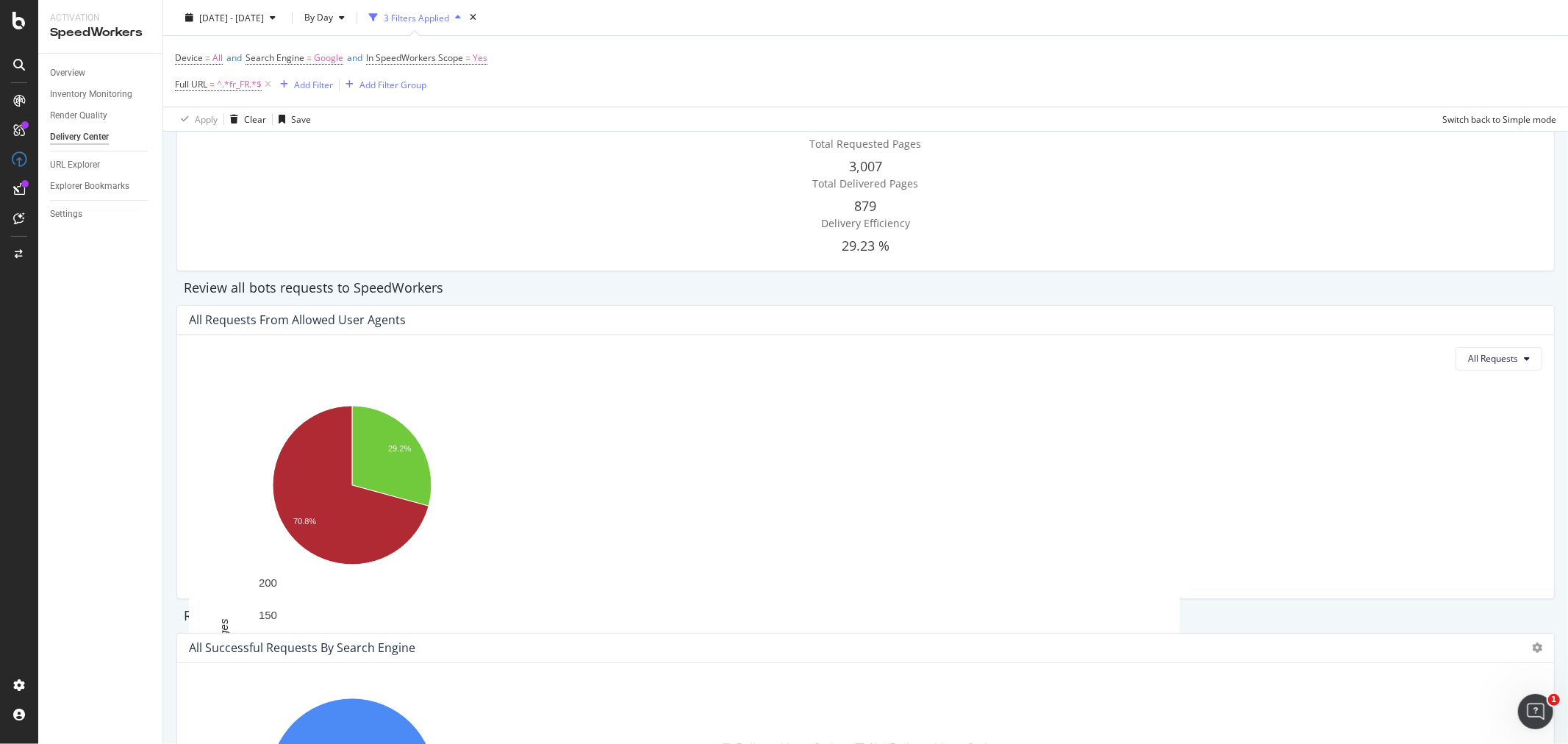
scroll to position [82, 0]
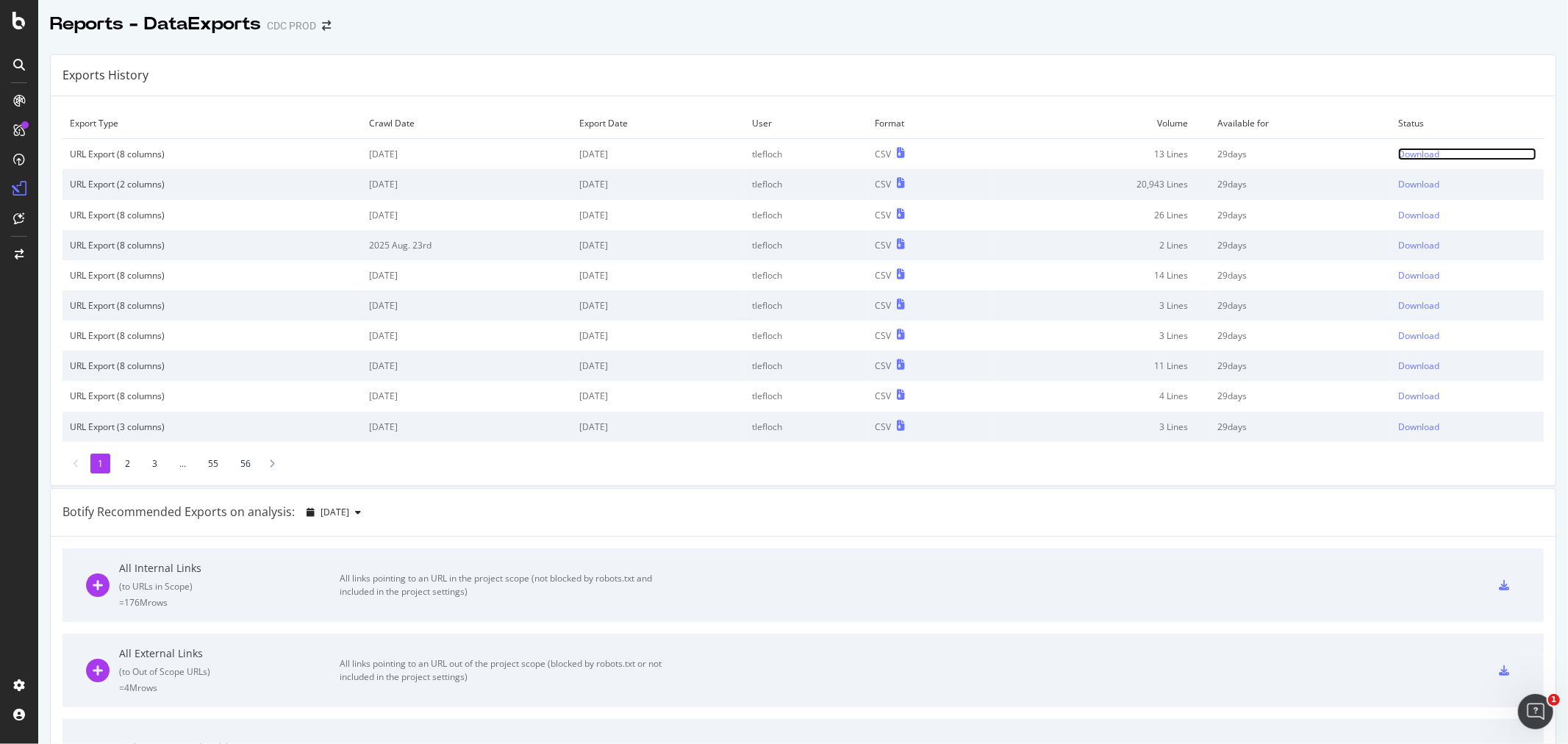
click at [1398, 152] on div "Download" at bounding box center [1419, 154] width 41 height 13
click at [1398, 156] on div "Download" at bounding box center [1419, 154] width 41 height 13
click at [1398, 155] on div "Download" at bounding box center [1419, 154] width 41 height 13
click at [1417, 155] on div "Download" at bounding box center [1419, 154] width 41 height 13
click at [1398, 156] on div "Download" at bounding box center [1419, 154] width 41 height 13
